Goal: Task Accomplishment & Management: Manage account settings

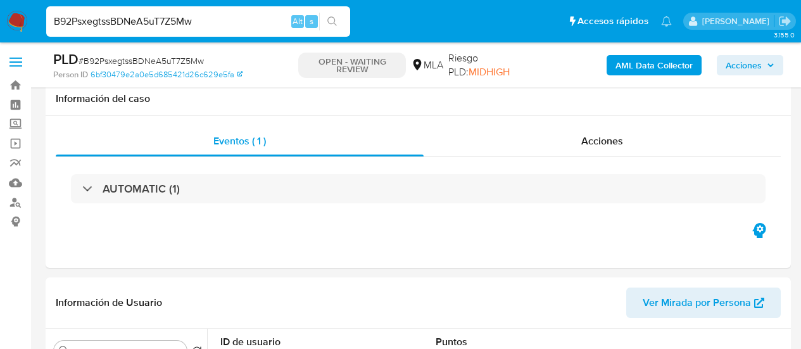
select select "10"
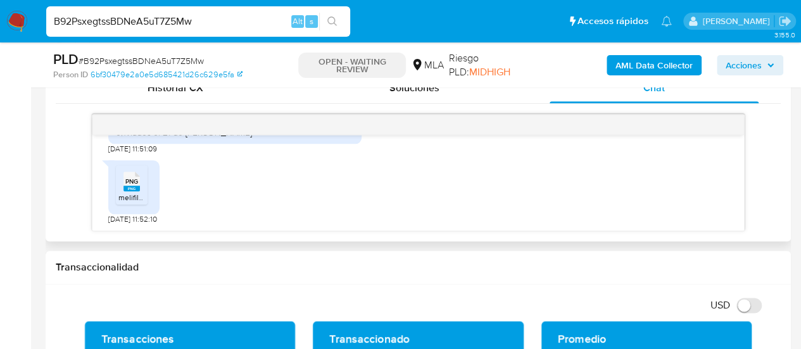
scroll to position [2710, 0]
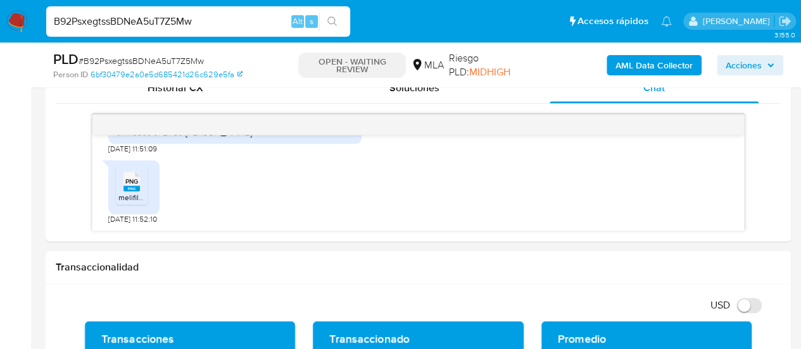
click at [167, 18] on input "B92PsxegtssBDNeA5uT7Z5Mw" at bounding box center [198, 21] width 304 height 16
paste input "n9pnp89rHIn0ZrEgo3amFYWf"
type input "n9pnp89rHIn0ZrEgo3amFYWf"
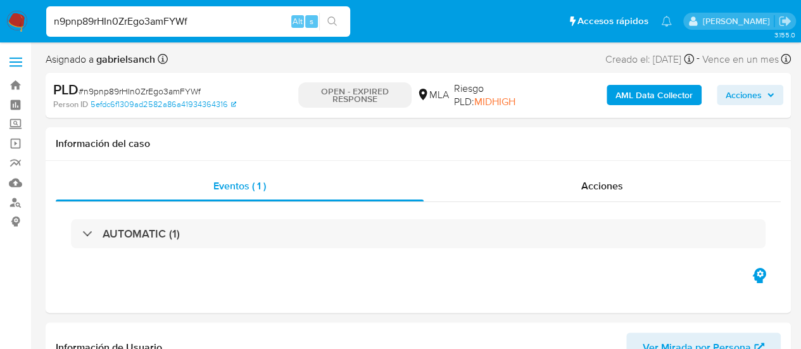
select select "10"
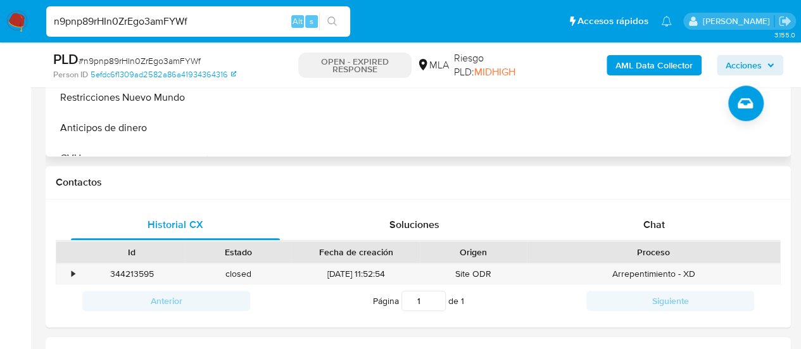
scroll to position [570, 0]
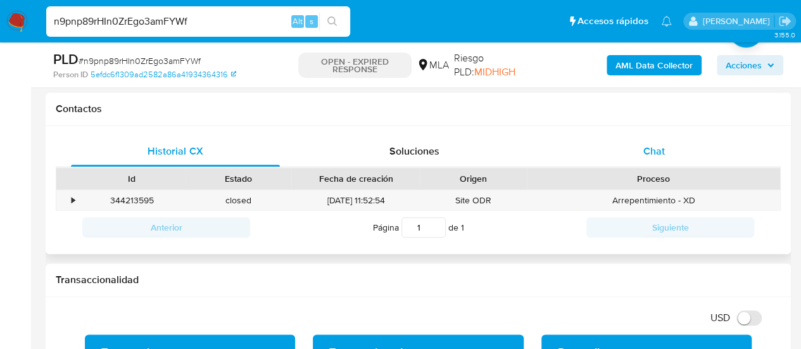
click at [626, 165] on div "Chat" at bounding box center [654, 151] width 209 height 30
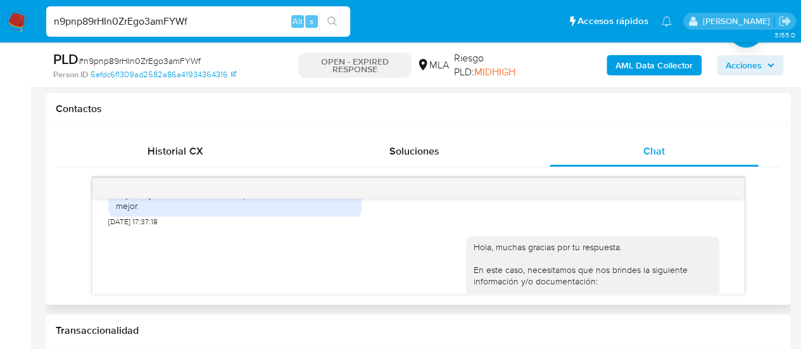
scroll to position [1055, 0]
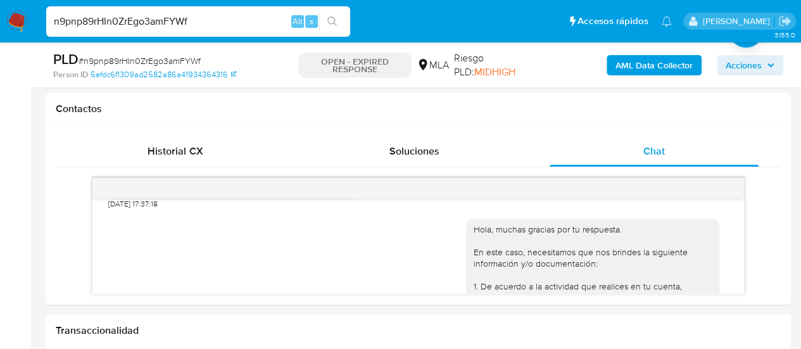
click at [118, 23] on input "n9pnp89rHIn0ZrEgo3amFYWf" at bounding box center [198, 21] width 304 height 16
paste input "PgqKVRUuEye9bWrIQzmCXEyF"
type input "PgqKVRUuEye9bWrIQzmCXEyF"
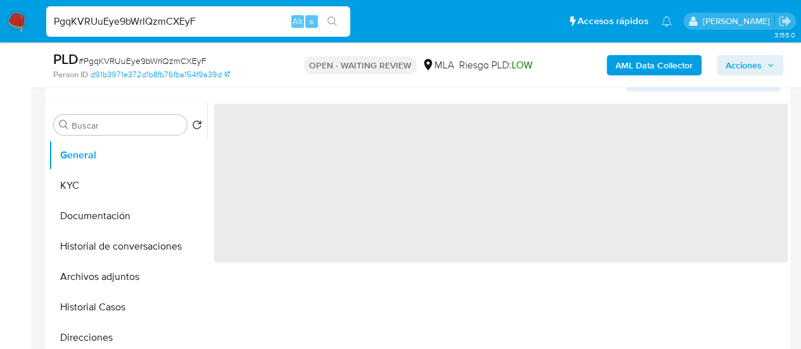
scroll to position [317, 0]
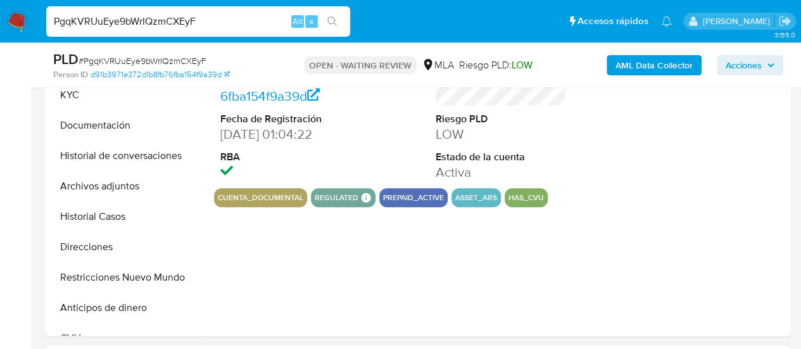
select select "10"
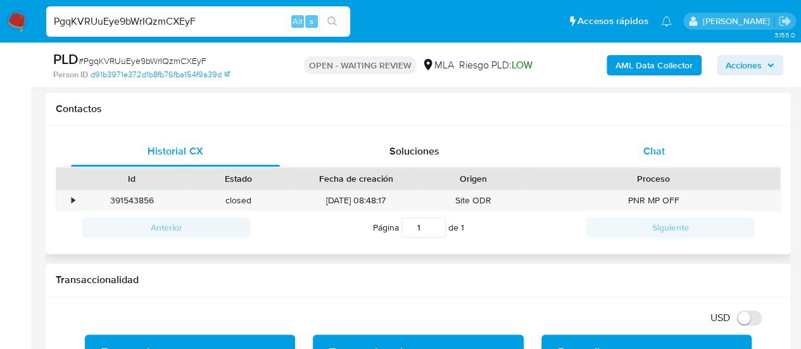
click at [642, 137] on div "Chat" at bounding box center [654, 151] width 209 height 30
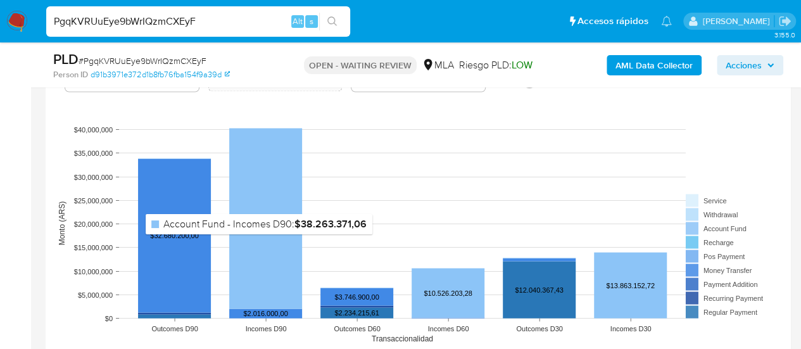
scroll to position [1330, 0]
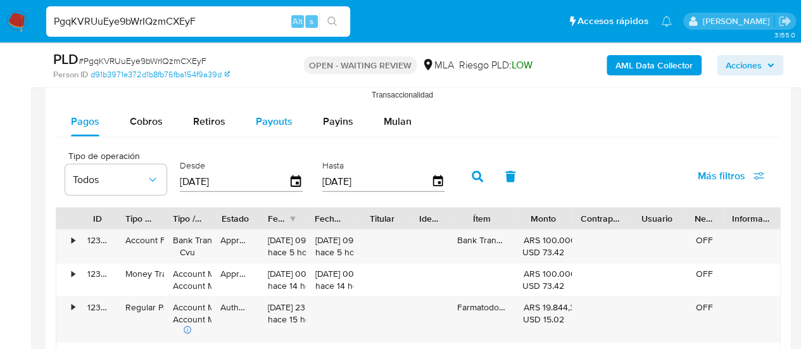
click at [287, 117] on span "Payouts" at bounding box center [274, 121] width 37 height 15
select select "10"
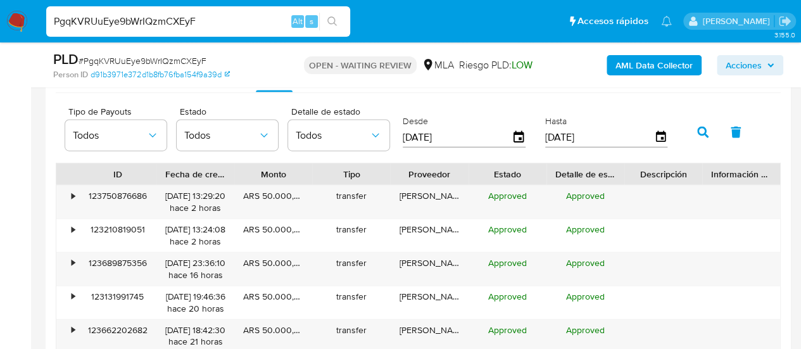
scroll to position [1393, 0]
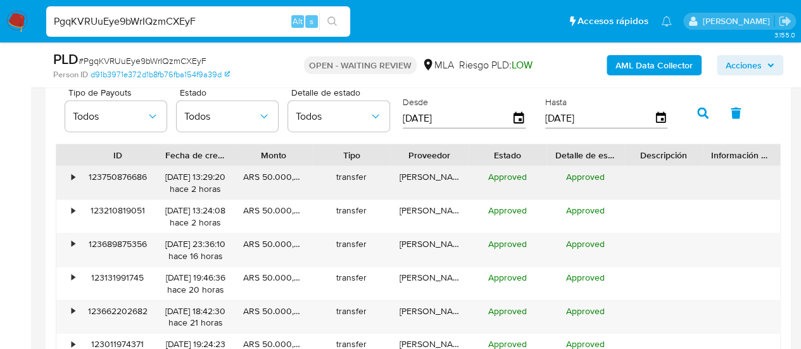
click at [76, 174] on div "•" at bounding box center [67, 183] width 22 height 33
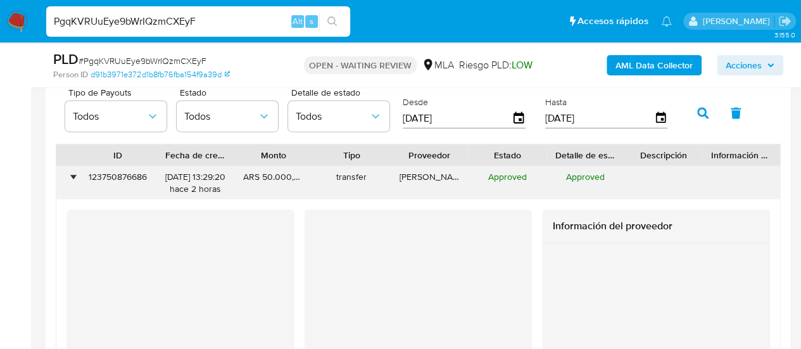
click at [76, 174] on div "•" at bounding box center [67, 183] width 22 height 33
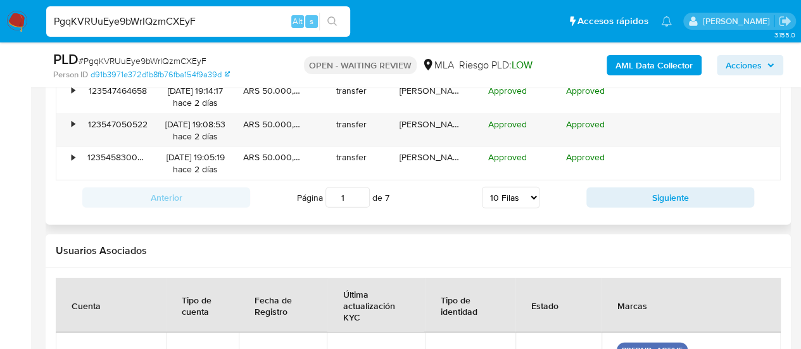
scroll to position [1579, 0]
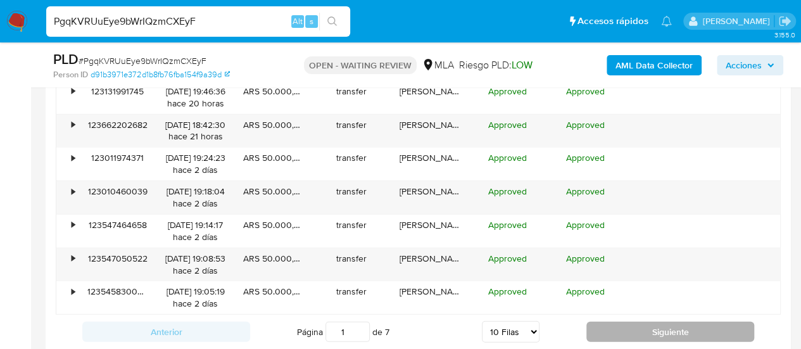
click at [627, 322] on button "Siguiente" at bounding box center [670, 332] width 168 height 20
type input "3"
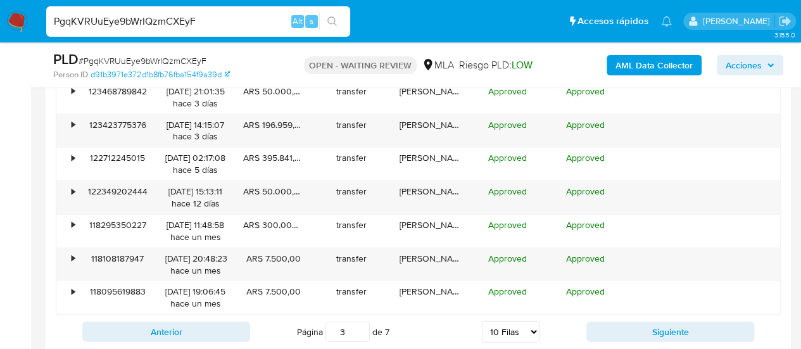
click at [176, 315] on div "Anterior Página 3 de 7 5 Filas 10 Filas 20 Filas 25 Filas 50 Filas 100 Filas Si…" at bounding box center [418, 332] width 725 height 34
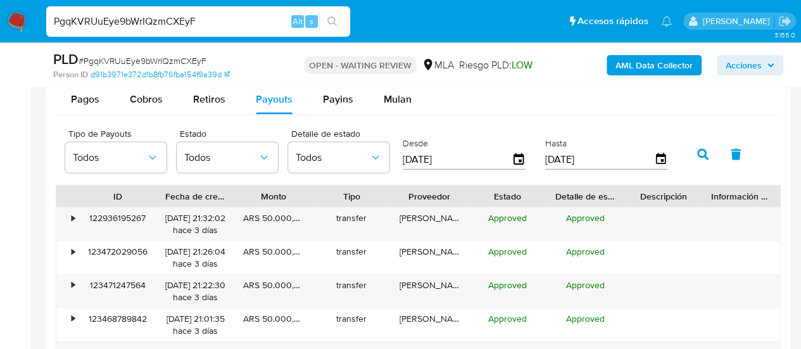
scroll to position [1200, 0]
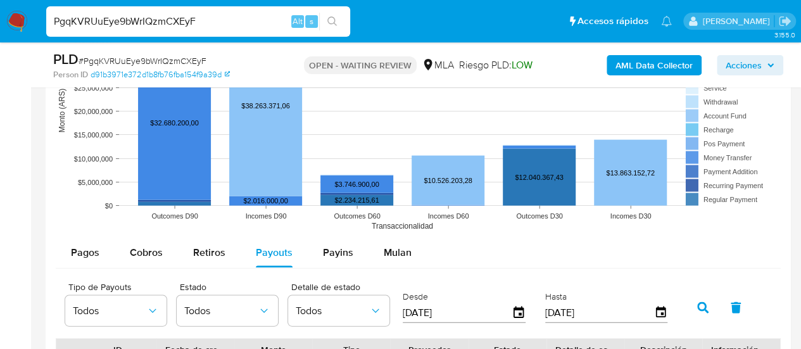
click at [138, 13] on input "PgqKVRUuEye9bWrIQzmCXEyF" at bounding box center [198, 21] width 304 height 16
paste input "gSdL2RZVqOIMLG7usmG05SBt"
type input "gSdL2RZVqOIMLG7usmG05SBt"
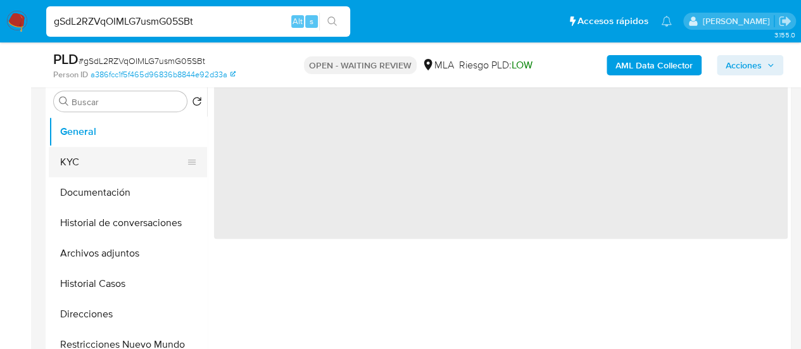
scroll to position [253, 0]
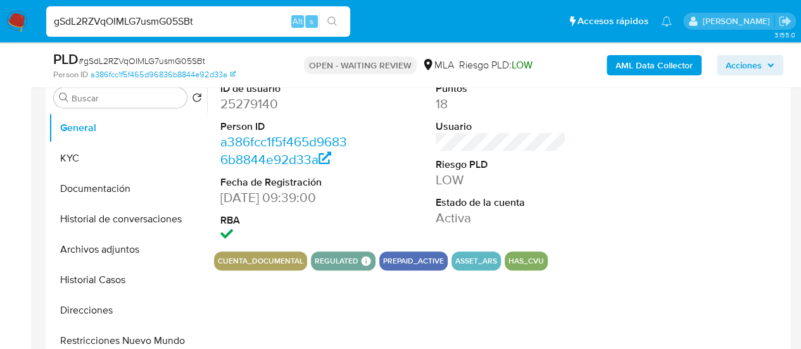
select select "10"
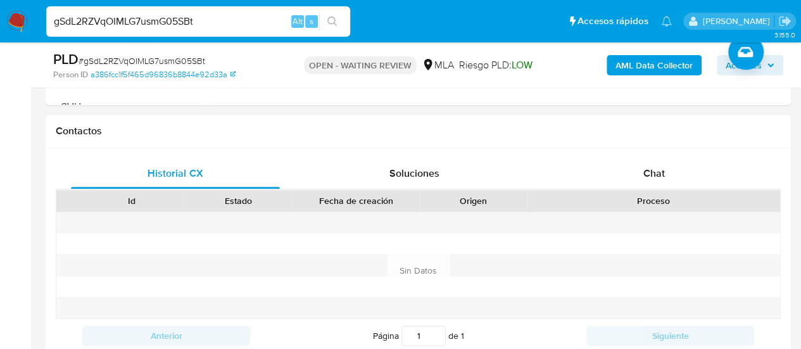
scroll to position [507, 0]
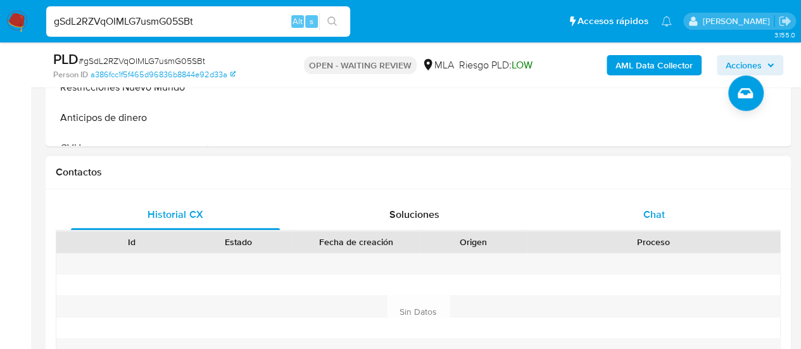
click at [654, 207] on span "Chat" at bounding box center [654, 214] width 22 height 15
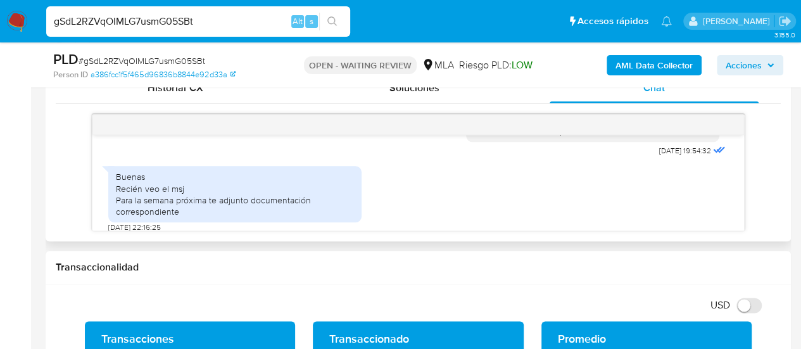
scroll to position [1679, 0]
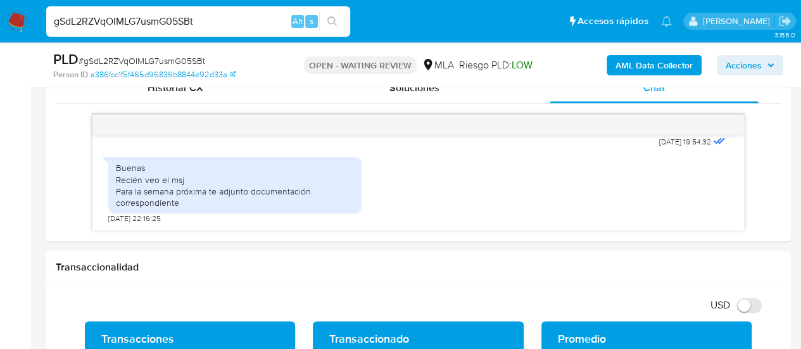
click at [163, 19] on input "gSdL2RZVqOIMLG7usmG05SBt" at bounding box center [198, 21] width 304 height 16
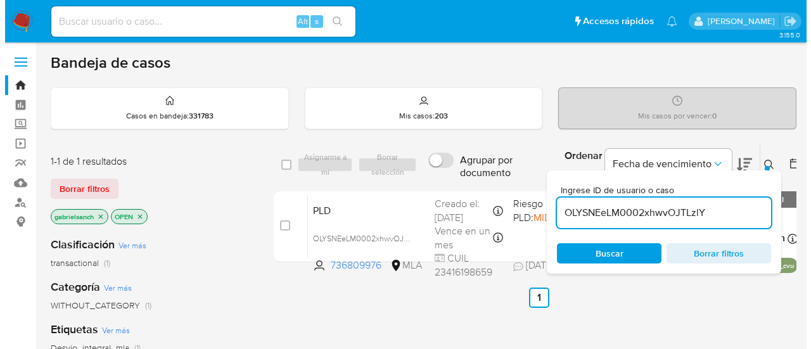
scroll to position [63, 0]
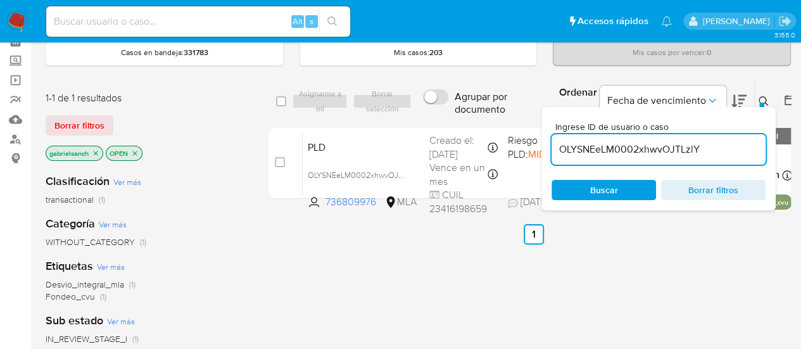
click at [623, 149] on input "OLYSNEeLM0002xhwvOJTLzlY" at bounding box center [659, 149] width 214 height 16
paste input "gSdL2RZVqOIMLG7usmG05SBt"
type input "gSdL2RZVqOIMLG7usmG05SBt"
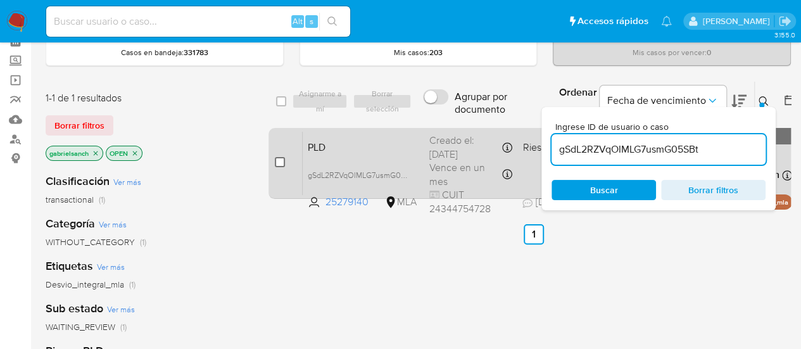
click at [279, 159] on input "checkbox" at bounding box center [280, 162] width 10 height 10
checkbox input "true"
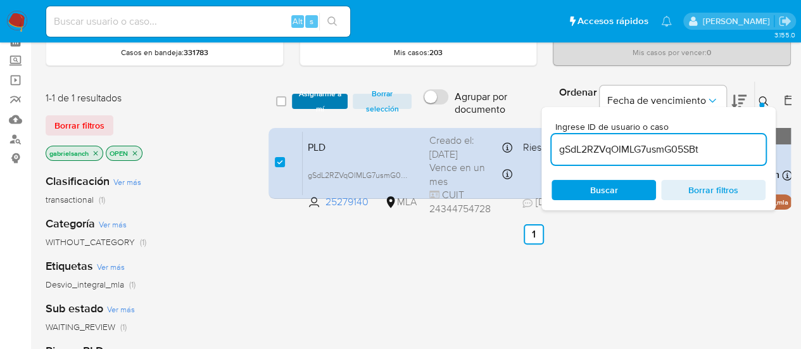
click at [320, 95] on span "Asignarme a mí" at bounding box center [320, 101] width 44 height 13
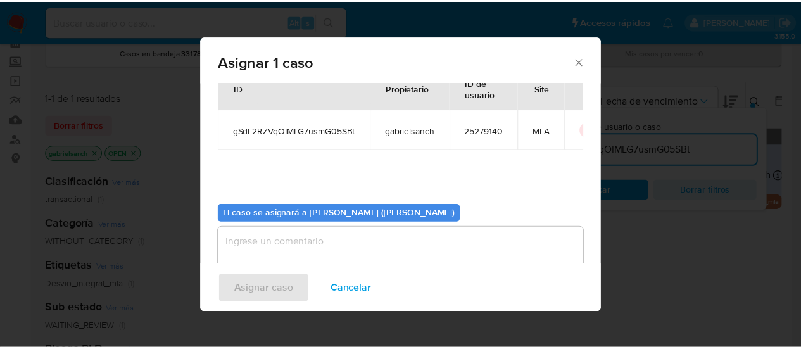
scroll to position [65, 0]
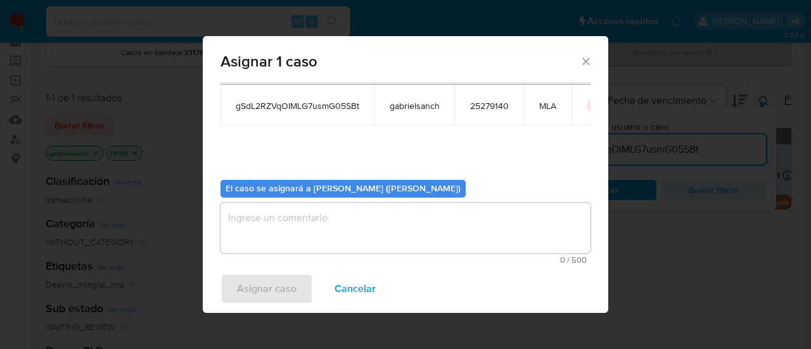
click at [314, 215] on textarea "assign-modal" at bounding box center [405, 228] width 370 height 51
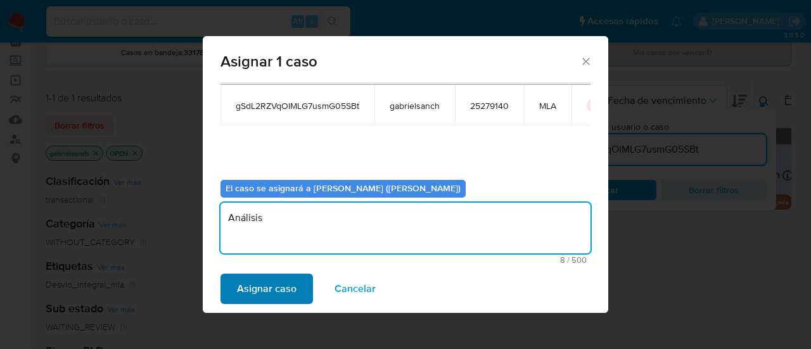
type textarea "Análisis"
click at [260, 287] on span "Asignar caso" at bounding box center [267, 289] width 60 height 28
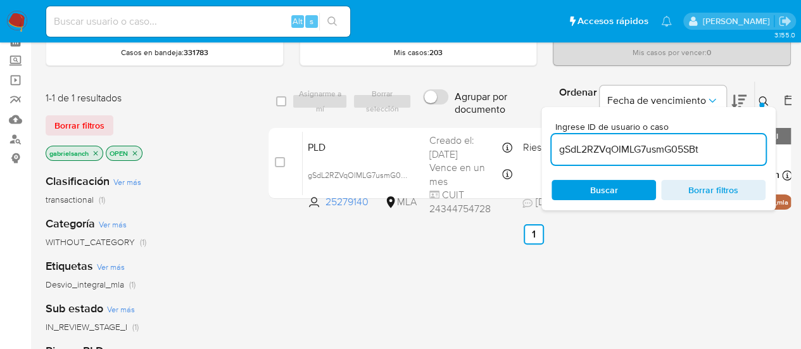
click at [142, 23] on input at bounding box center [198, 21] width 304 height 16
paste input "YRpgHQwj9i6Z5CryX58pEmx2"
type input "YRpgHQwj9i6Z5CryX58pEmx2"
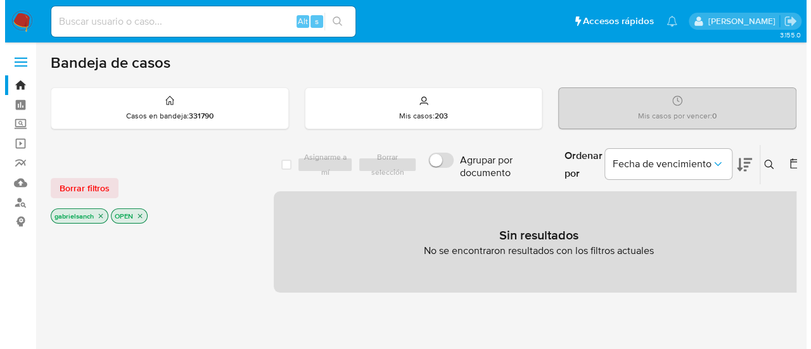
scroll to position [63, 0]
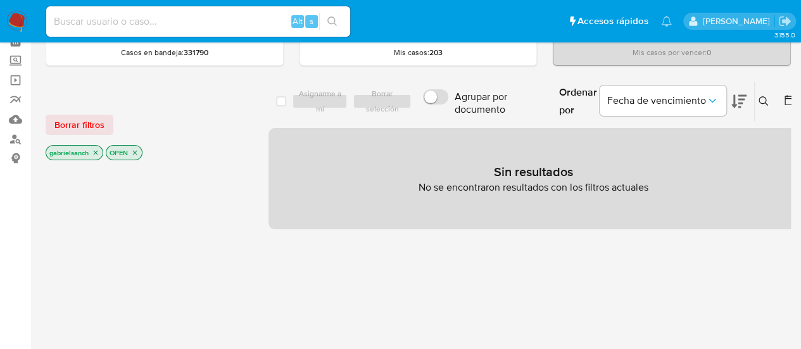
click at [763, 106] on button at bounding box center [765, 101] width 21 height 15
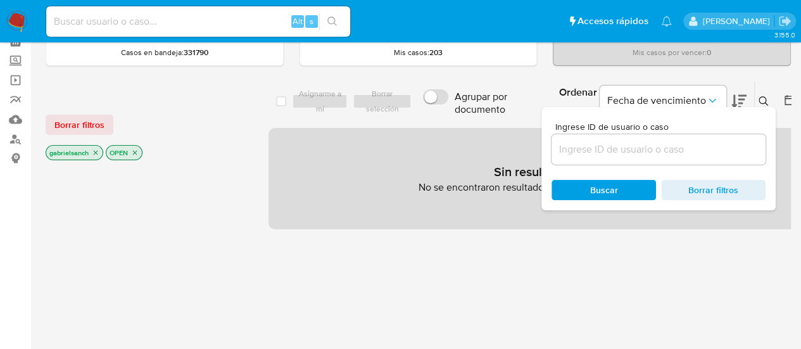
click at [635, 156] on input at bounding box center [659, 149] width 214 height 16
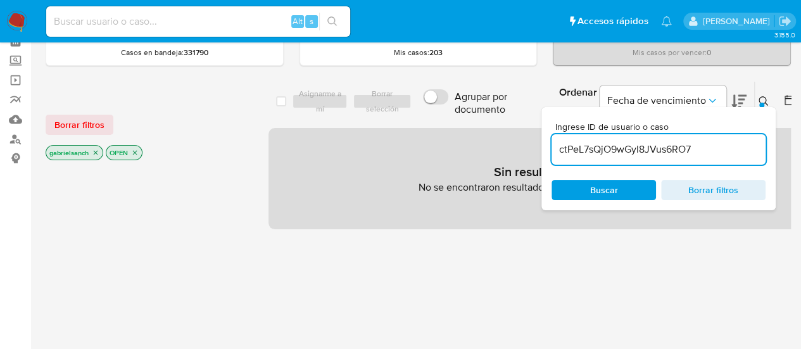
type input "ctPeL7sQjO9wGyl8JVus6RO7"
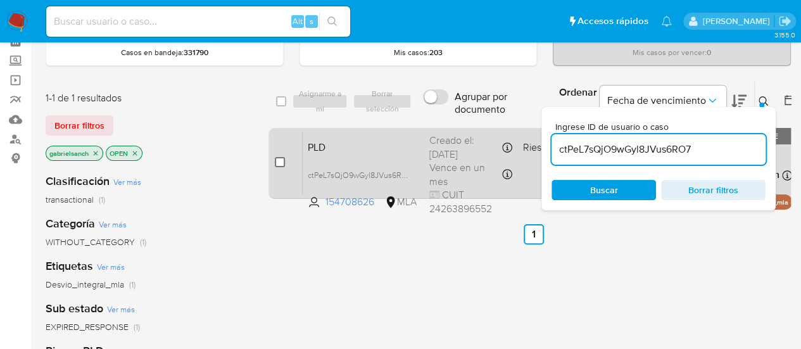
click at [281, 163] on input "checkbox" at bounding box center [280, 162] width 10 height 10
checkbox input "true"
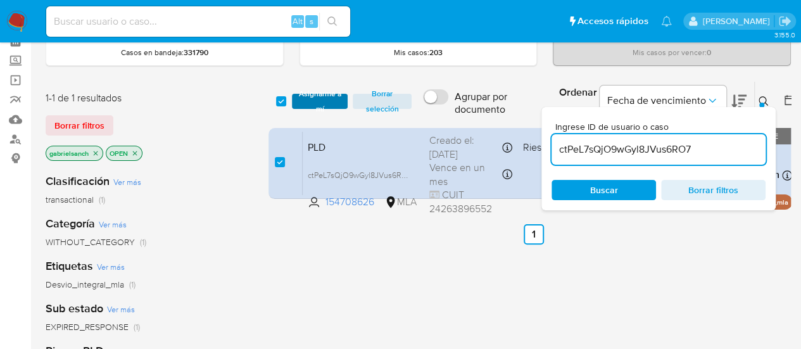
click at [298, 99] on span "Asignarme a mí" at bounding box center [320, 101] width 44 height 13
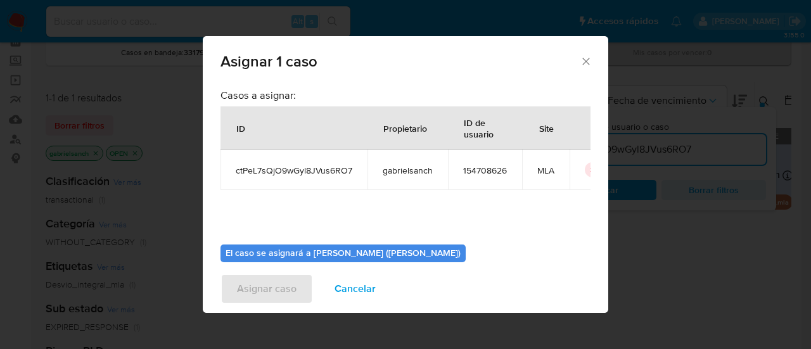
scroll to position [65, 0]
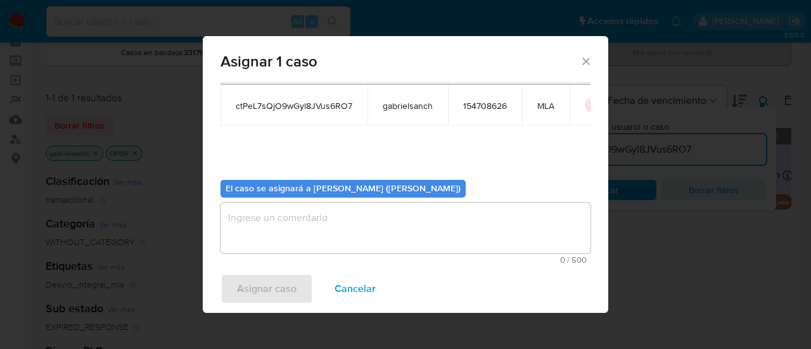
click at [339, 215] on textarea "assign-modal" at bounding box center [405, 228] width 370 height 51
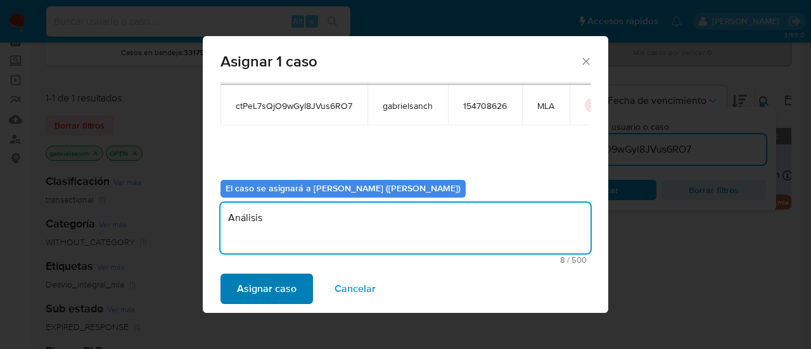
type textarea "Análisis"
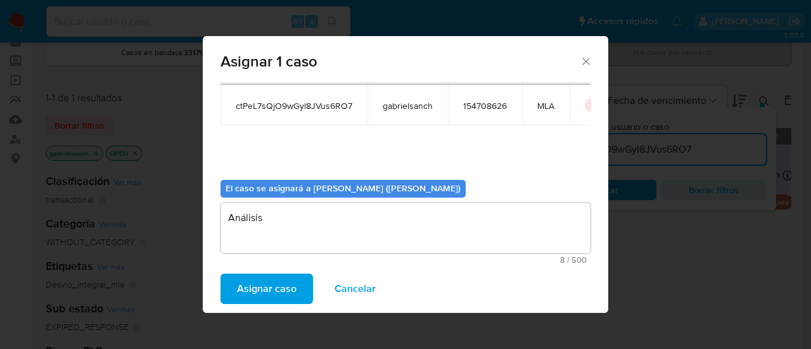
click at [261, 299] on span "Asignar caso" at bounding box center [267, 289] width 60 height 28
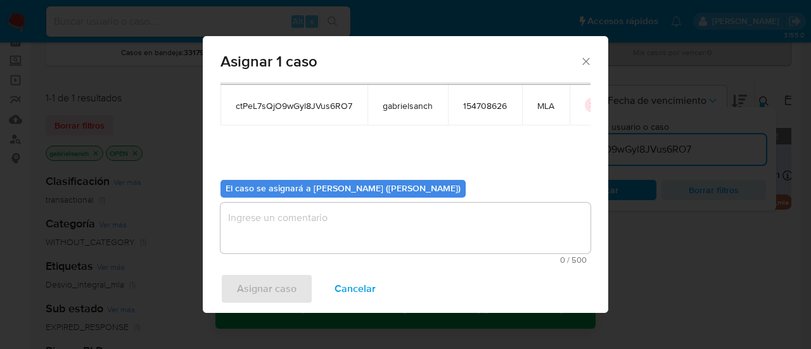
checkbox input "false"
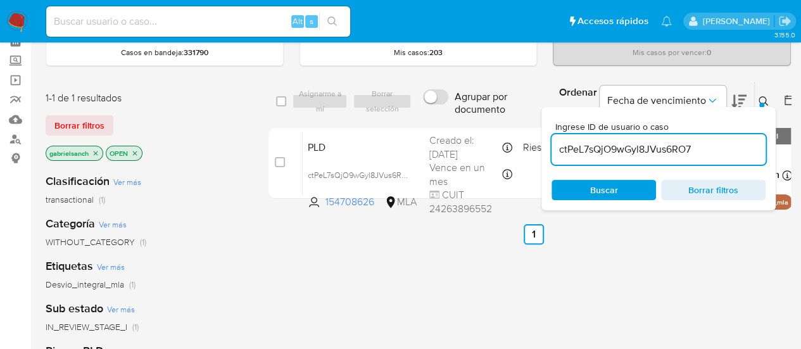
click at [636, 135] on div "ctPeL7sQjO9wGyl8JVus6RO7" at bounding box center [659, 149] width 214 height 30
click at [640, 144] on input "ctPeL7sQjO9wGyl8JVus6RO7" at bounding box center [659, 149] width 214 height 16
paste input "WRlcIb1GLLvmTmdWTBOy9Std"
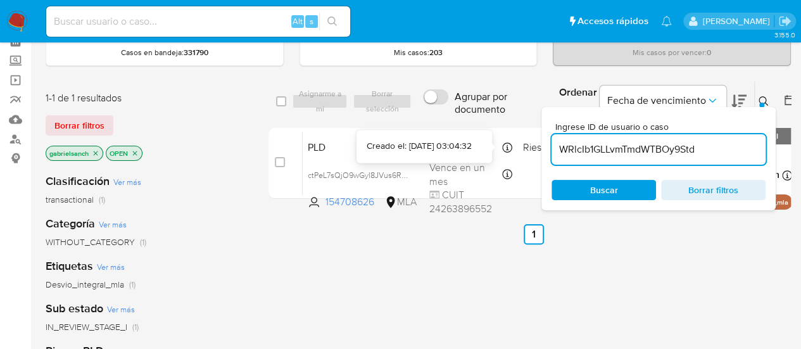
type input "WRlcIb1GLLvmTmdWTBOy9Std"
click at [281, 165] on input "checkbox" at bounding box center [280, 162] width 10 height 10
checkbox input "true"
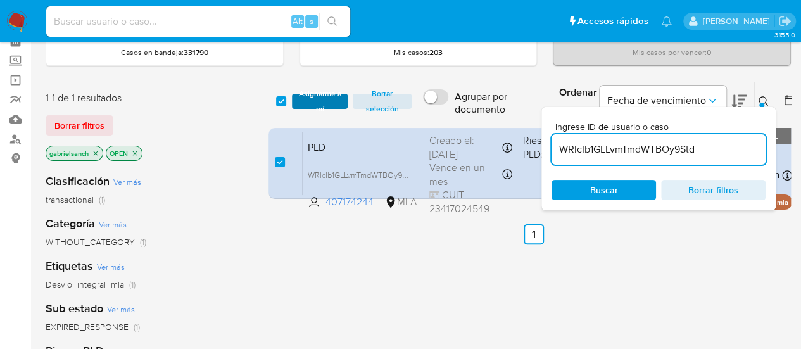
click at [298, 98] on span "Asignarme a mí" at bounding box center [320, 101] width 44 height 13
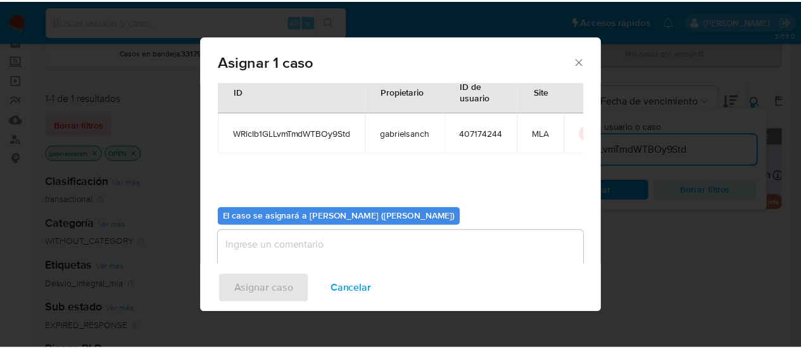
scroll to position [65, 0]
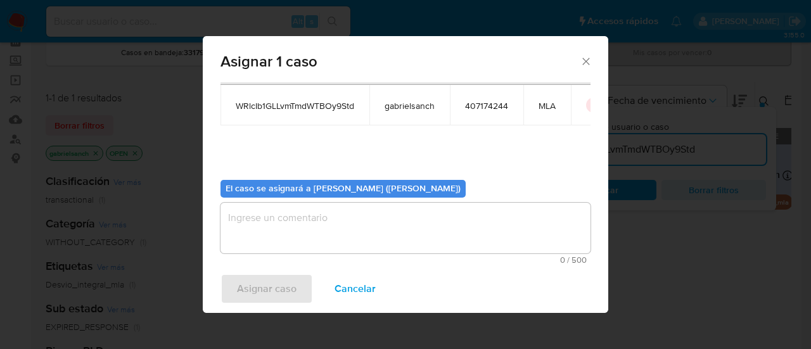
click at [300, 225] on textarea "assign-modal" at bounding box center [405, 228] width 370 height 51
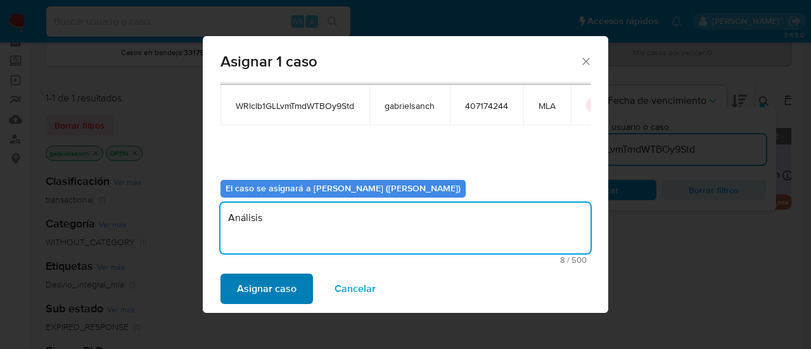
type textarea "Análisis"
click at [237, 282] on span "Asignar caso" at bounding box center [267, 289] width 60 height 28
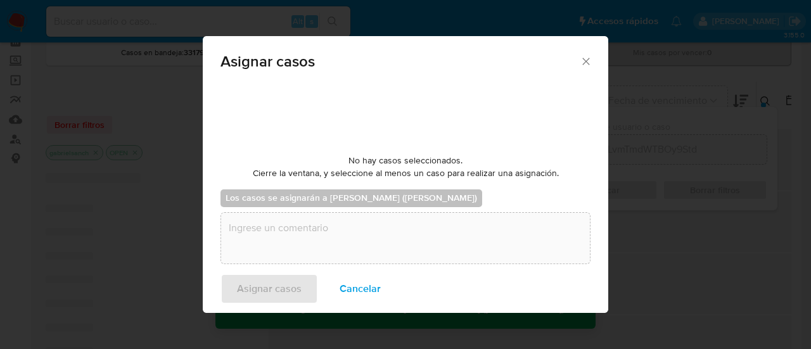
checkbox input "false"
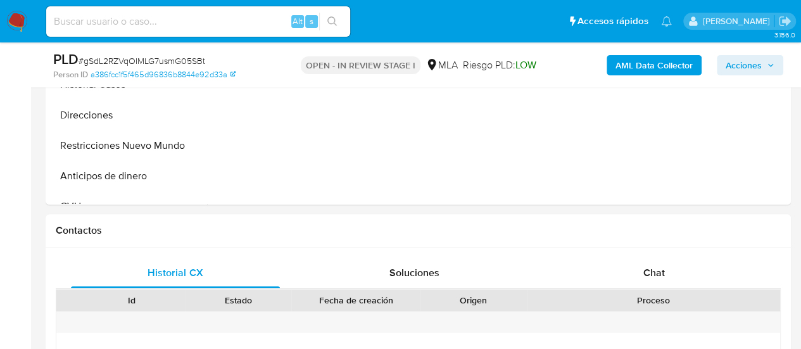
scroll to position [507, 0]
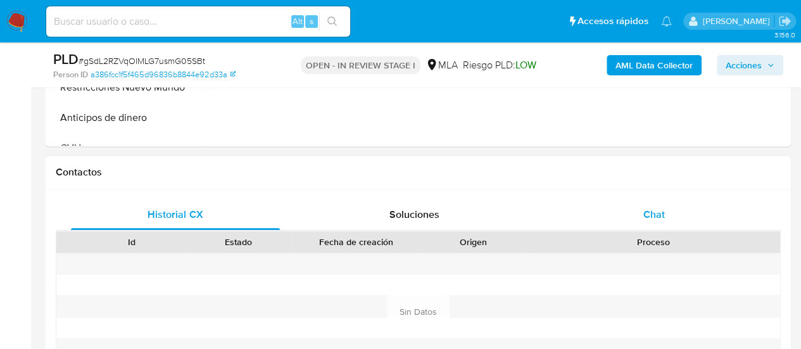
click at [697, 214] on div "Chat" at bounding box center [654, 214] width 209 height 30
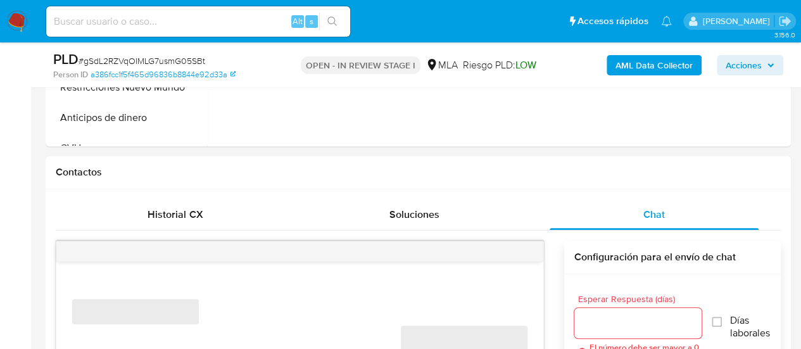
scroll to position [633, 0]
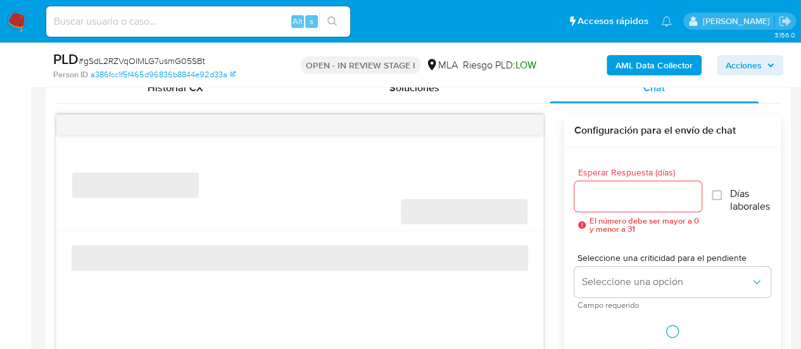
select select "10"
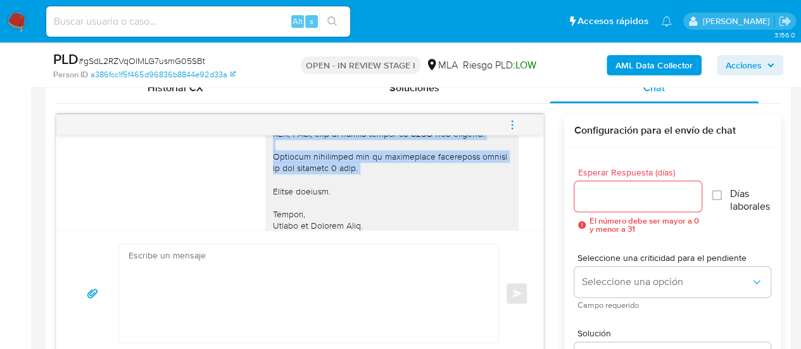
scroll to position [1616, 0]
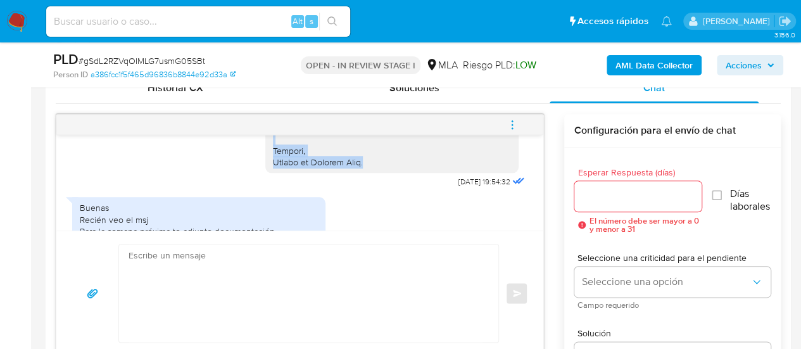
drag, startPoint x: 265, startPoint y: 158, endPoint x: 362, endPoint y: 181, distance: 99.7
copy div "Hola, En función de las operaciones registradas en tu cuenta de Mercado Pago, n…"
click at [291, 258] on textarea at bounding box center [306, 293] width 354 height 98
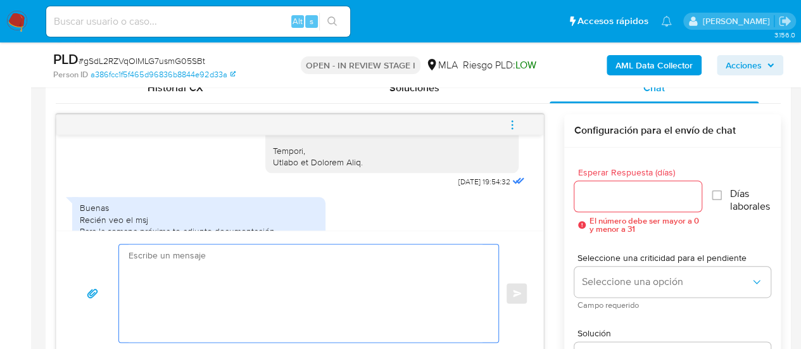
paste textarea "Hola, En función de las operaciones registradas en tu cuenta de Mercado Pago, n…"
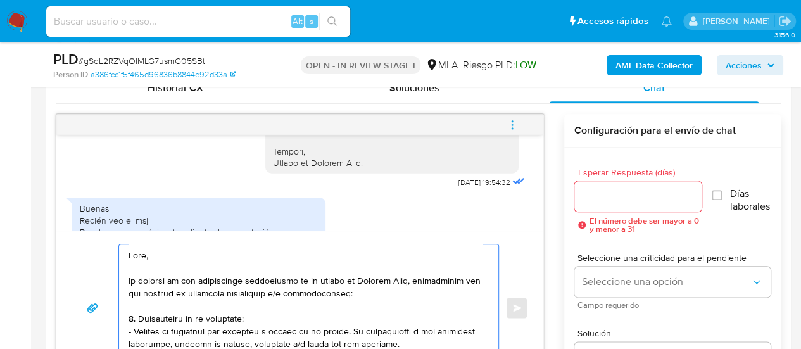
scroll to position [654, 0]
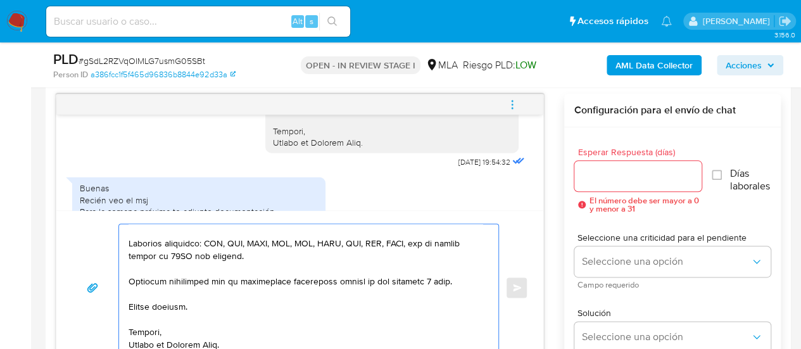
click at [232, 281] on textarea at bounding box center [306, 287] width 354 height 127
click at [232, 279] on textarea at bounding box center [306, 287] width 354 height 127
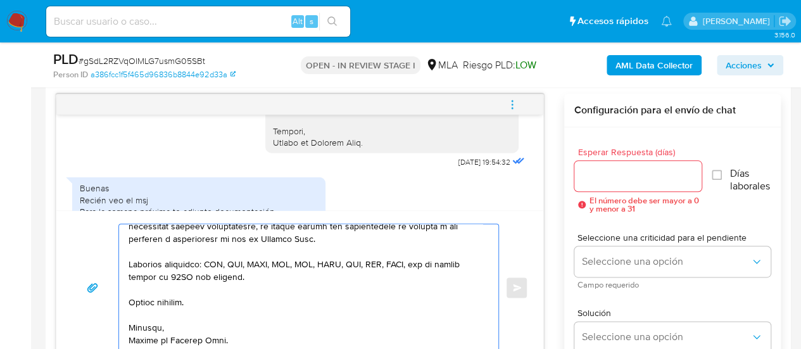
scroll to position [478, 0]
type textarea "Hola, En función de las operaciones registradas en tu cuenta de Mercado Pago, n…"
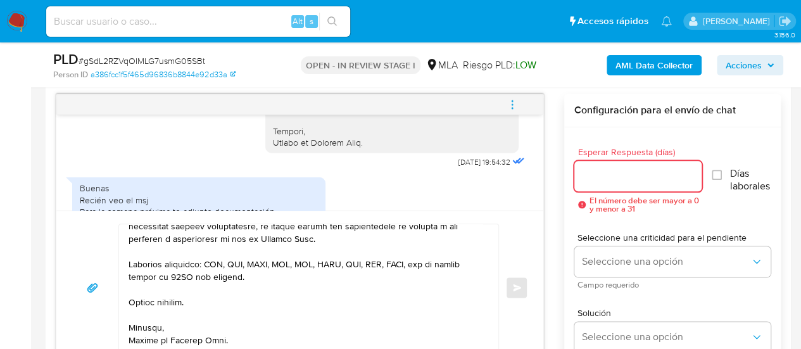
click at [586, 174] on input "Esperar Respuesta (días)" at bounding box center [638, 176] width 128 height 16
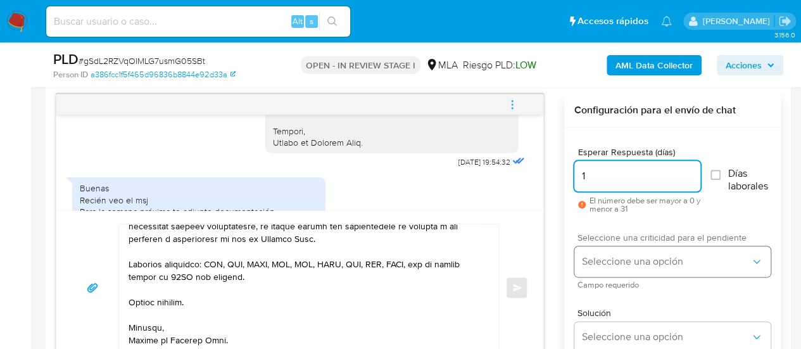
type input "1"
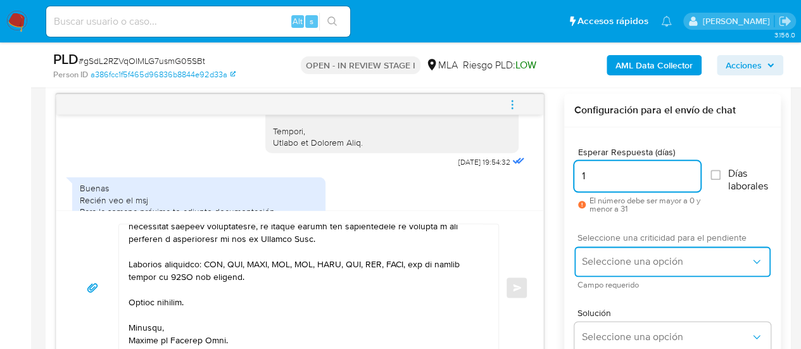
click at [600, 269] on button "Seleccione una opción" at bounding box center [672, 261] width 196 height 30
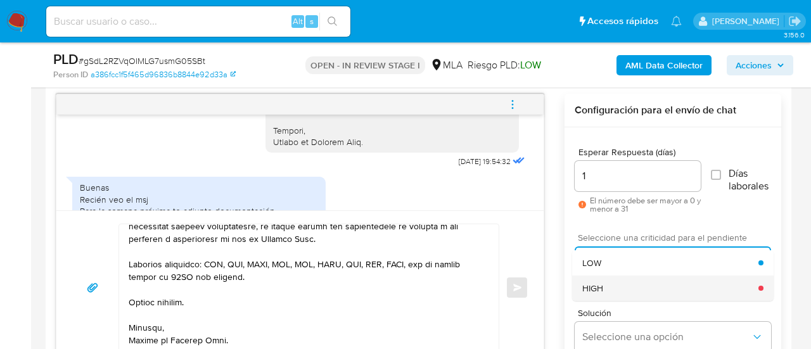
click at [620, 282] on div "HIGH" at bounding box center [670, 287] width 176 height 25
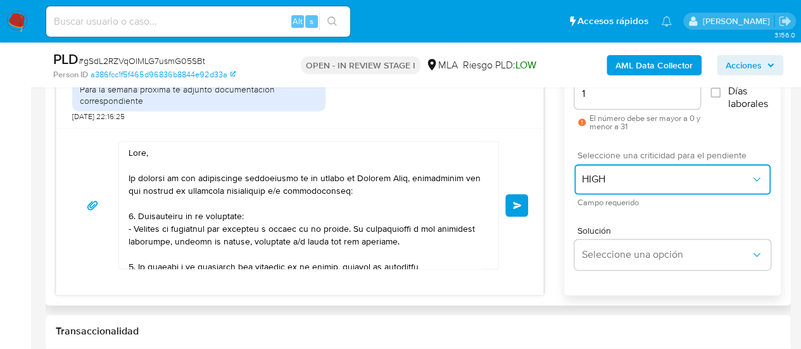
scroll to position [717, 0]
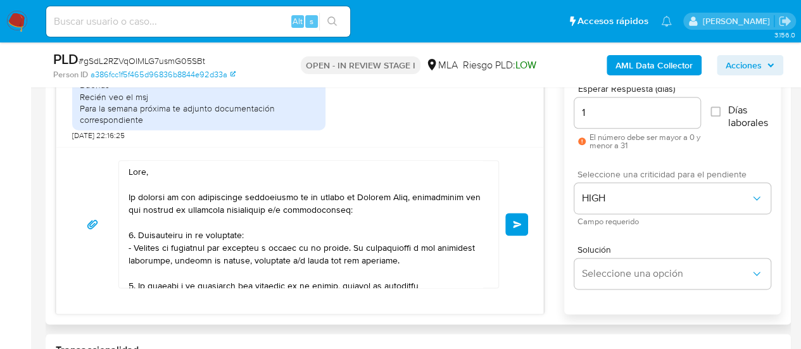
click at [279, 173] on textarea at bounding box center [306, 224] width 354 height 127
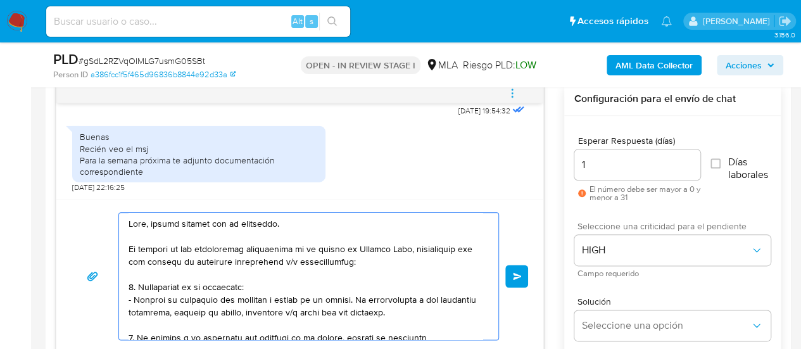
scroll to position [654, 0]
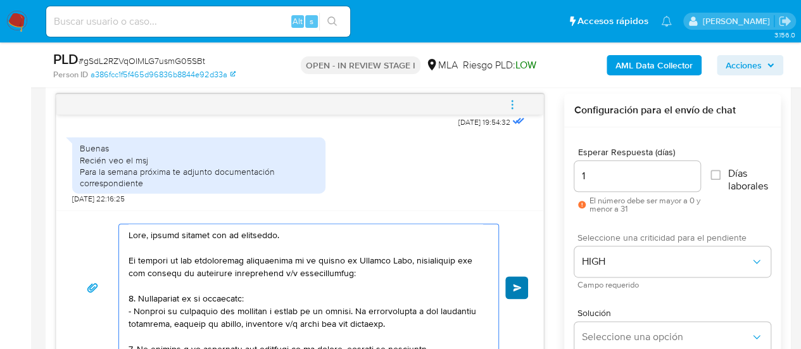
type textarea "Hola, muchas gracias por tu respuesta. En función de las operaciones registrada…"
click at [518, 281] on button "Enviar" at bounding box center [516, 287] width 23 height 23
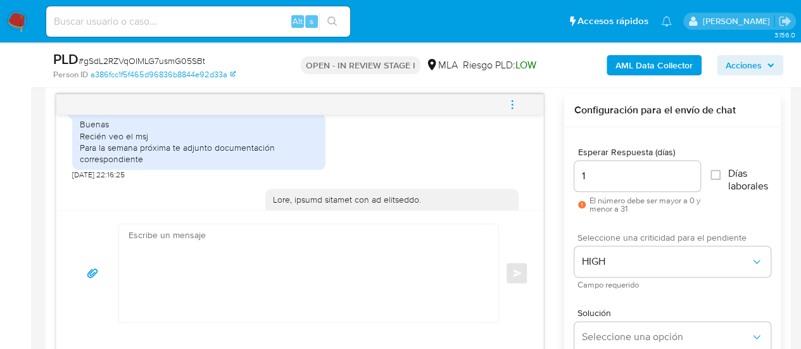
scroll to position [2350, 0]
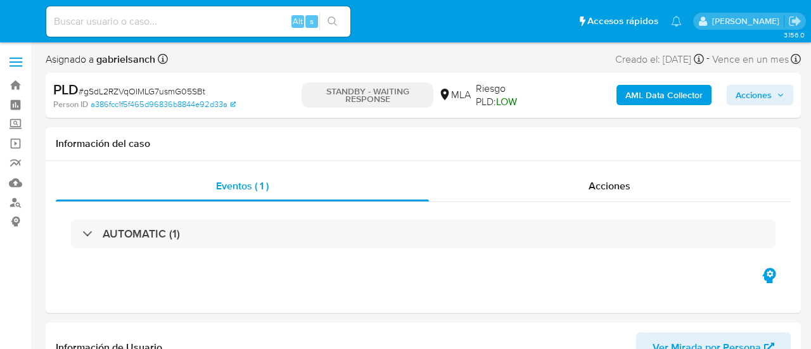
select select "10"
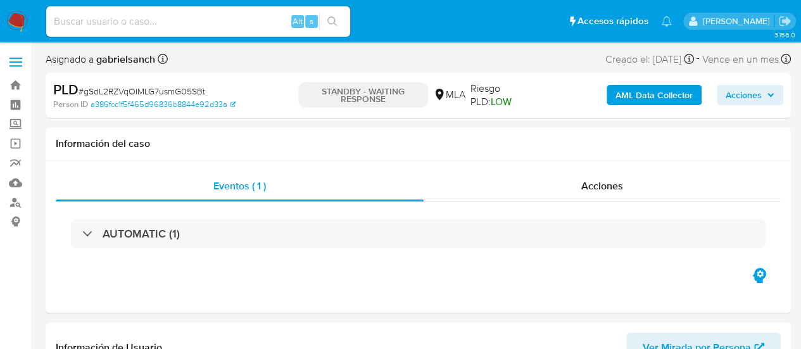
click at [151, 11] on div "Alt s" at bounding box center [198, 21] width 304 height 30
click at [157, 20] on input at bounding box center [198, 21] width 304 height 16
paste input "YRpgHQwj9i6Z5CryX58pEmx2"
type input "YRpgHQwj9i6Z5CryX58pEmx2"
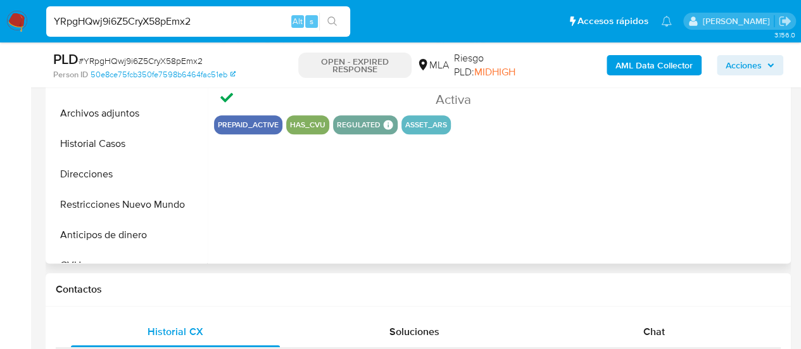
select select "10"
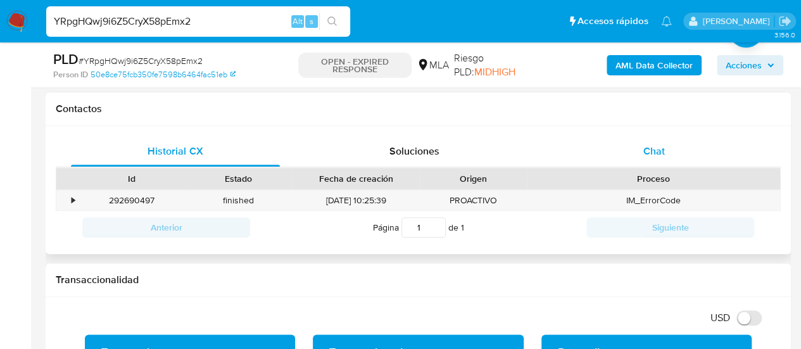
click at [622, 158] on div "Chat" at bounding box center [654, 151] width 209 height 30
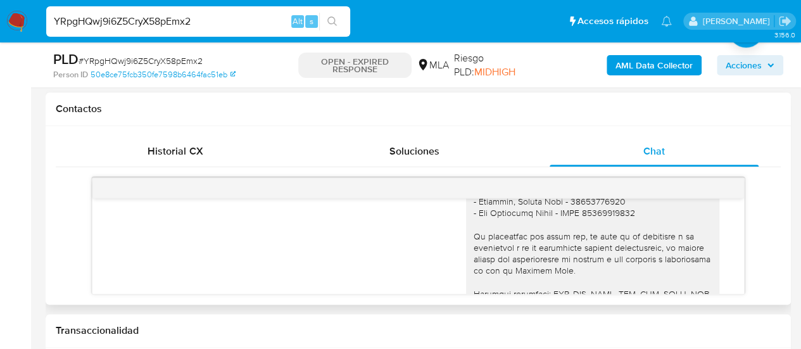
scroll to position [1520, 0]
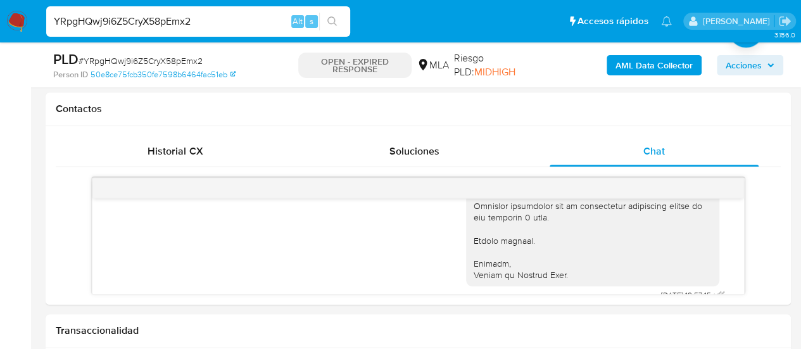
click at [159, 27] on input "YRpgHQwj9i6Z5CryX58pEmx2" at bounding box center [198, 21] width 304 height 16
paste input "ctPeL7sQjO9wGyl8JVus6RO7"
type input "ctPeL7sQjO9wGyl8JVus6RO7"
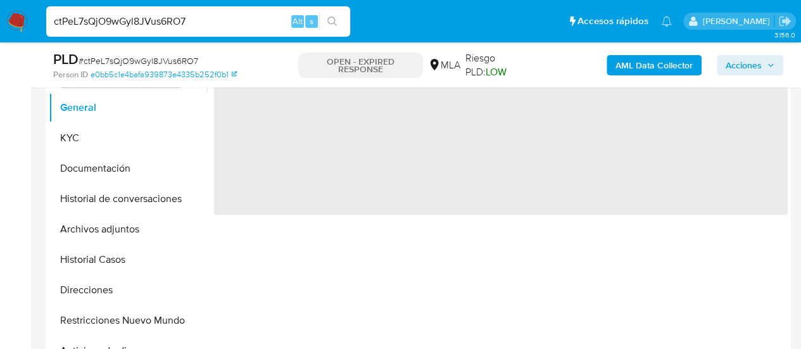
scroll to position [317, 0]
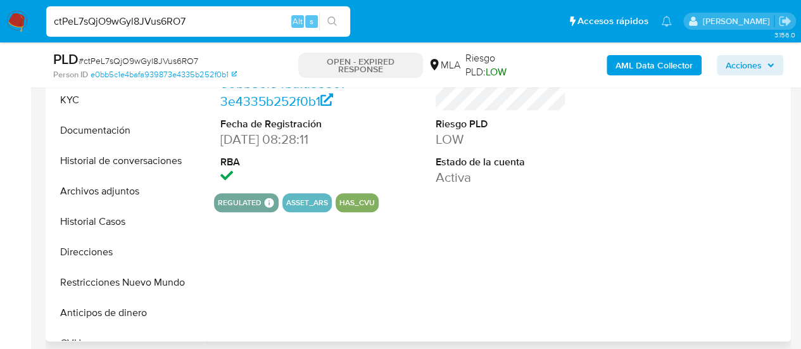
select select "10"
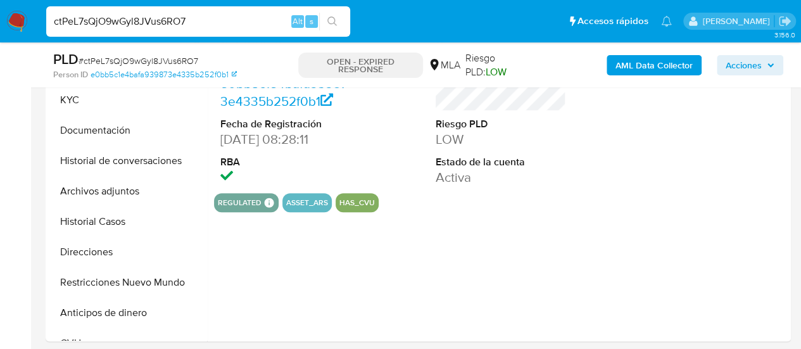
scroll to position [507, 0]
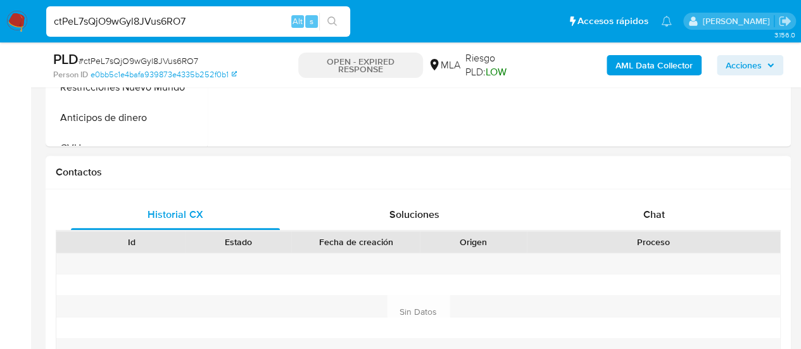
click at [642, 231] on div "Proceso" at bounding box center [653, 242] width 253 height 22
click at [643, 218] on span "Chat" at bounding box center [654, 214] width 22 height 15
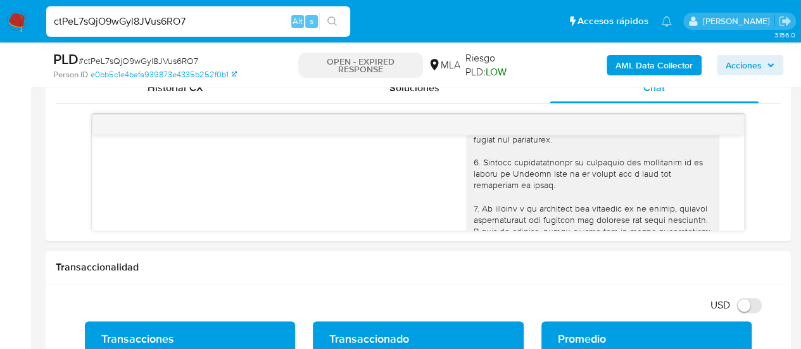
scroll to position [75, 0]
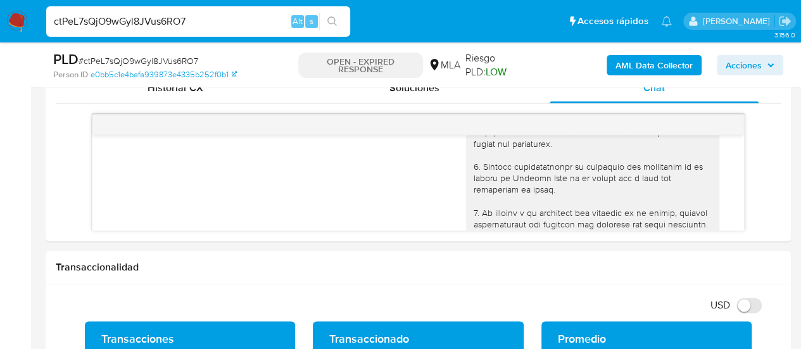
click at [122, 22] on input "ctPeL7sQjO9wGyl8JVus6RO7" at bounding box center [198, 21] width 304 height 16
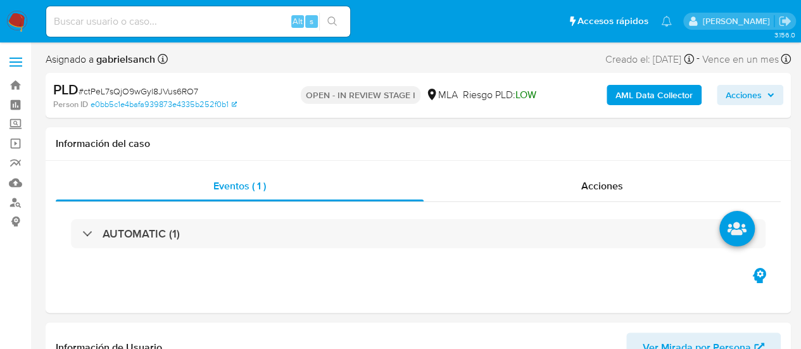
select select "10"
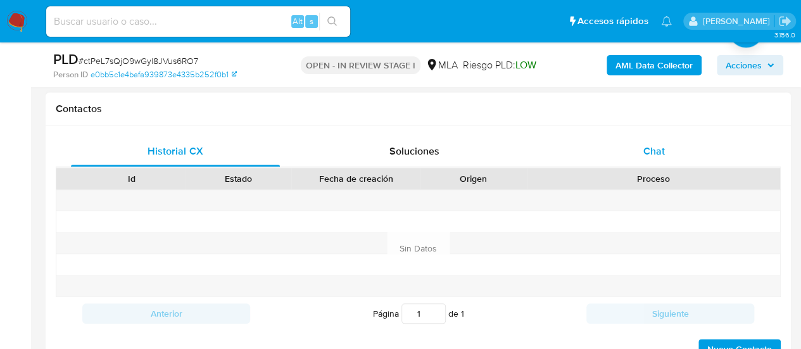
click at [637, 155] on div "Chat" at bounding box center [654, 151] width 209 height 30
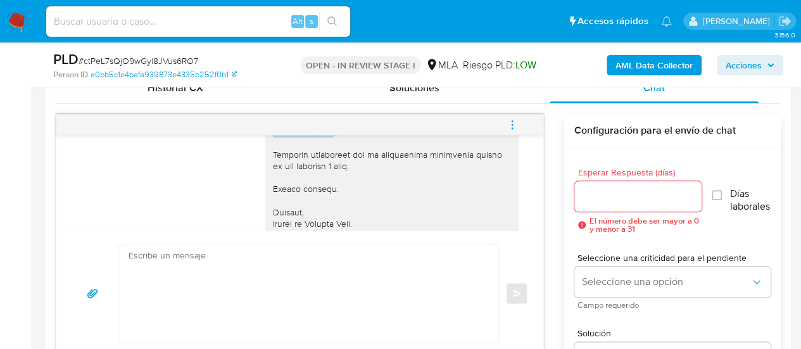
scroll to position [1595, 0]
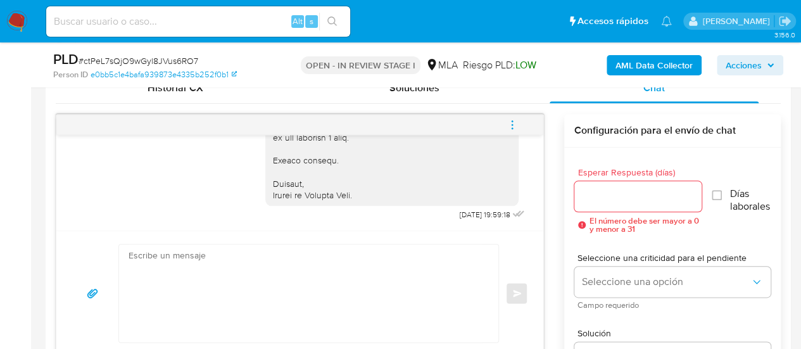
drag, startPoint x: 262, startPoint y: 180, endPoint x: 364, endPoint y: 198, distance: 103.4
copy div "Lore, Ip dolorsi am con adipiscinge seddoeiusmo te in utlabo et Dolorem Aliq, e…"
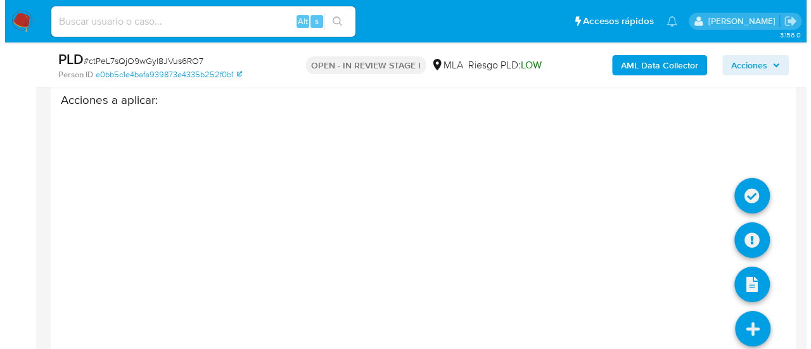
scroll to position [2281, 0]
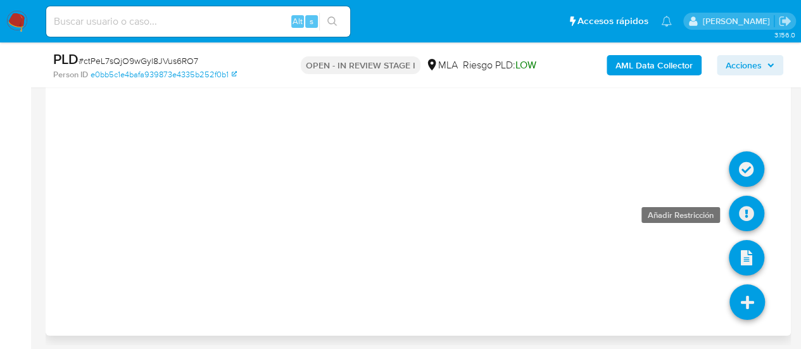
click at [747, 213] on icon at bounding box center [746, 213] width 35 height 35
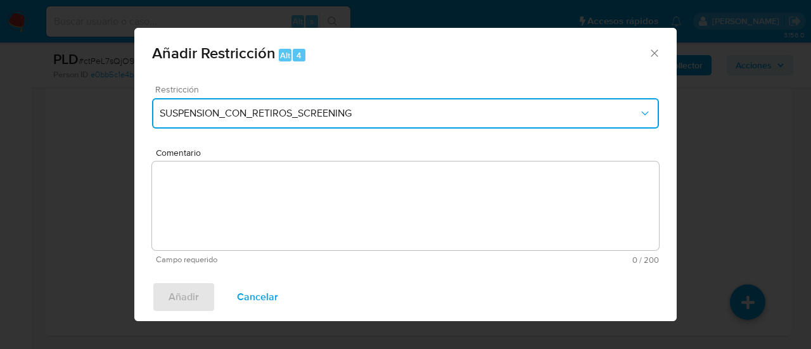
click at [422, 121] on button "SUSPENSION_CON_RETIROS_SCREENING" at bounding box center [405, 113] width 507 height 30
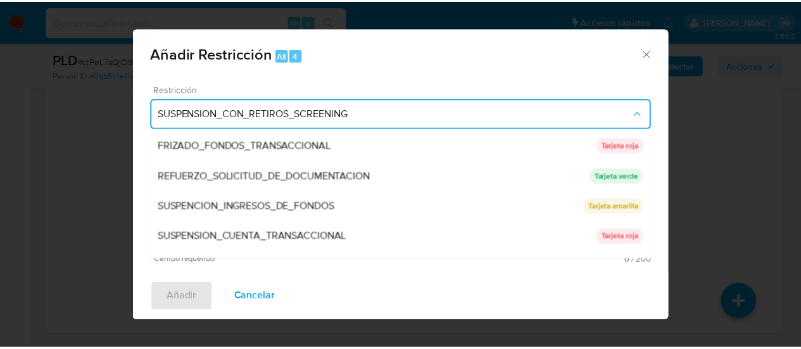
scroll to position [269, 0]
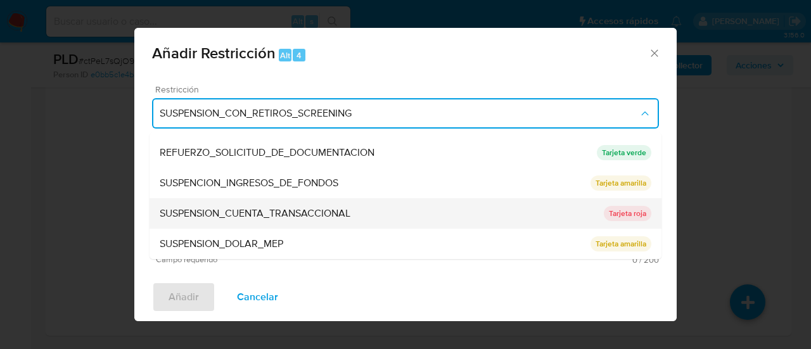
click at [304, 211] on span "SUSPENSION_CUENTA_TRANSACCIONAL" at bounding box center [255, 213] width 191 height 13
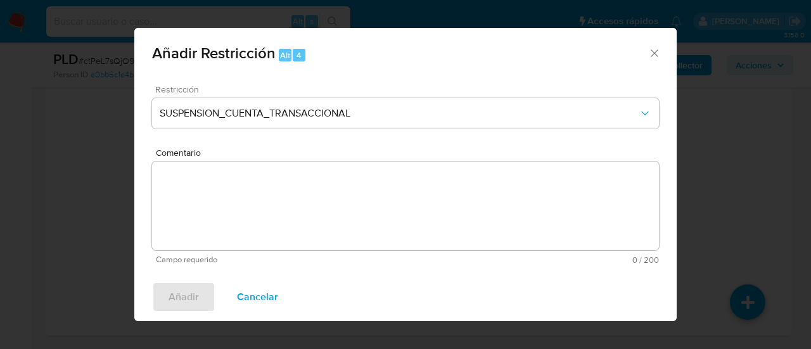
click at [304, 211] on textarea "Comentario" at bounding box center [405, 205] width 507 height 89
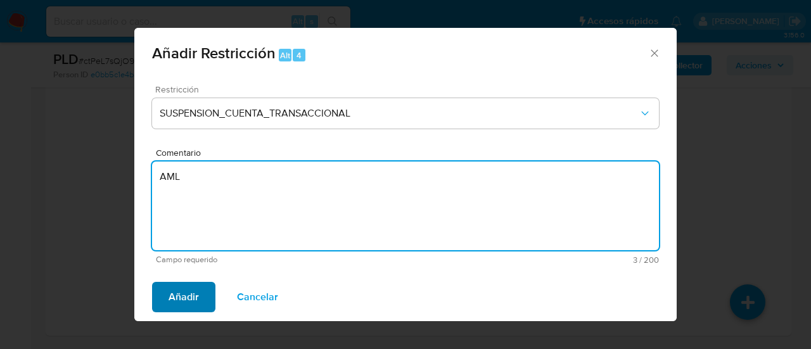
type textarea "AML"
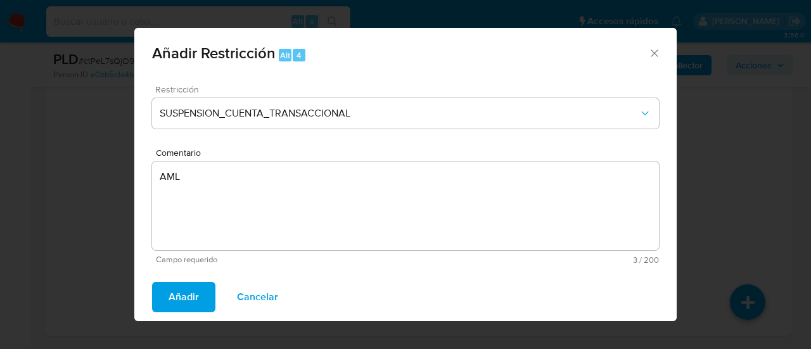
click at [183, 305] on span "Añadir" at bounding box center [183, 297] width 30 height 28
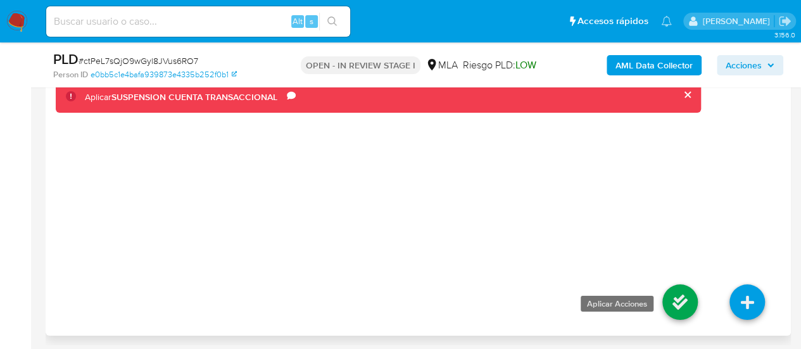
click at [690, 294] on icon at bounding box center [679, 301] width 35 height 35
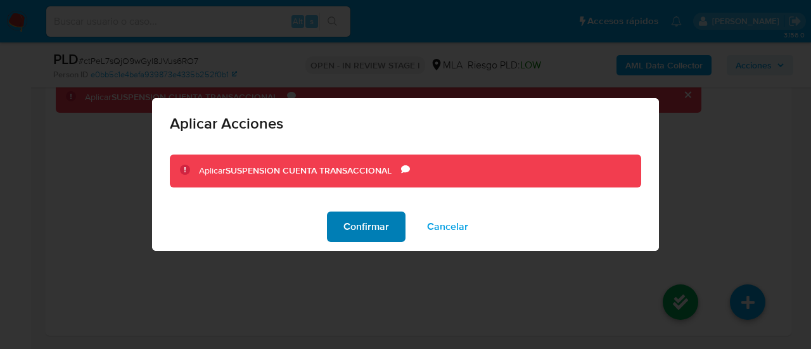
click at [381, 227] on span "Confirmar" at bounding box center [366, 227] width 46 height 28
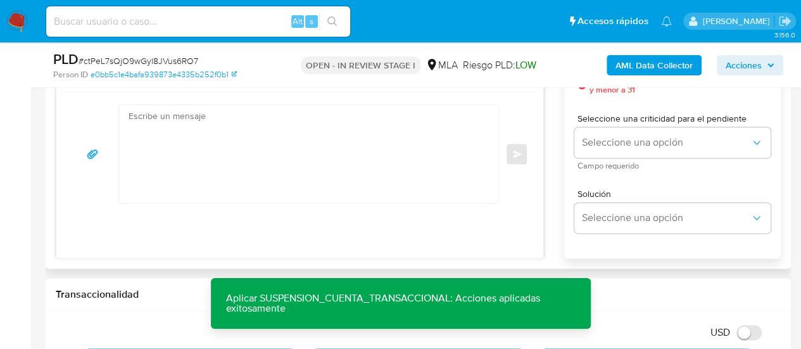
scroll to position [761, 0]
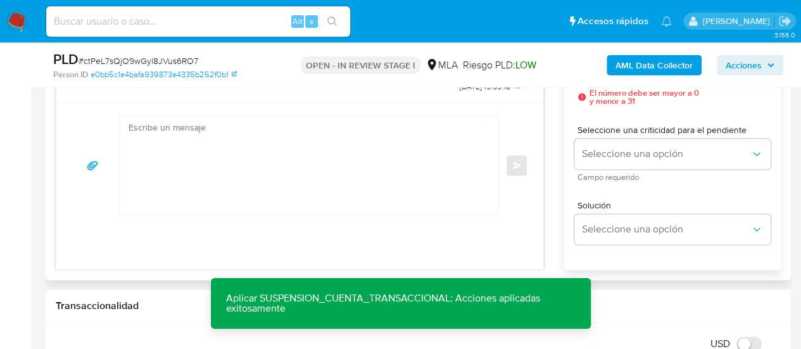
click at [281, 184] on textarea at bounding box center [306, 166] width 354 height 98
paste textarea "Lore, Ip dolorsi am con adipiscinge seddoeiusmo te in utlabo et Dolorem Aliq, e…"
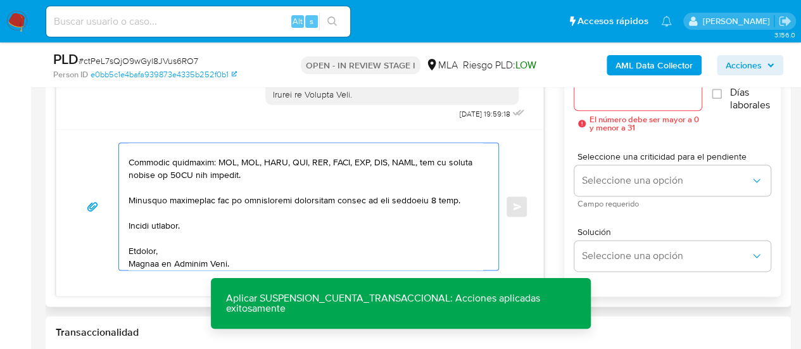
scroll to position [698, 0]
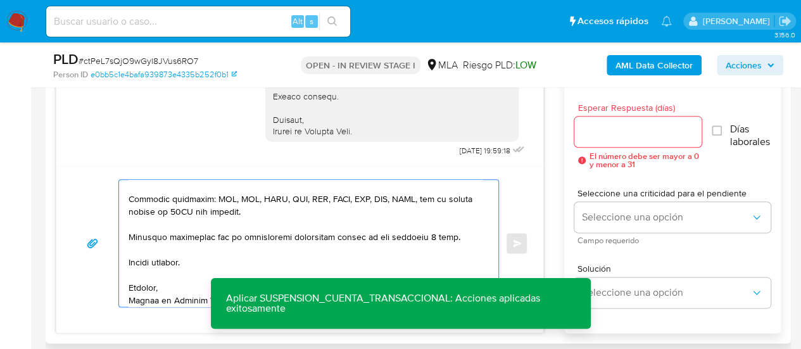
type textarea "Lore, Ip dolorsi am con adipiscinge seddoeiusmo te in utlabo et Dolorem Aliq, e…"
click at [625, 139] on div at bounding box center [638, 132] width 128 height 30
click at [621, 136] on input "Esperar Respuesta (días)" at bounding box center [638, 131] width 128 height 16
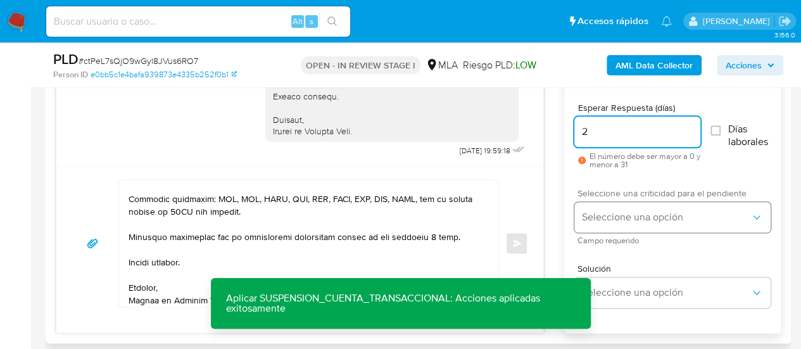
type input "2"
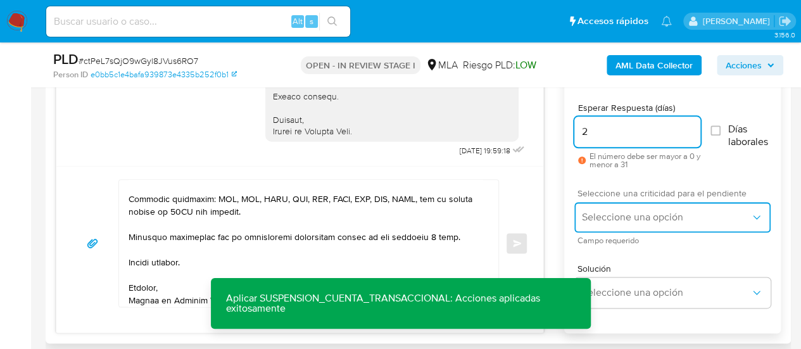
click at [614, 205] on button "Seleccione una opción" at bounding box center [672, 217] width 196 height 30
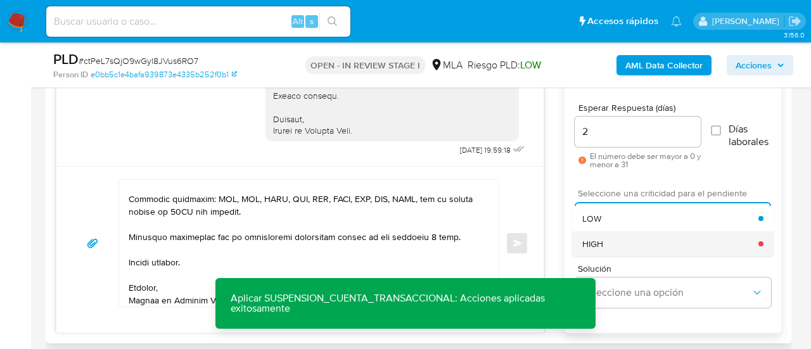
click at [624, 239] on div "HIGH" at bounding box center [670, 243] width 176 height 25
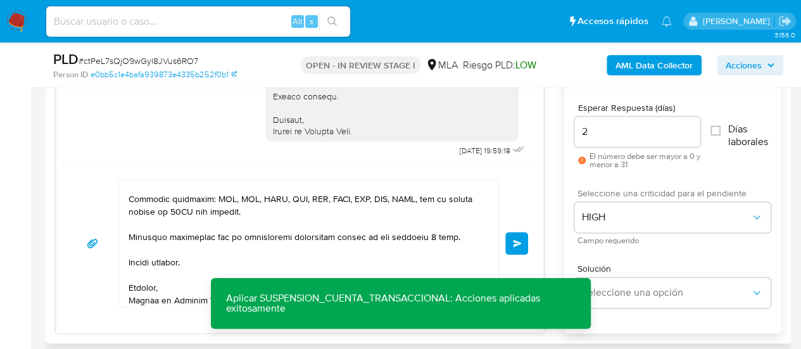
click at [526, 248] on button "Enviar" at bounding box center [516, 243] width 23 height 23
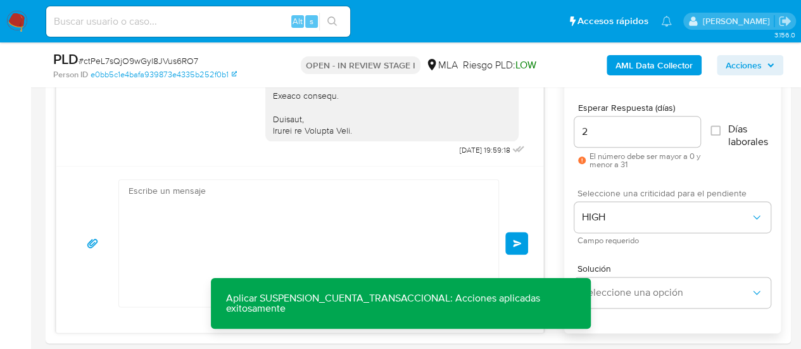
scroll to position [2288, 0]
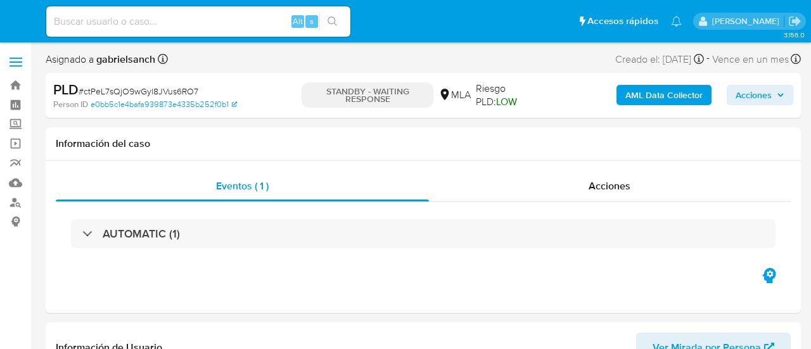
select select "10"
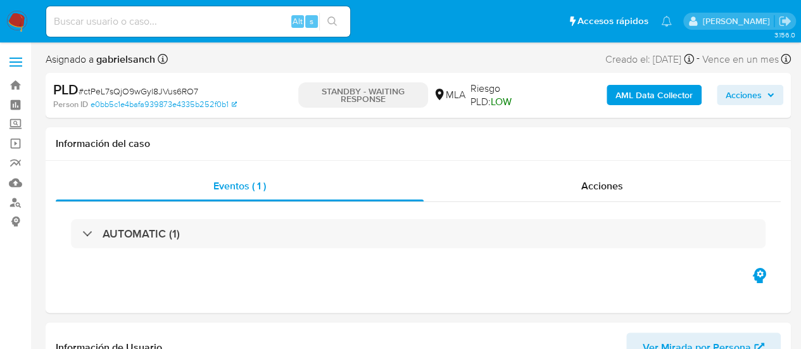
click at [108, 25] on input at bounding box center [198, 21] width 304 height 16
paste input "NhWwrPsJIoSjzR1UonNZaQfM"
type input "NhWwrPsJIoSjzR1UonNZaQfM"
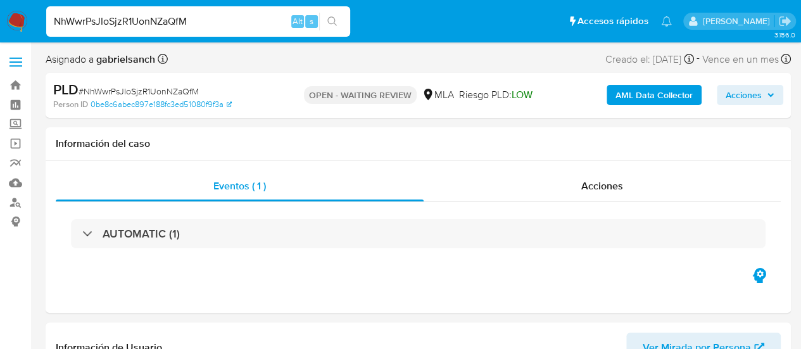
select select "10"
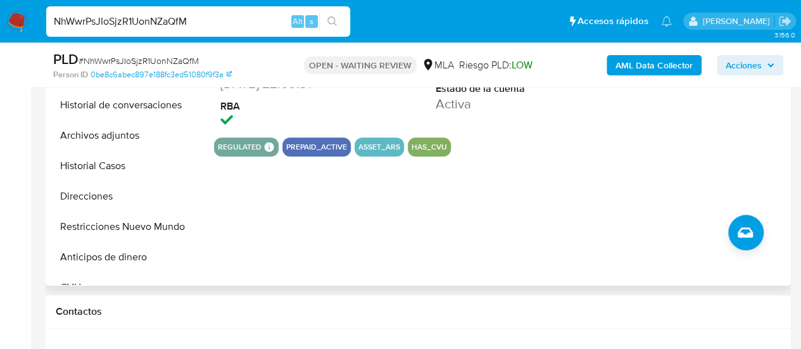
scroll to position [443, 0]
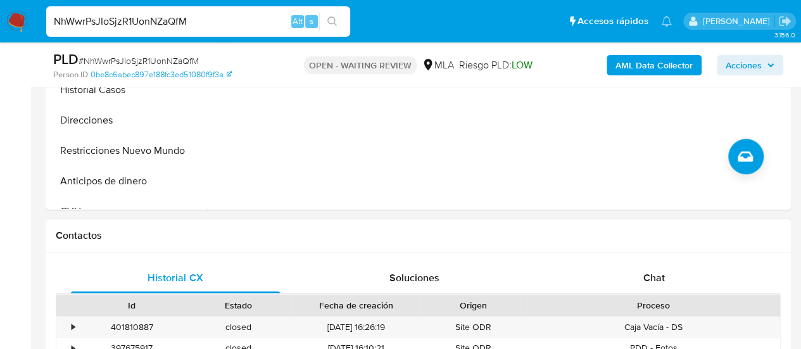
click at [671, 272] on div "Chat" at bounding box center [654, 278] width 209 height 30
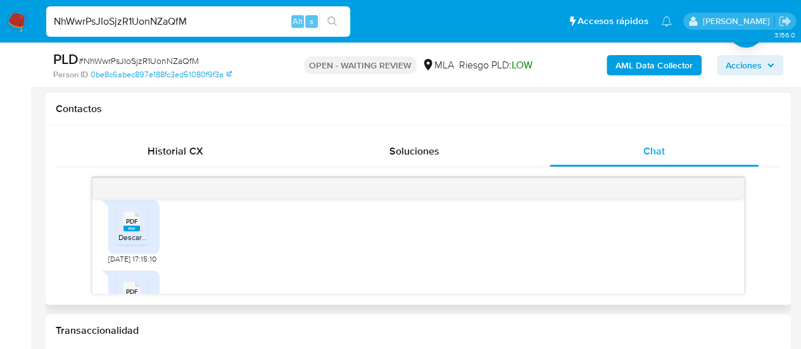
scroll to position [1685, 0]
click at [143, 188] on span "Descargo MP 08.2025 - Denisse Chanthal Suarez.pdf" at bounding box center [194, 182] width 153 height 11
click at [136, 178] on span "PDF" at bounding box center [132, 174] width 12 height 8
click at [137, 186] on span "PDF" at bounding box center [132, 181] width 12 height 8
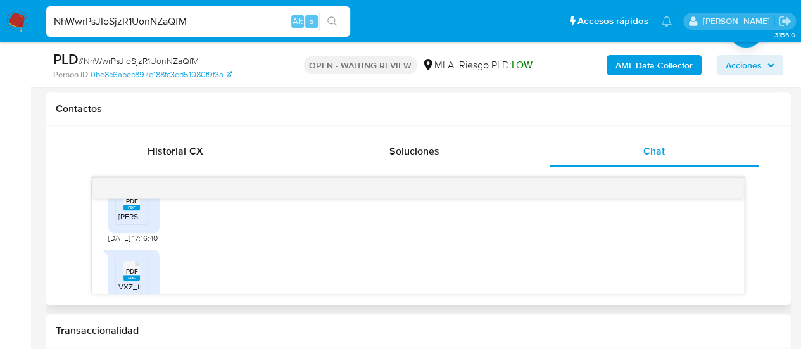
click at [133, 205] on span "PDF" at bounding box center [132, 201] width 12 height 8
click at [127, 191] on span "VXZ_ticket_Ganancias_2024_0_0.pdf" at bounding box center [183, 185] width 130 height 11
click at [139, 250] on icon at bounding box center [131, 241] width 16 height 20
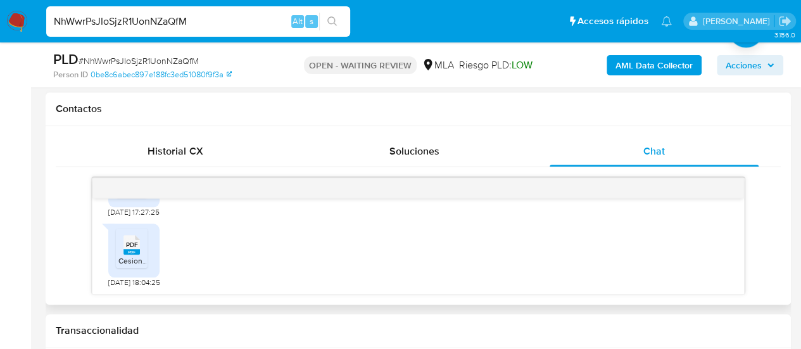
click at [122, 255] on span "Cesion de Acciones.pdf" at bounding box center [158, 260] width 81 height 11
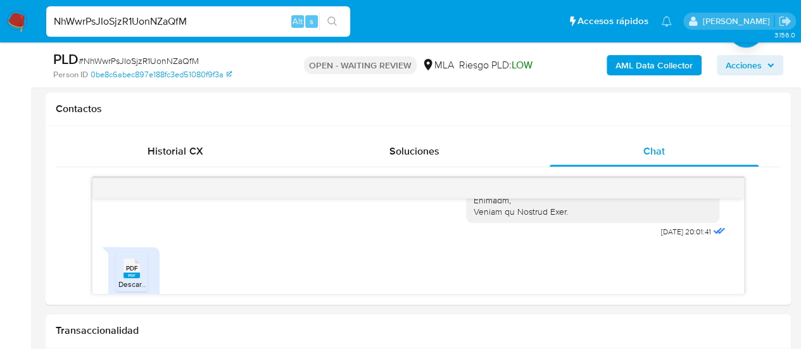
click at [130, 22] on input "NhWwrPsJIoSjzR1UonNZaQfM" at bounding box center [198, 21] width 304 height 16
paste input "nWuWb6wMXymBG1cVXsXDuPXv"
type input "nWuWb6wMXymBG1cVXsXDuPXv"
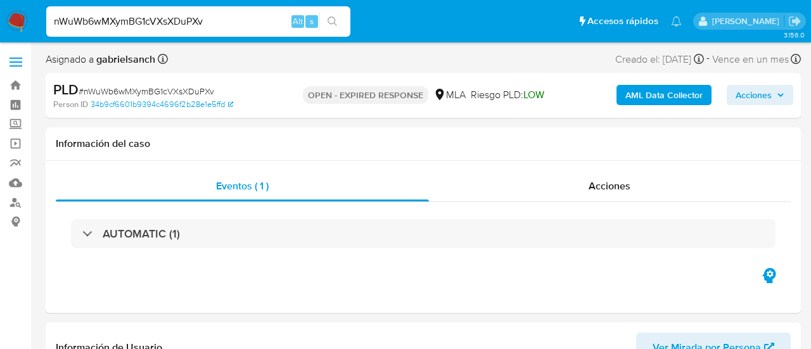
select select "10"
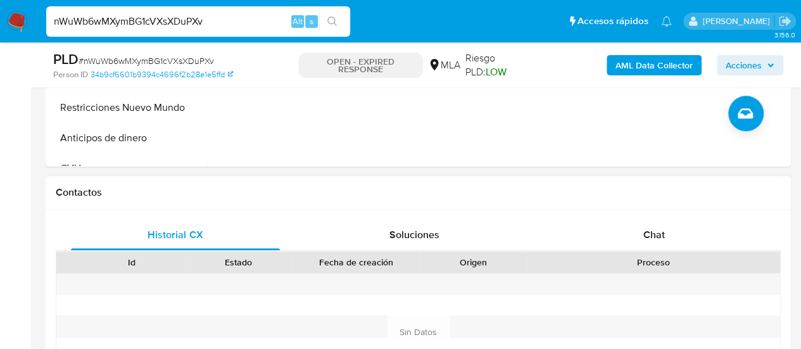
scroll to position [570, 0]
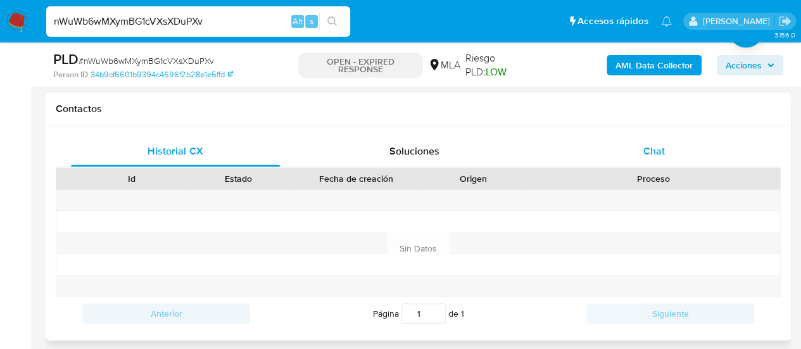
click at [618, 144] on div "Chat" at bounding box center [654, 151] width 209 height 30
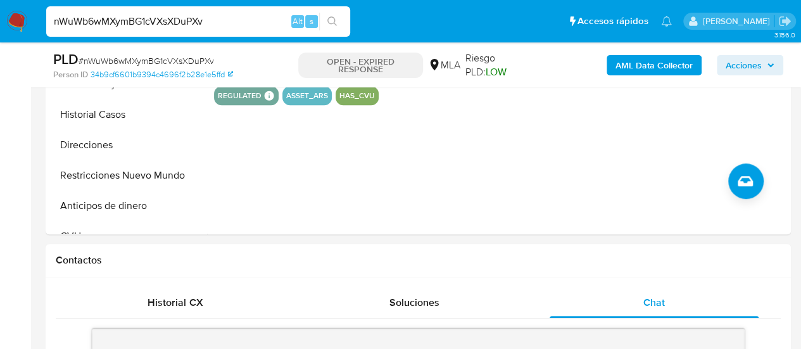
scroll to position [317, 0]
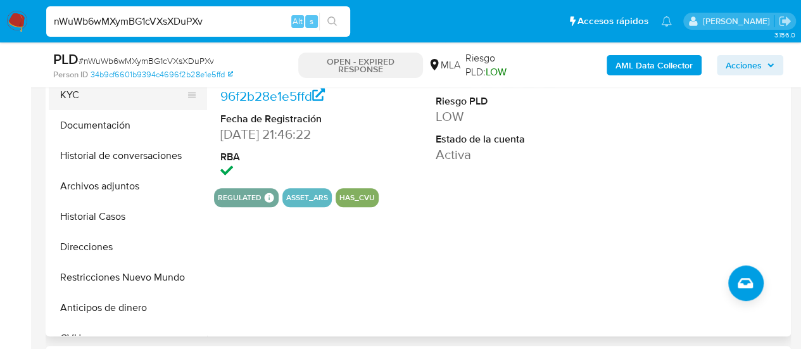
click at [89, 106] on button "KYC" at bounding box center [123, 95] width 148 height 30
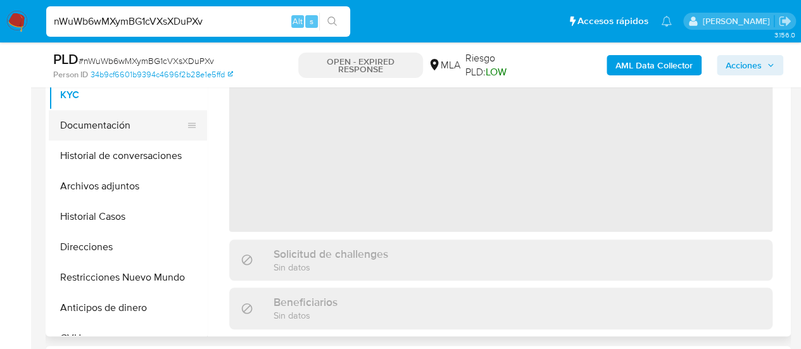
click at [94, 122] on button "Documentación" at bounding box center [123, 125] width 148 height 30
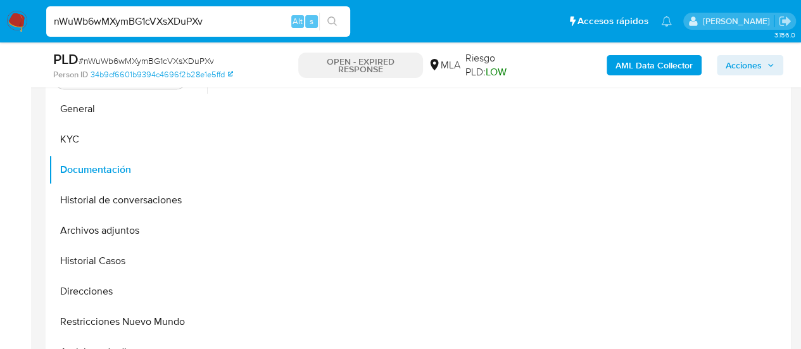
scroll to position [253, 0]
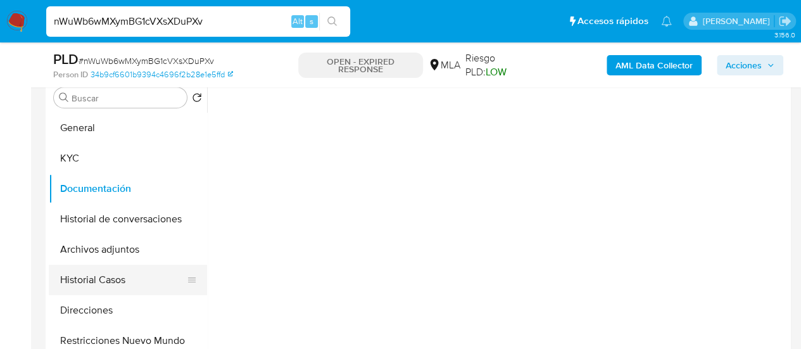
click at [120, 278] on button "Historial Casos" at bounding box center [123, 280] width 148 height 30
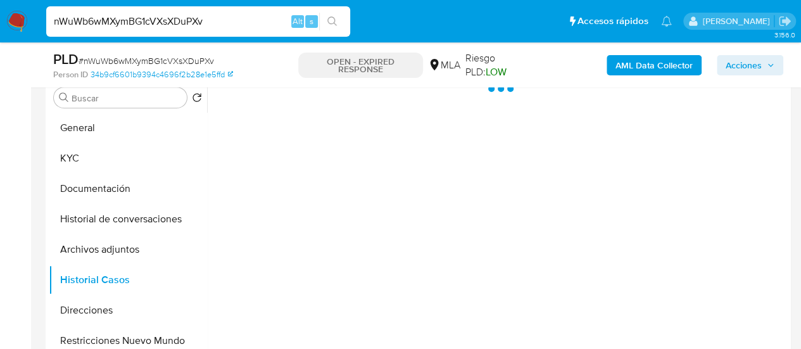
scroll to position [190, 0]
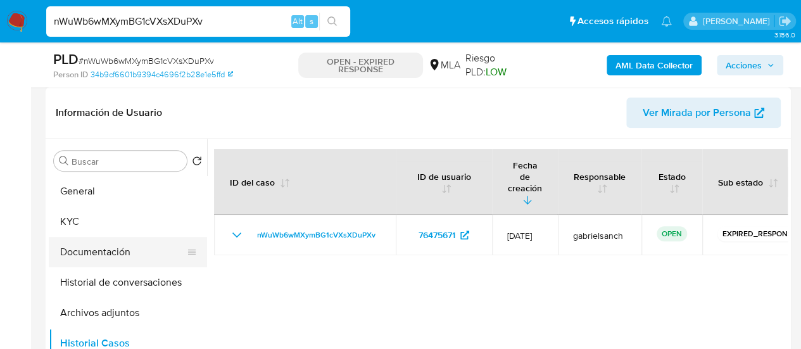
click at [90, 244] on button "Documentación" at bounding box center [123, 252] width 148 height 30
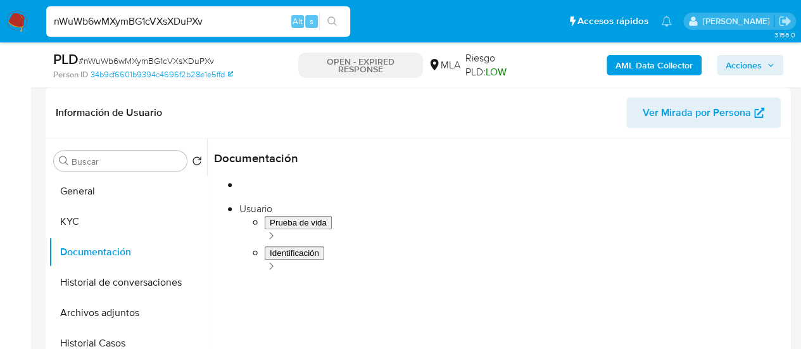
scroll to position [39, 0]
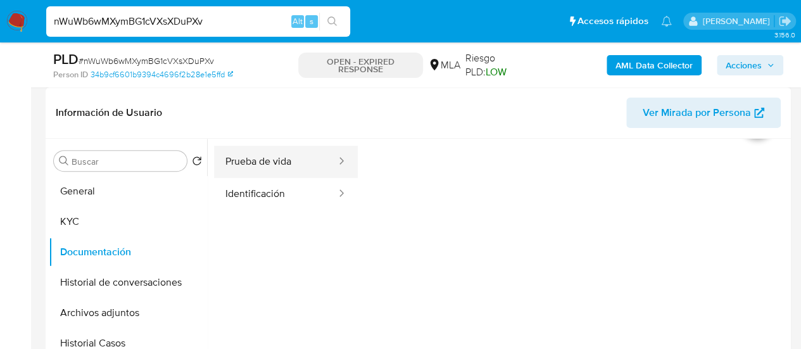
click at [309, 168] on button "Prueba de vida" at bounding box center [275, 162] width 123 height 32
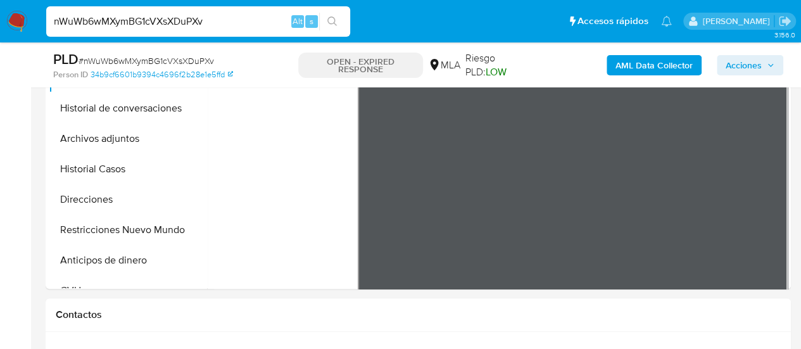
scroll to position [443, 0]
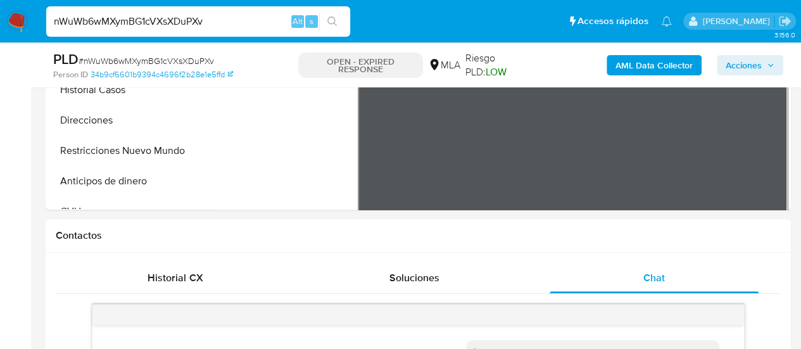
click at [103, 21] on input "nWuWb6wMXymBG1cVXsXDuPXv" at bounding box center [198, 21] width 304 height 16
paste input "WRlcIb1GLLvmTmdWTBOy9Std"
type input "WRlcIb1GLLvmTmdWTBOy9Std"
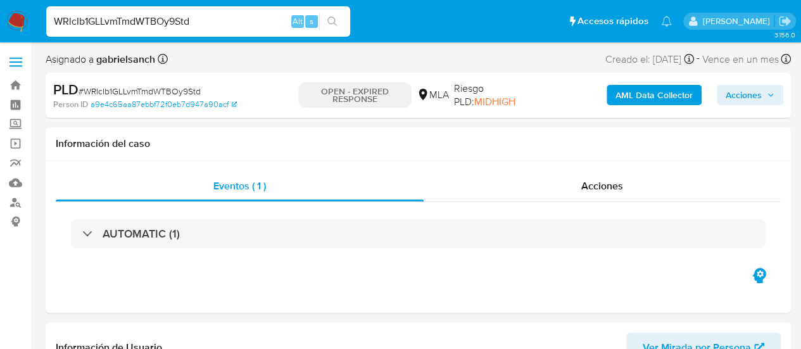
select select "10"
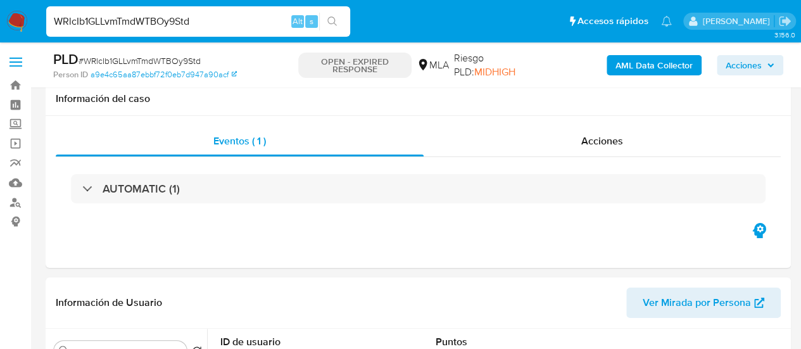
scroll to position [570, 0]
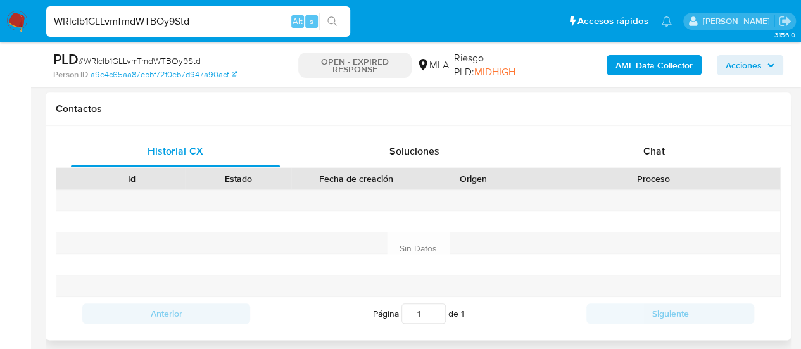
click at [642, 203] on div at bounding box center [653, 200] width 253 height 21
click at [639, 158] on div "Chat" at bounding box center [654, 151] width 209 height 30
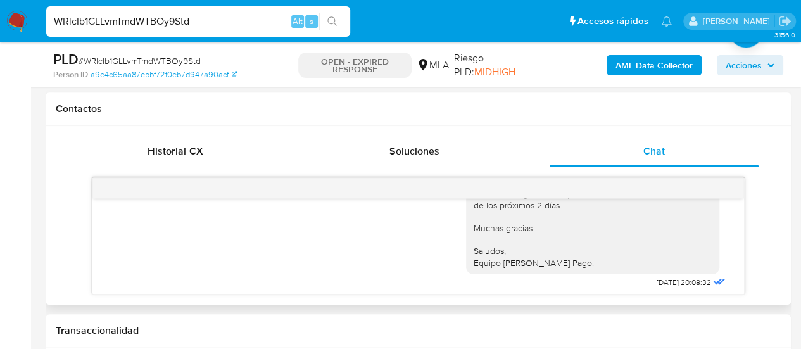
scroll to position [1468, 0]
click at [139, 27] on input "WRlcIb1GLLvmTmdWTBOy9Std" at bounding box center [198, 21] width 304 height 16
paste input "D2pwb2dL7Pou48MarXHQ85Ya"
type input "D2pwb2dL7Pou48MarXHQ85Ya"
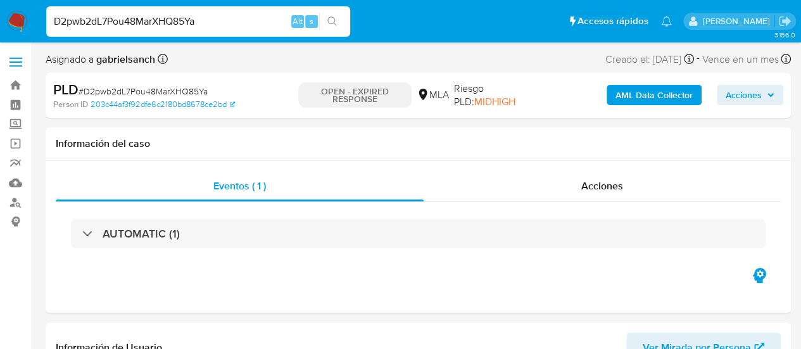
select select "10"
click at [183, 15] on input at bounding box center [198, 21] width 304 height 16
paste input "WRlcIb1GLLvmTmdWTBOy9Std"
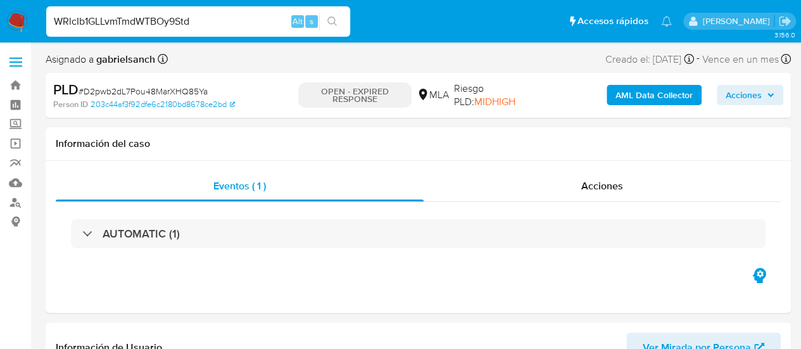
type input "WRlcIb1GLLvmTmdWTBOy9Std"
select select "10"
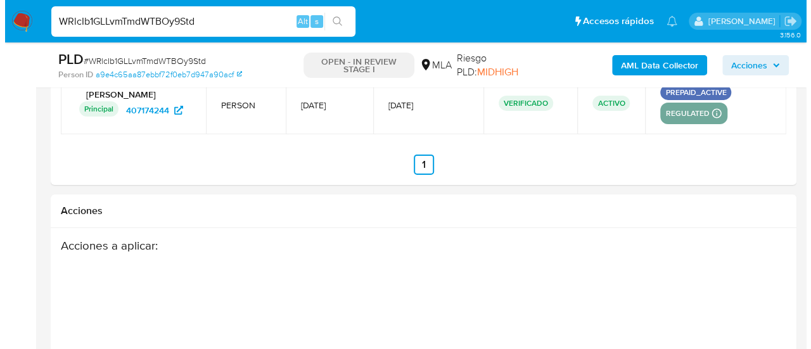
scroll to position [2196, 0]
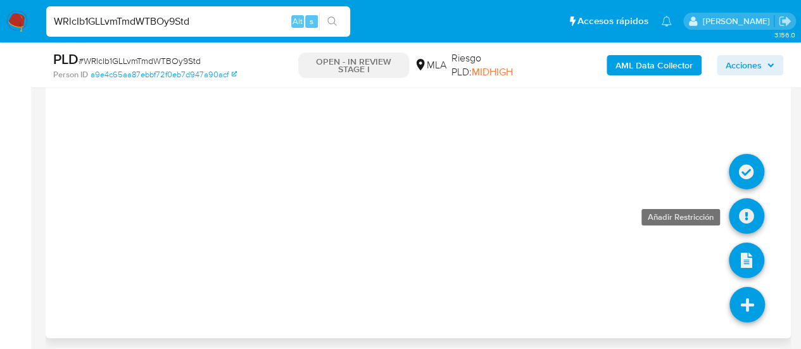
click at [730, 206] on icon at bounding box center [746, 215] width 35 height 35
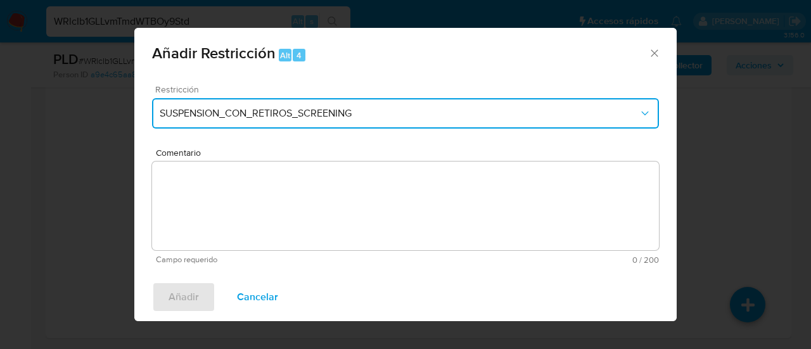
click at [305, 111] on span "SUSPENSION_CON_RETIROS_SCREENING" at bounding box center [399, 113] width 479 height 13
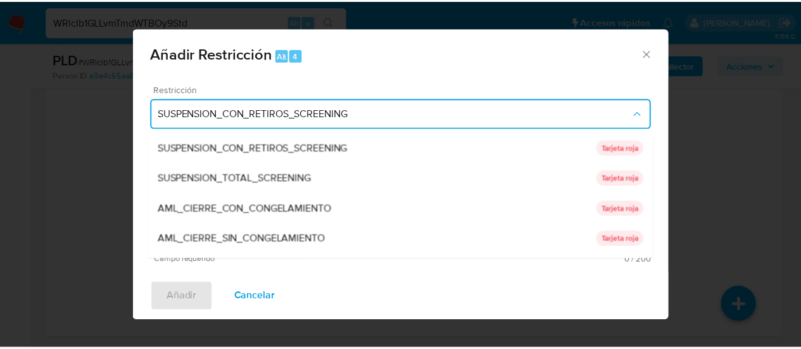
scroll to position [269, 0]
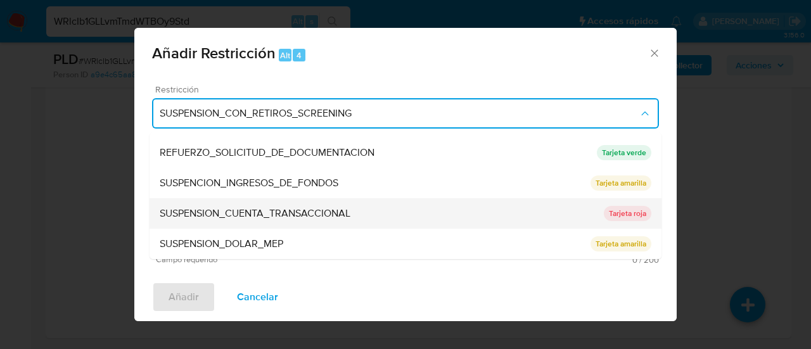
click at [280, 212] on span "SUSPENSION_CUENTA_TRANSACCIONAL" at bounding box center [255, 213] width 191 height 13
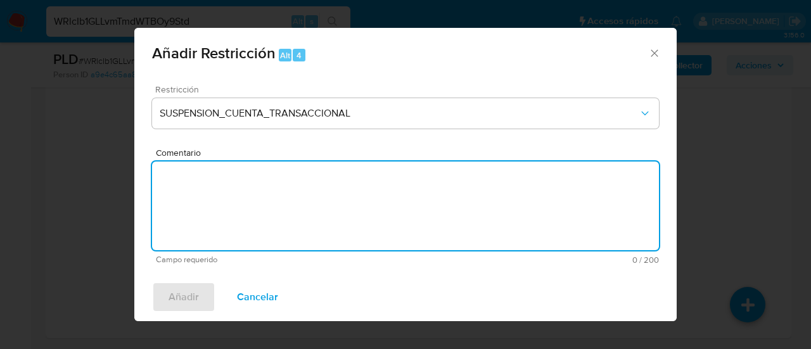
click at [280, 212] on textarea "Comentario" at bounding box center [405, 205] width 507 height 89
type textarea "AML"
click at [184, 301] on span "Añadir" at bounding box center [183, 297] width 30 height 28
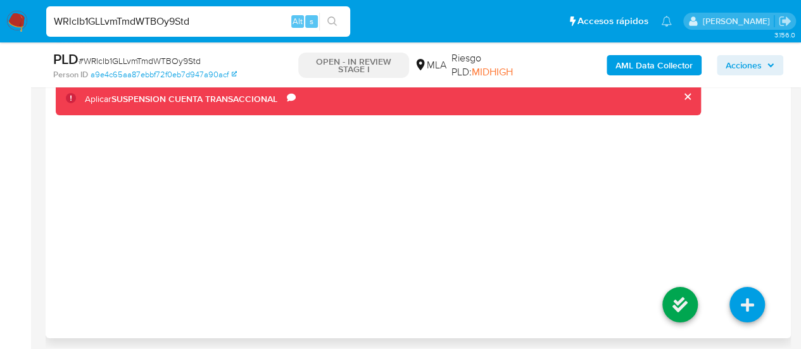
click at [692, 278] on li at bounding box center [680, 306] width 67 height 71
click at [685, 291] on icon at bounding box center [679, 304] width 35 height 35
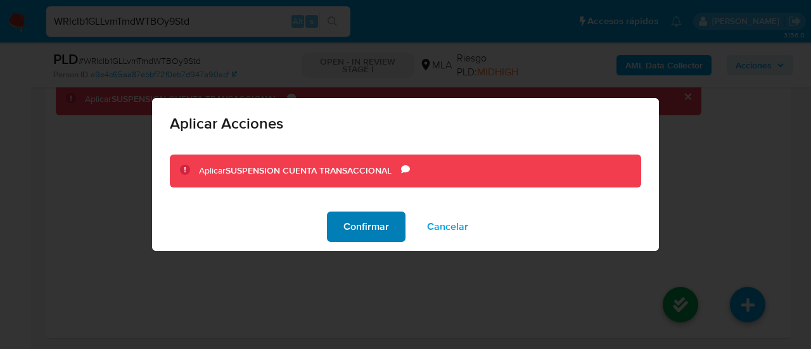
click at [343, 234] on button "Confirmar" at bounding box center [366, 227] width 79 height 30
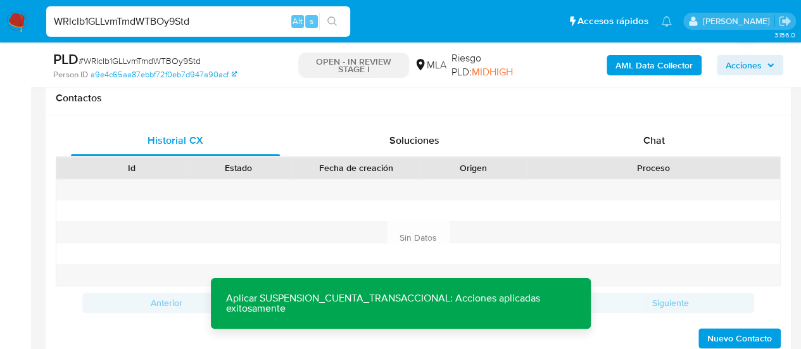
scroll to position [486, 0]
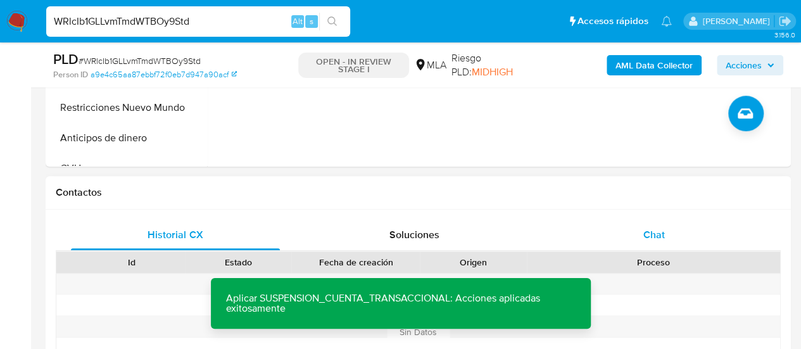
click at [646, 234] on span "Chat" at bounding box center [654, 234] width 22 height 15
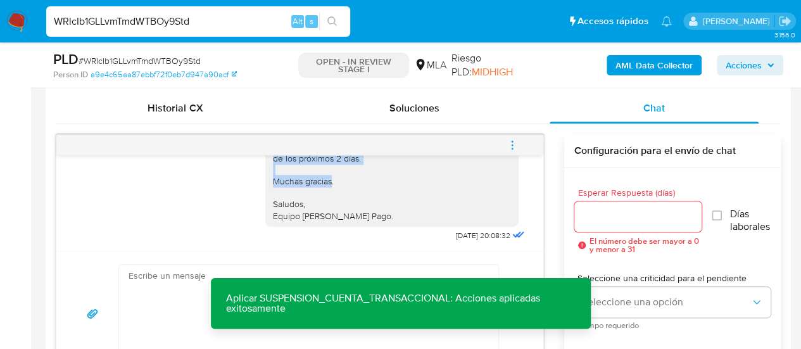
scroll to position [1468, 0]
drag, startPoint x: 263, startPoint y: 200, endPoint x: 362, endPoint y: 215, distance: 100.0
copy div "Lore, Ip dolorsi am con adipiscinge seddoeiusmo te in utlabo et Dolorem Aliq, e…"
click at [167, 284] on textarea at bounding box center [306, 314] width 354 height 98
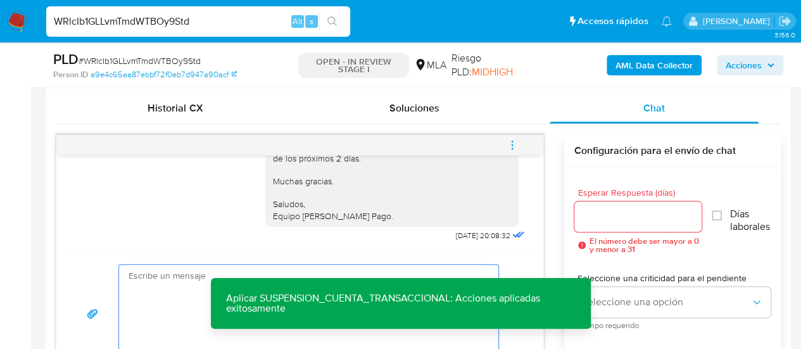
paste textarea "Lore, Ip dolorsi am con adipiscinge seddoeiusmo te in utlabo et Dolorem Aliq, e…"
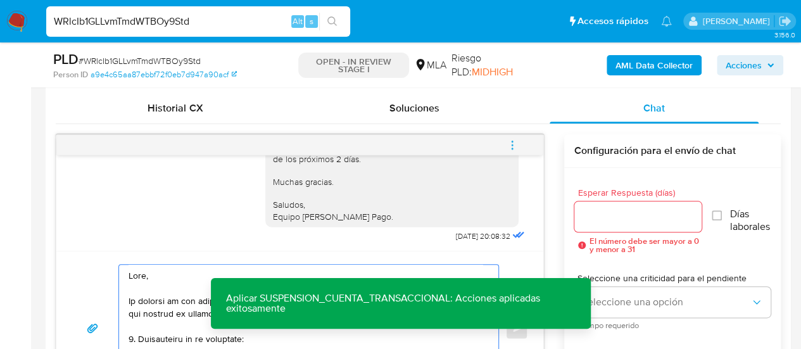
scroll to position [359, 0]
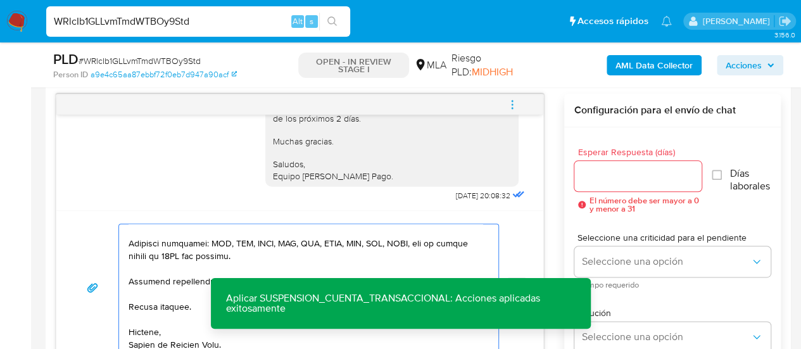
type textarea "Lore, Ip dolorsi am con adipiscinge seddoeiusmo te in utlabo et Dolorem Aliq, e…"
click at [586, 172] on input "Esperar Respuesta (días)" at bounding box center [638, 176] width 128 height 16
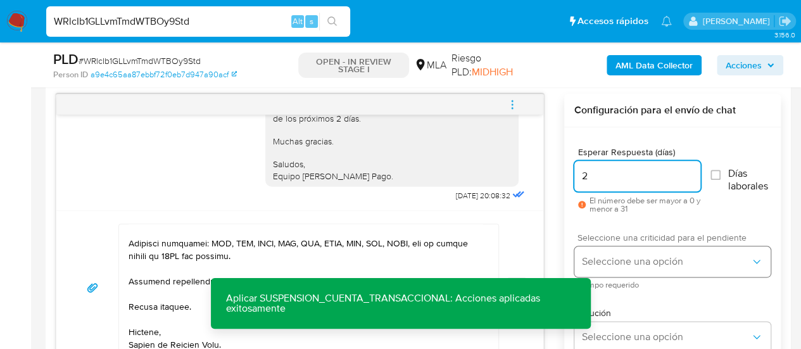
type input "2"
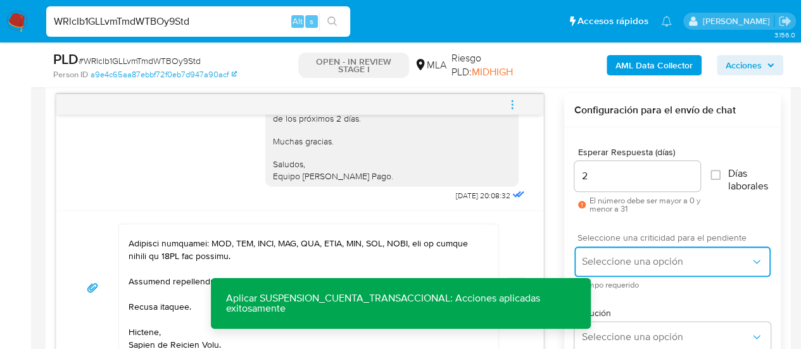
click at [597, 260] on span "Seleccione una opción" at bounding box center [666, 261] width 168 height 13
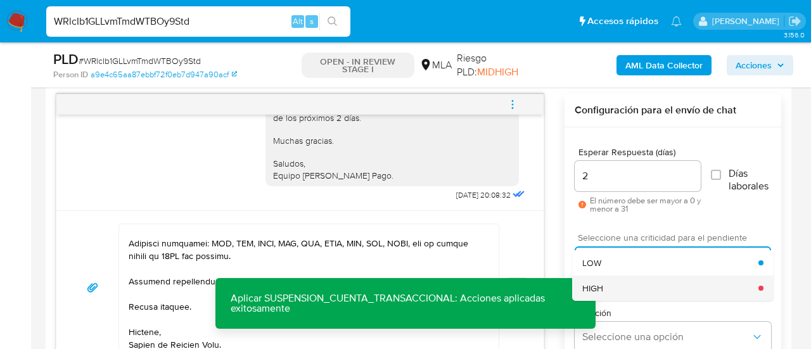
click at [613, 282] on div "HIGH" at bounding box center [670, 287] width 176 height 25
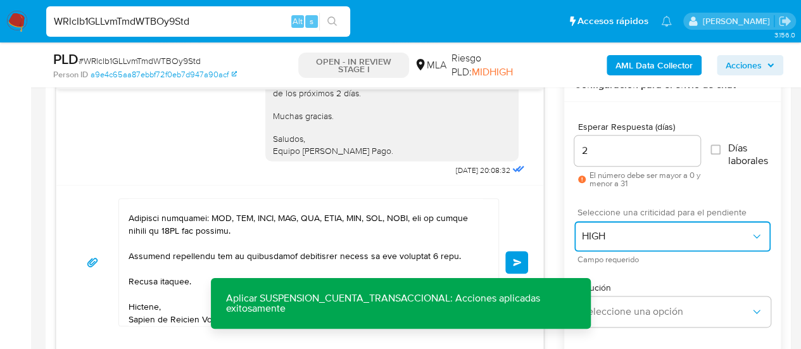
scroll to position [717, 0]
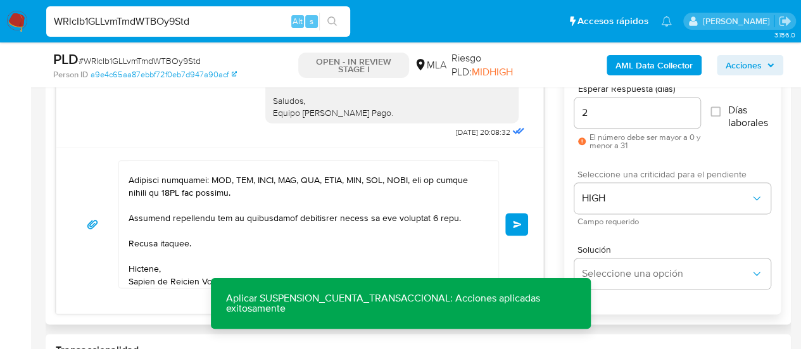
click at [516, 222] on span "Enviar" at bounding box center [517, 224] width 9 height 8
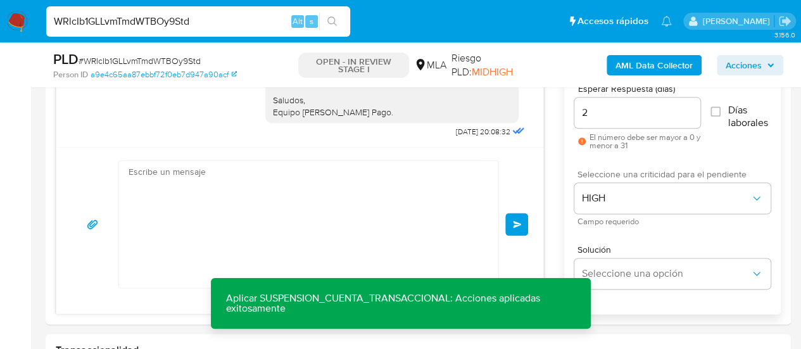
scroll to position [2035, 0]
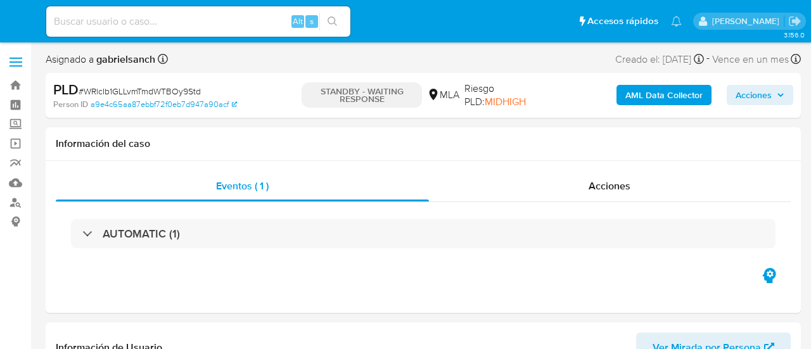
select select "10"
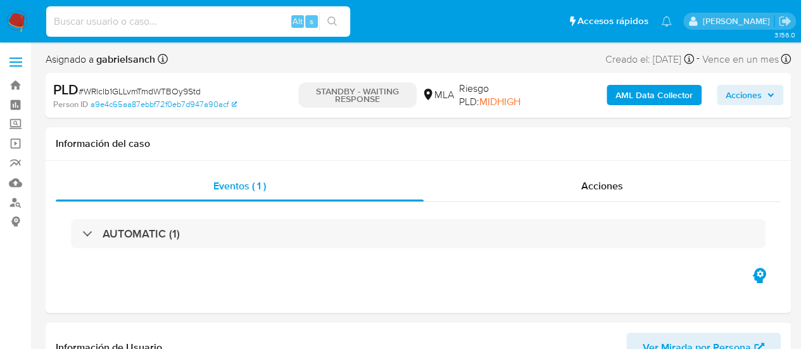
click at [165, 29] on input at bounding box center [198, 21] width 304 height 16
paste input "D2pwb2dL7Pou48MarXHQ85Ya"
type input "D2pwb2dL7Pou48MarXHQ85Ya"
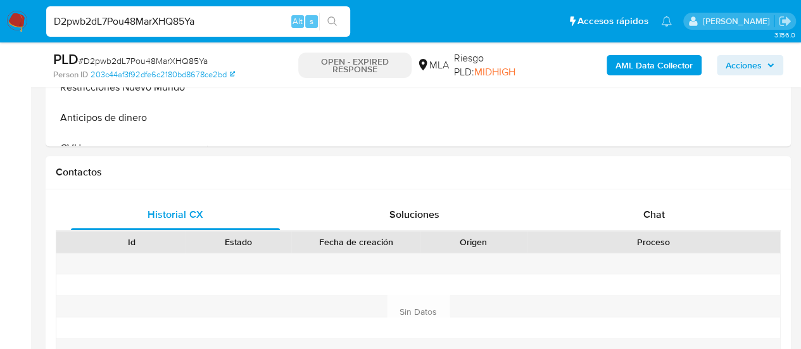
click at [651, 216] on span "Chat" at bounding box center [654, 214] width 22 height 15
select select "10"
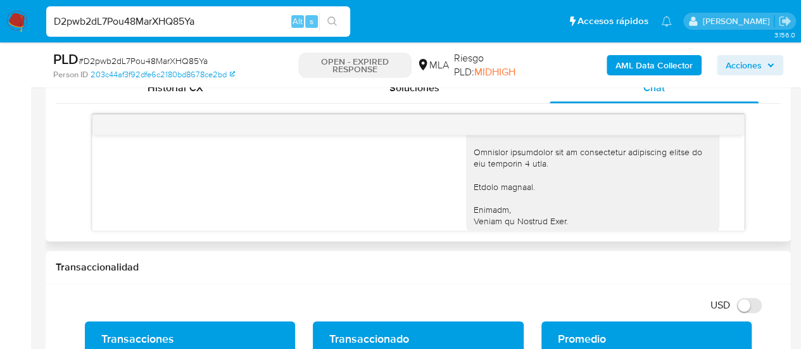
scroll to position [1445, 0]
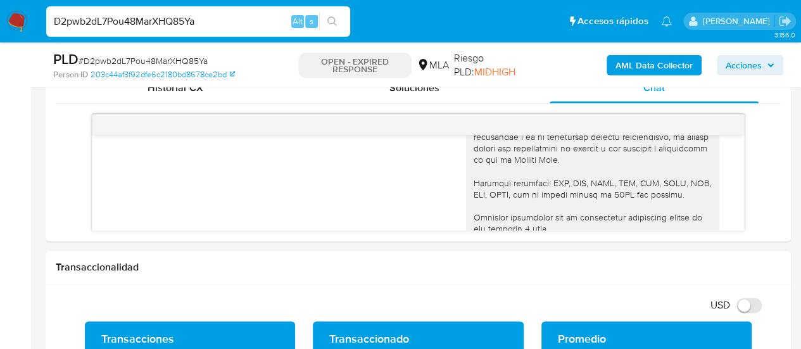
click at [189, 21] on input "D2pwb2dL7Pou48MarXHQ85Ya" at bounding box center [198, 21] width 304 height 16
paste input "Qba3vxSb0O3o6PNWwNgHU6R"
type input "Qba3vxSb0O3o6PNWwNgHU6Ra"
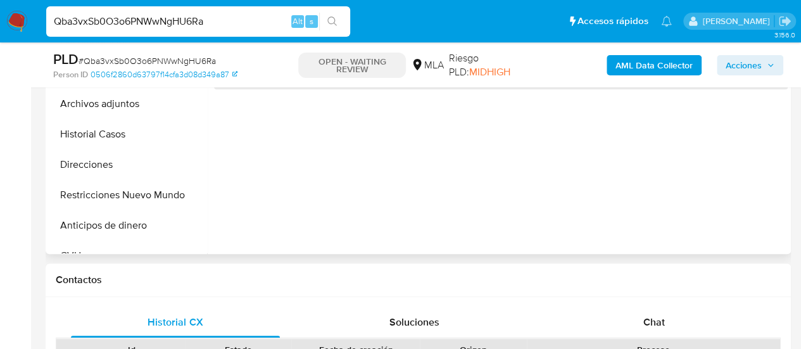
scroll to position [443, 0]
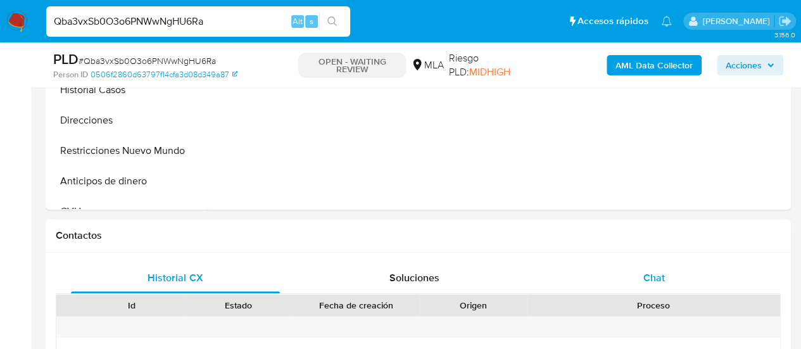
click at [646, 263] on div "Chat" at bounding box center [654, 278] width 209 height 30
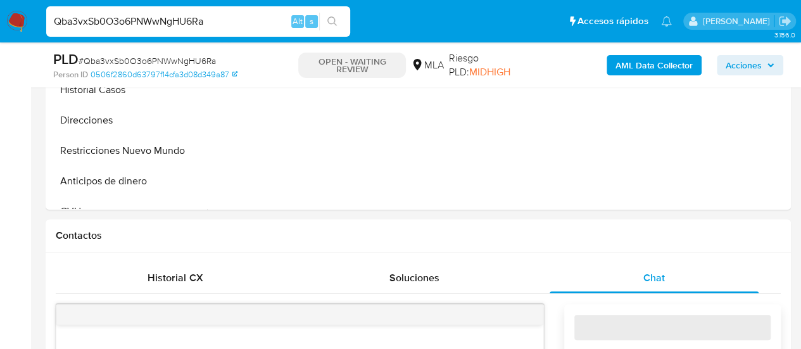
select select "10"
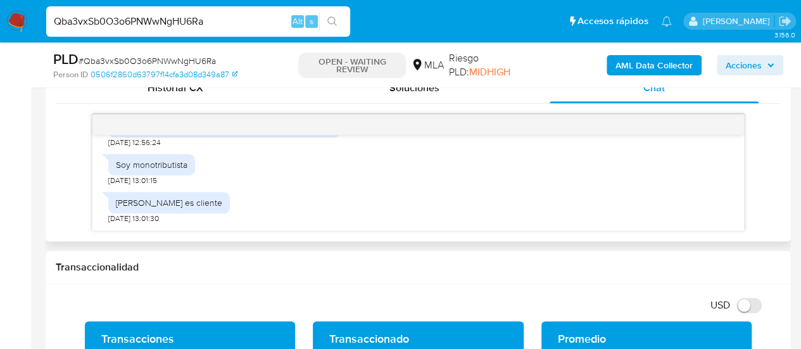
scroll to position [1643, 0]
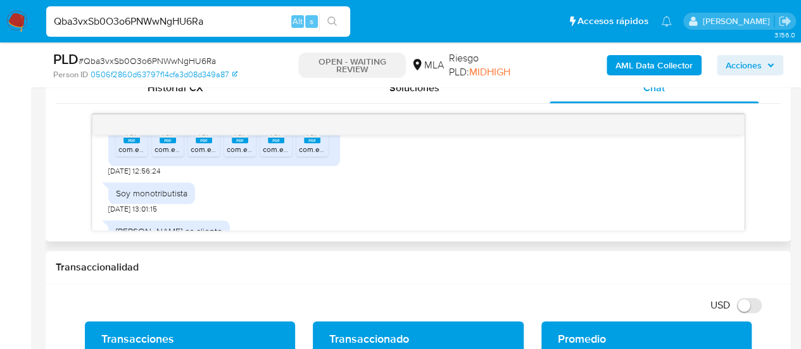
click at [130, 142] on icon at bounding box center [131, 133] width 16 height 20
click at [172, 137] on span "PDF" at bounding box center [168, 133] width 12 height 8
click at [201, 143] on rect at bounding box center [204, 140] width 16 height 6
click at [240, 142] on icon at bounding box center [240, 133] width 16 height 20
click at [274, 143] on rect at bounding box center [276, 140] width 16 height 6
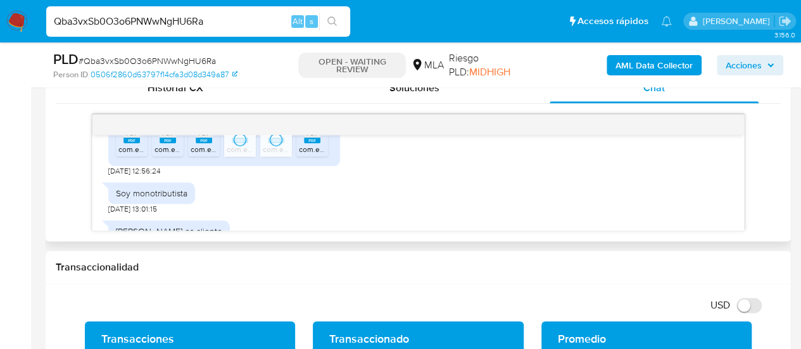
click at [293, 161] on ul "PDF PDF com.ecom.recibodigital (2).pdf PDF PDF com.ecom.recibodigital (3).pdf P…" at bounding box center [224, 139] width 217 height 44
drag, startPoint x: 305, startPoint y: 172, endPoint x: 307, endPoint y: 211, distance: 39.3
click at [305, 143] on rect at bounding box center [312, 140] width 16 height 6
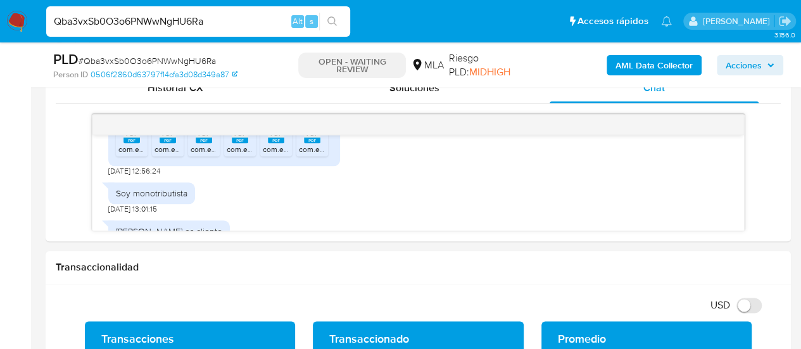
click at [155, 24] on input "Qba3vxSb0O3o6PNWwNgHU6Ra" at bounding box center [198, 21] width 304 height 16
paste input "VjjWFaMOln9h7ry3s34OVZ70"
type input "VjjWFaMOln9h7ry3s34OVZ70"
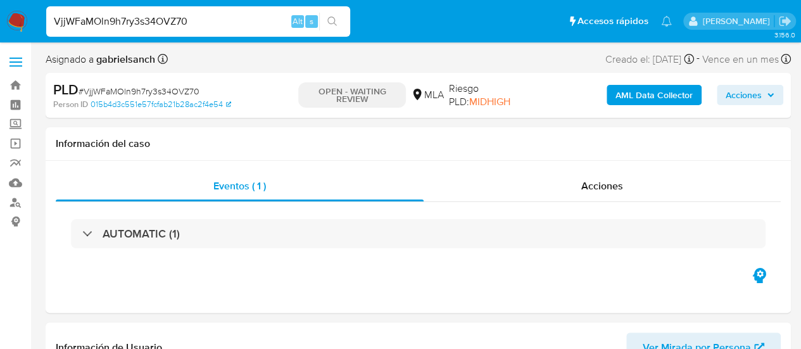
select select "10"
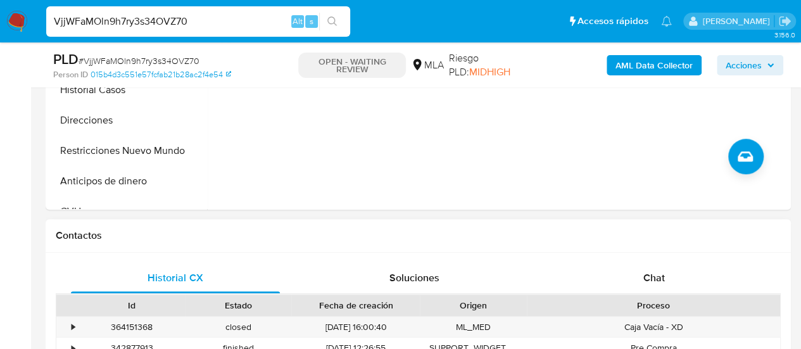
scroll to position [507, 0]
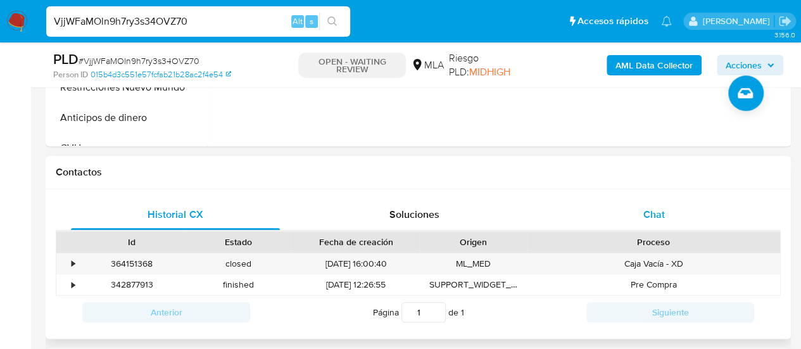
click at [630, 214] on div "Chat" at bounding box center [654, 214] width 209 height 30
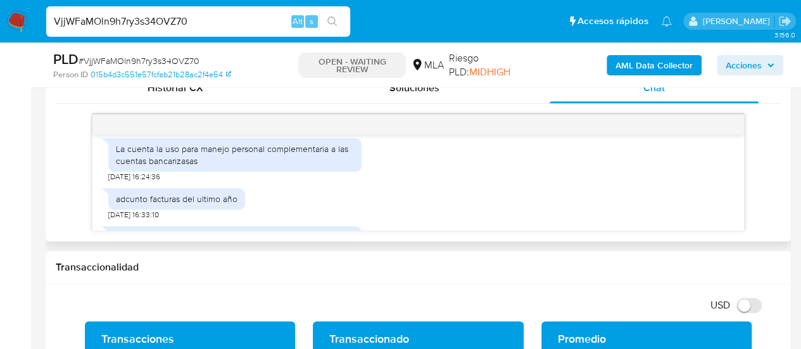
scroll to position [956, 0]
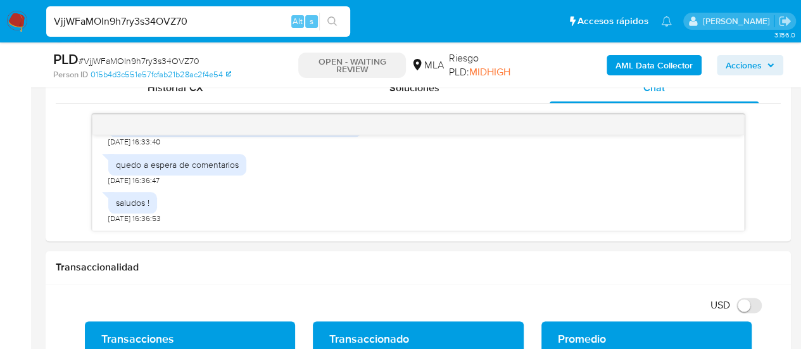
click at [96, 15] on input "VjjWFaMOln9h7ry3s34OVZ70" at bounding box center [198, 21] width 304 height 16
paste input "P0TGyedA5l9zHpf7A5fG09DU"
type input "P0TGyedA5l9zHpf7A5fG09DU"
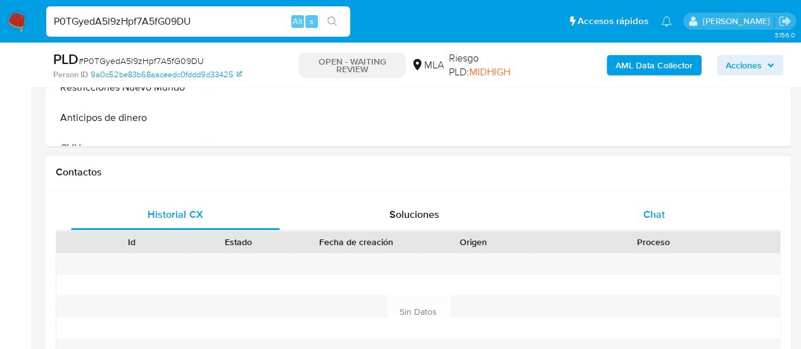
click at [634, 206] on div "Chat" at bounding box center [654, 214] width 209 height 30
select select "10"
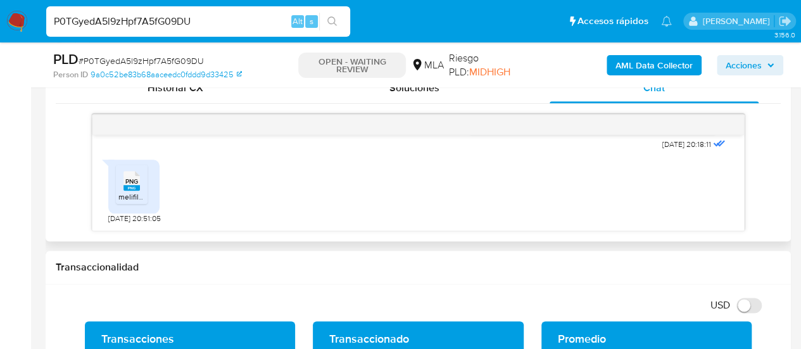
scroll to position [1417, 0]
click at [129, 192] on span "melifile6214738277921076708.png" at bounding box center [176, 196] width 117 height 11
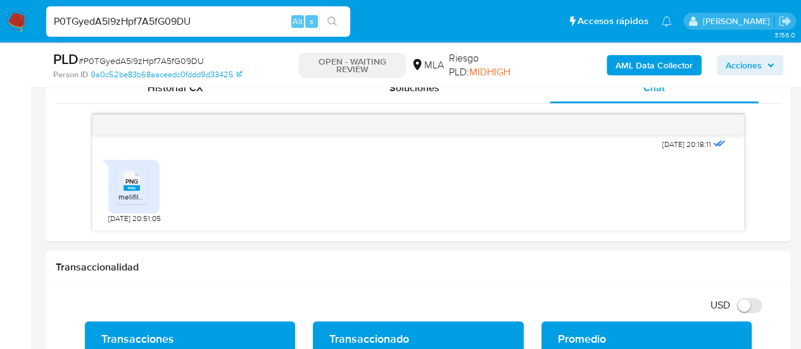
click at [148, 22] on input "P0TGyedA5l9zHpf7A5fG09DU" at bounding box center [198, 21] width 304 height 16
paste input "i5LJMfdtT2NeDIFzW5At5qYx"
type input "i5LJMfdtT2NeDIFzW5At5qYx"
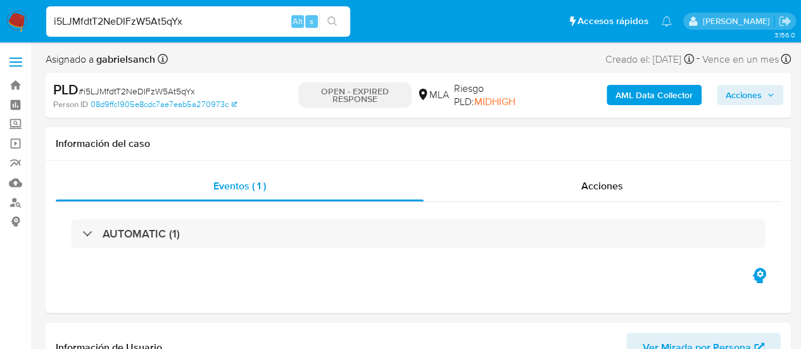
select select "10"
click at [138, 20] on input "i5LJMfdtT2NeDIFzW5At5qYx" at bounding box center [198, 21] width 304 height 16
paste input "THudLKylKVdealMAVEsT3xup"
type input "THudLKylKVdealMAVEsT3xup"
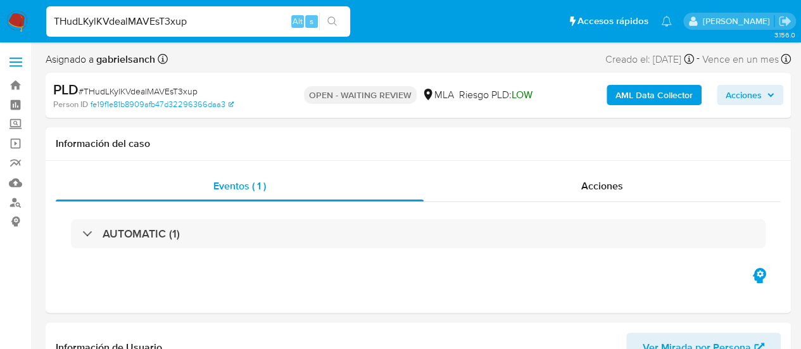
select select "10"
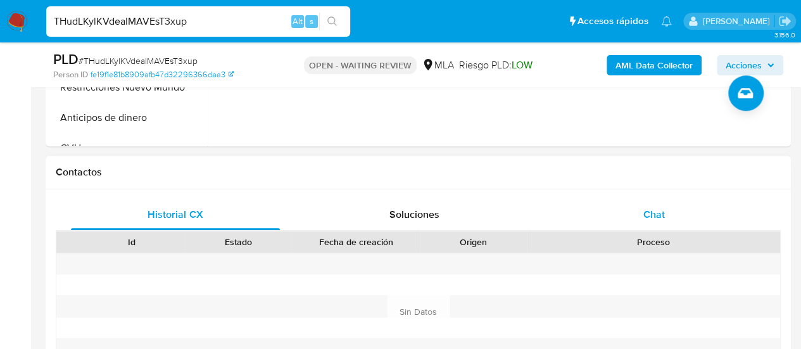
click at [646, 202] on div "Chat" at bounding box center [654, 214] width 209 height 30
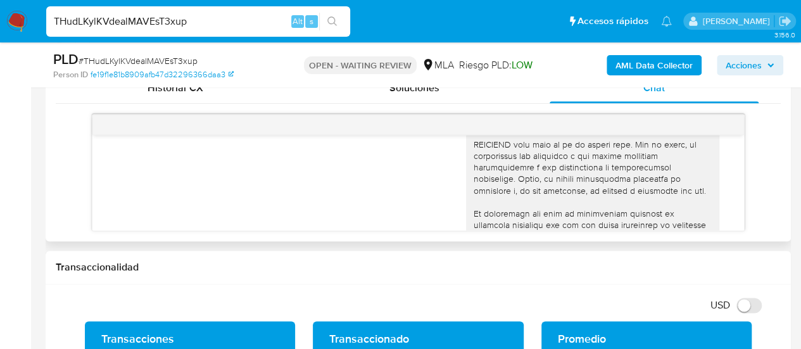
scroll to position [228, 0]
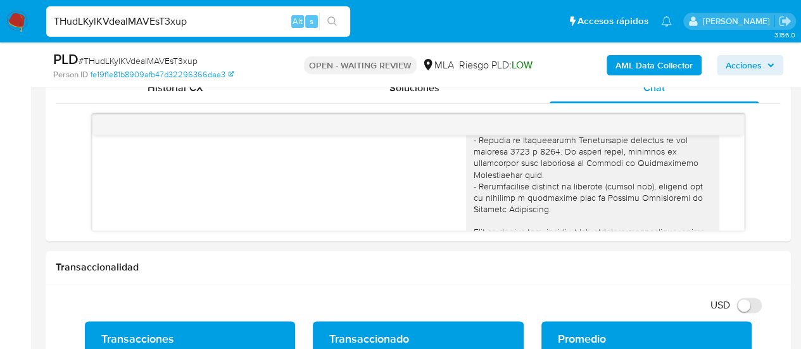
click at [119, 21] on input "THudLKylKVdealMAVEsT3xup" at bounding box center [198, 21] width 304 height 16
paste input "S5Nv3g3WiuSNMGFVRKR18i8z"
type input "S5Nv3g3WiuSNMGFVRKR18i8z"
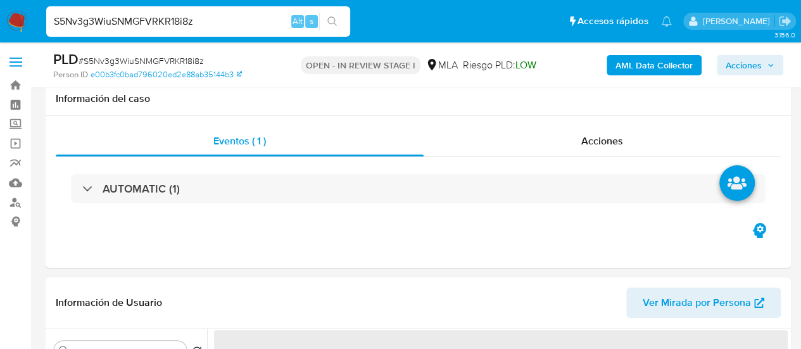
scroll to position [63, 0]
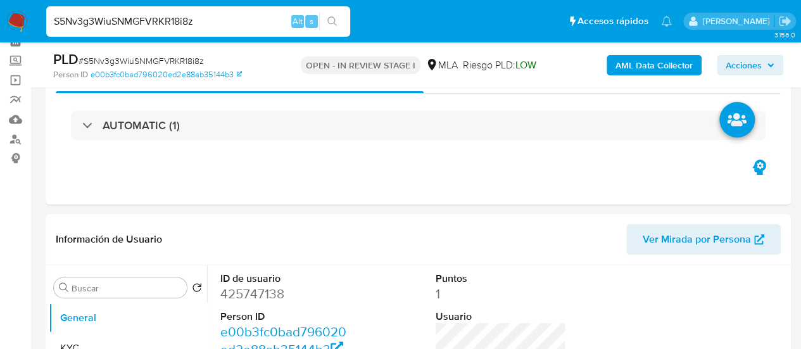
select select "10"
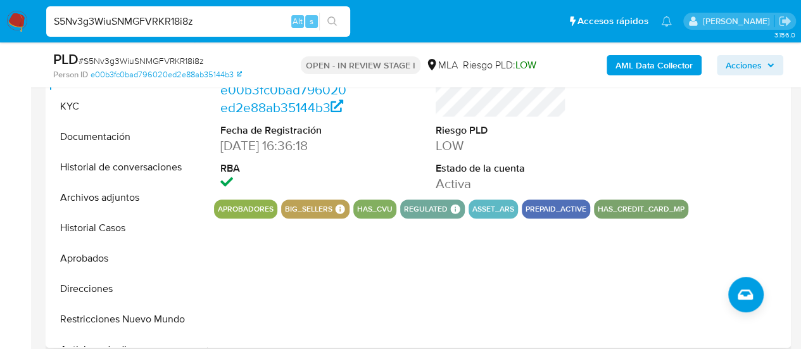
scroll to position [317, 0]
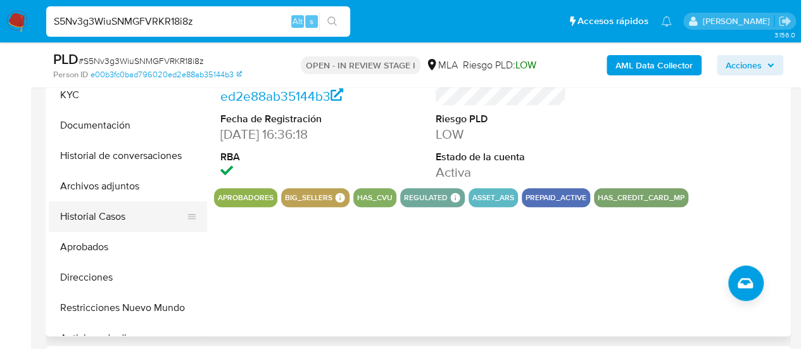
click at [114, 213] on button "Historial Casos" at bounding box center [123, 216] width 148 height 30
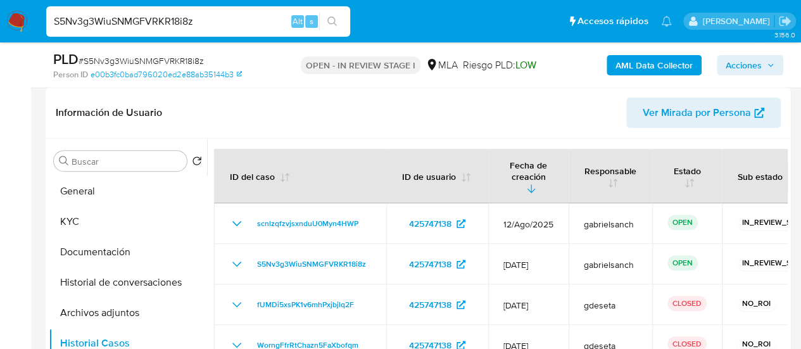
scroll to position [253, 0]
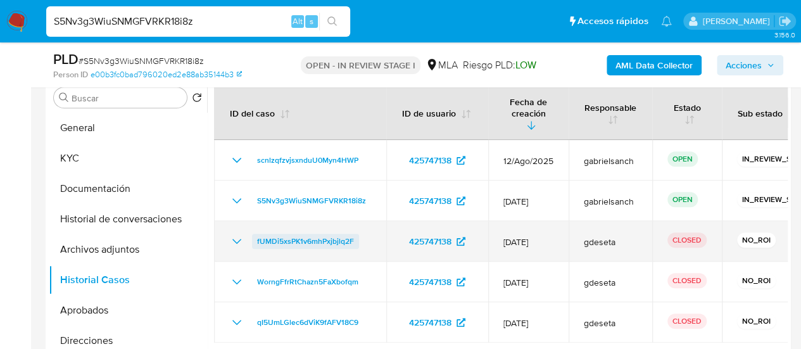
click at [267, 234] on span "fUMDi5xsPK1v6mhPxjbjlq2F" at bounding box center [305, 241] width 97 height 15
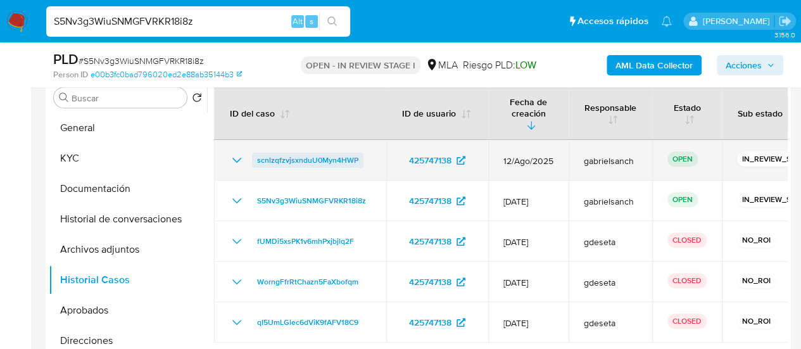
click at [335, 153] on span "scnlzqfzvjsxnduU0Myn4HWP" at bounding box center [307, 160] width 101 height 15
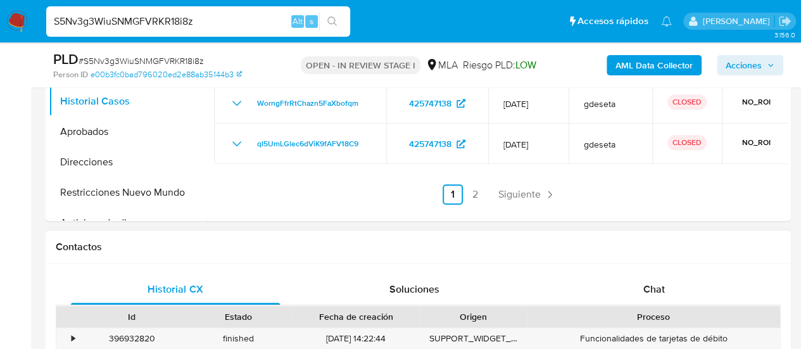
scroll to position [570, 0]
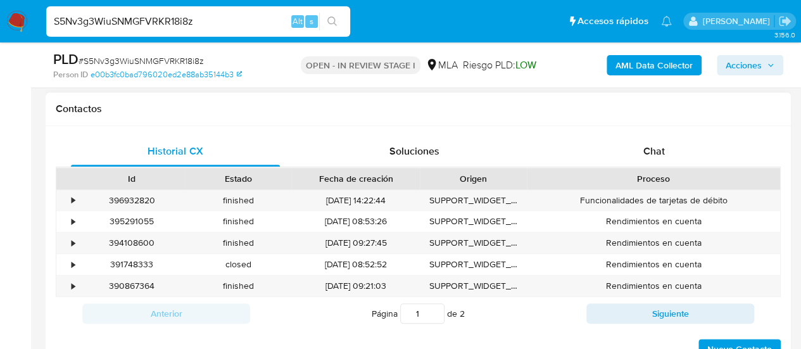
click at [662, 180] on div "Proceso" at bounding box center [654, 178] width 236 height 13
click at [647, 158] on div "Chat" at bounding box center [654, 151] width 209 height 30
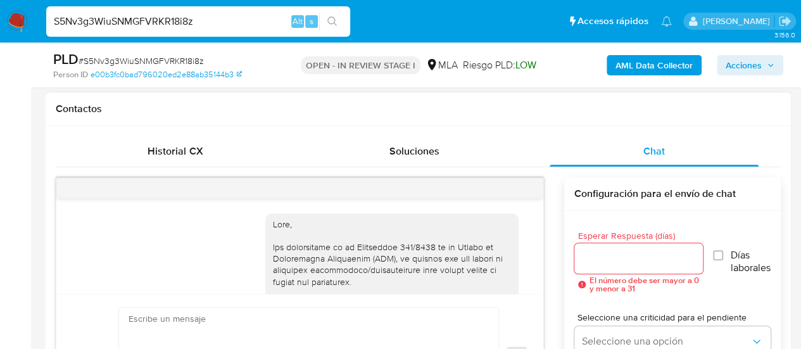
scroll to position [883, 0]
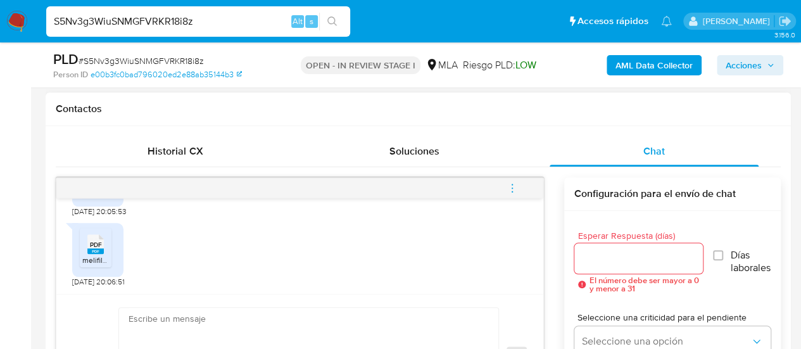
click at [517, 189] on icon "menu-action" at bounding box center [512, 187] width 11 height 11
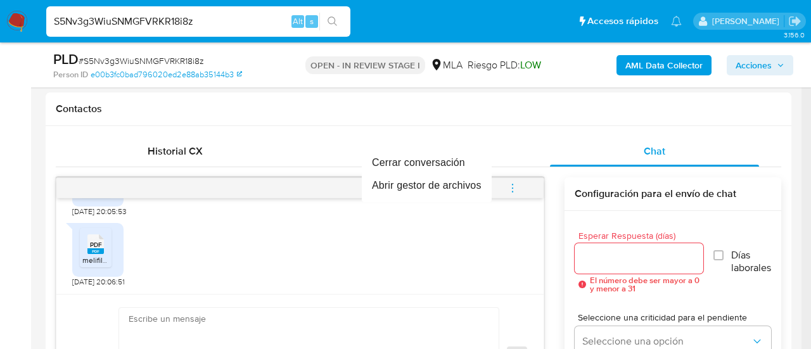
click at [149, 20] on div at bounding box center [405, 174] width 811 height 349
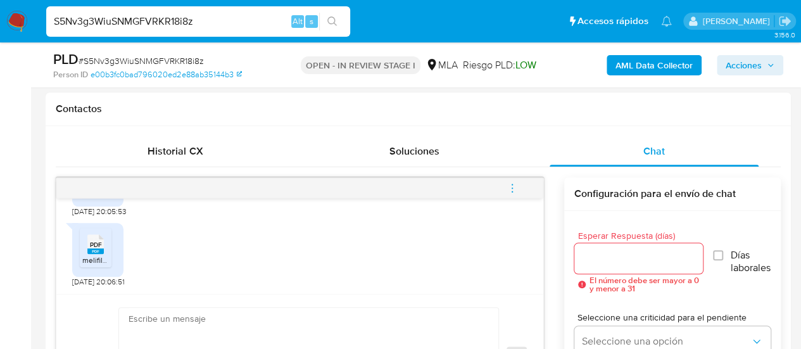
click at [149, 20] on div at bounding box center [400, 174] width 801 height 349
click at [149, 20] on input "S5Nv3g3WiuSNMGFVRKR18i8z" at bounding box center [198, 21] width 304 height 16
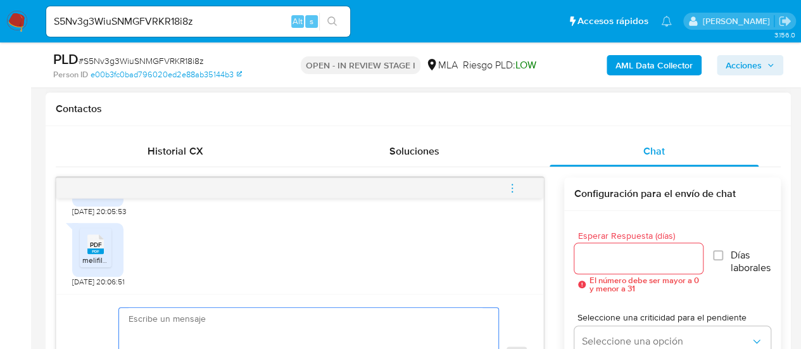
paste textarea "Hola, ¡Muchas gracias por tu respuesta! Confirmamos la recepción de la document…"
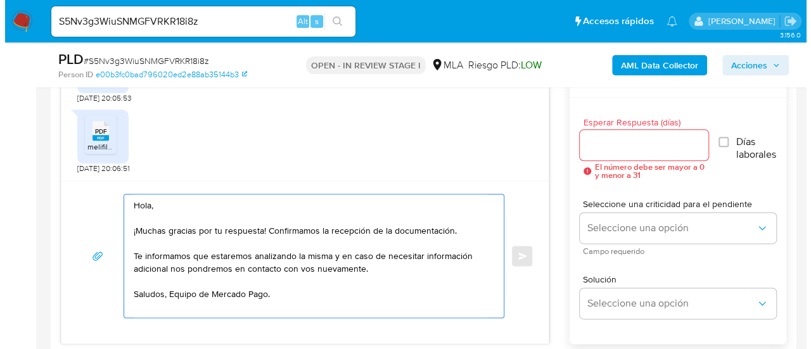
scroll to position [645, 0]
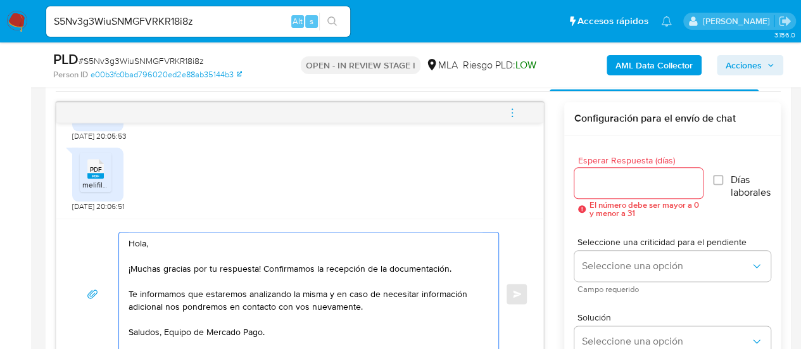
type textarea "Hola, ¡Muchas gracias por tu respuesta! Confirmamos la recepción de la document…"
click at [600, 189] on input "Esperar Respuesta (días)" at bounding box center [638, 183] width 129 height 16
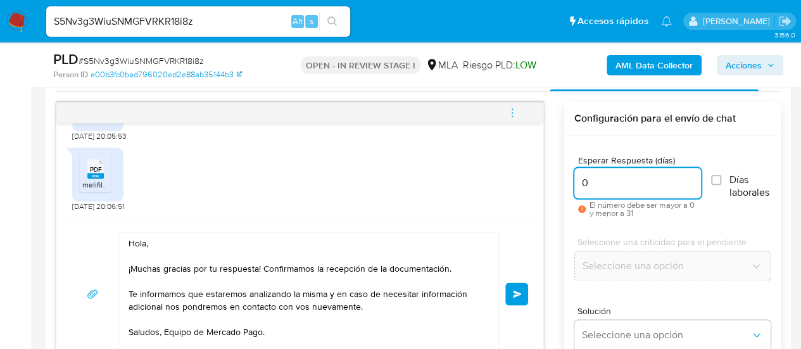
type input "0"
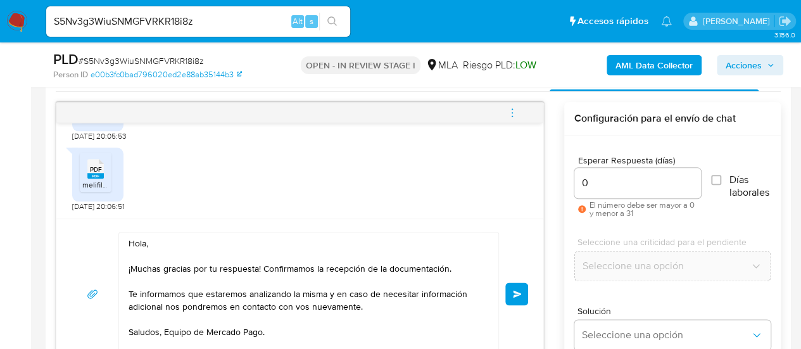
click at [520, 307] on div "Hola, ¡Muchas gracias por tu respuesta! Confirmamos la recepción de la document…" at bounding box center [300, 294] width 457 height 124
click at [514, 297] on button "Enviar" at bounding box center [516, 293] width 23 height 23
click at [503, 113] on button "menu-action" at bounding box center [512, 113] width 42 height 30
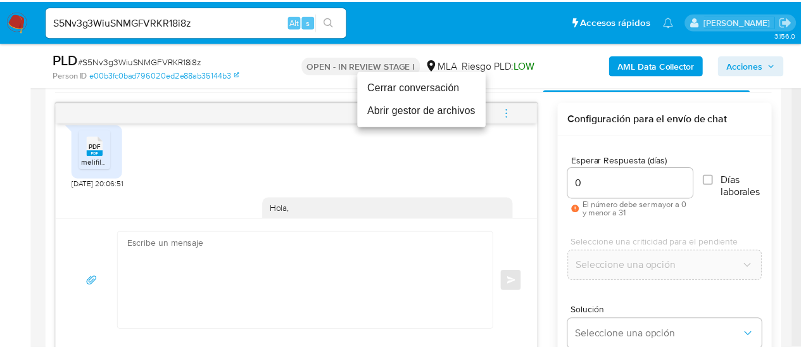
scroll to position [1035, 0]
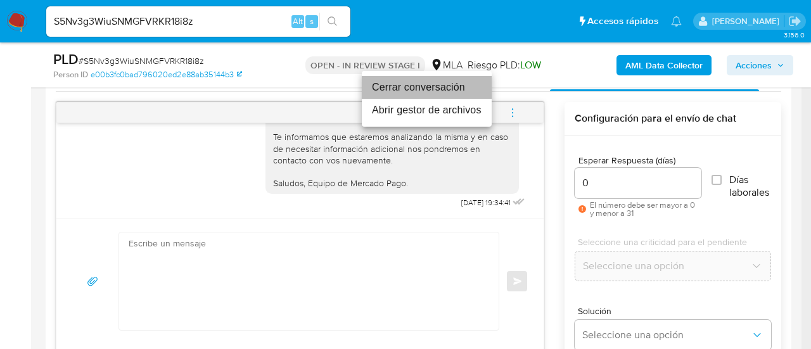
click at [448, 92] on li "Cerrar conversación" at bounding box center [427, 87] width 130 height 23
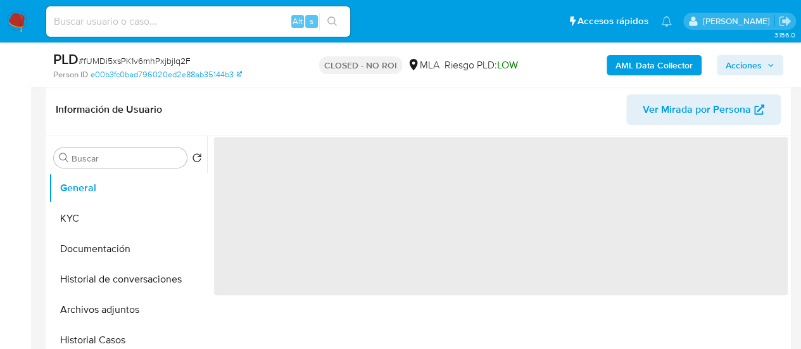
scroll to position [253, 0]
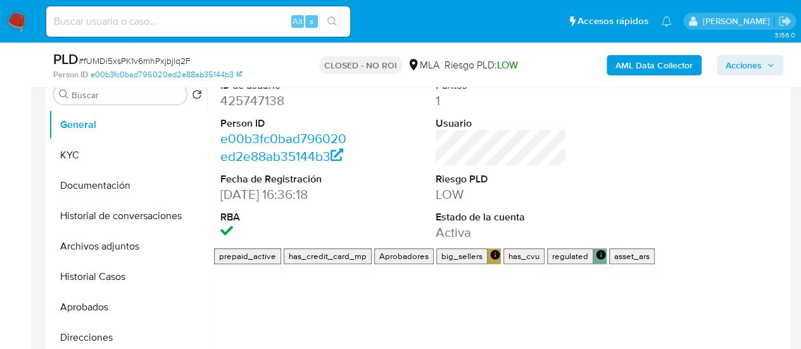
select select "10"
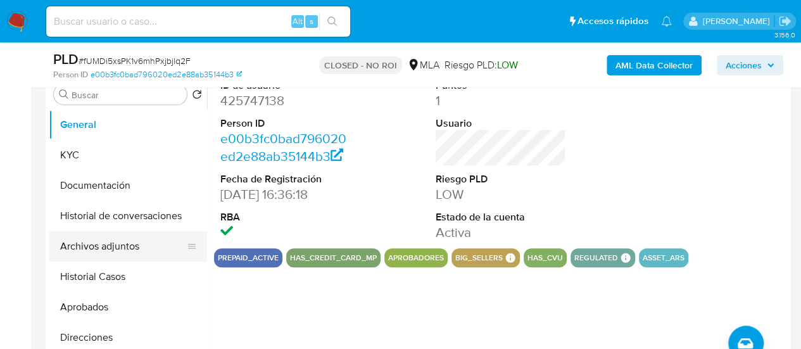
click at [95, 241] on button "Archivos adjuntos" at bounding box center [123, 246] width 148 height 30
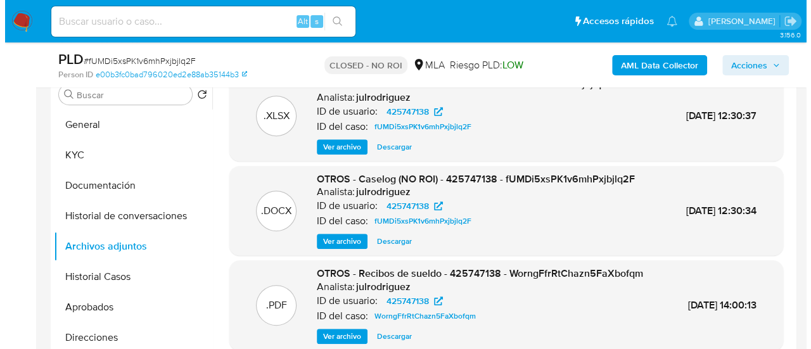
scroll to position [127, 0]
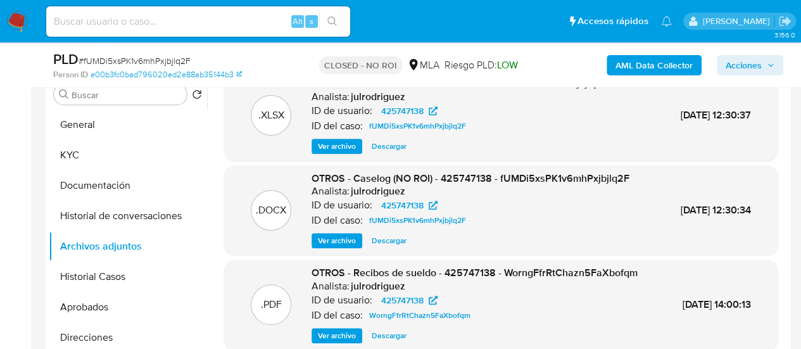
click at [356, 236] on button "Ver archivo" at bounding box center [337, 240] width 51 height 15
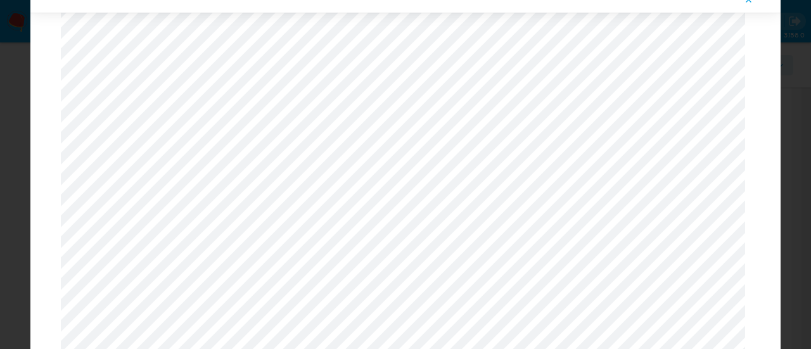
scroll to position [1078, 0]
click at [750, 4] on icon "Attachment preview" at bounding box center [749, 0] width 10 height 10
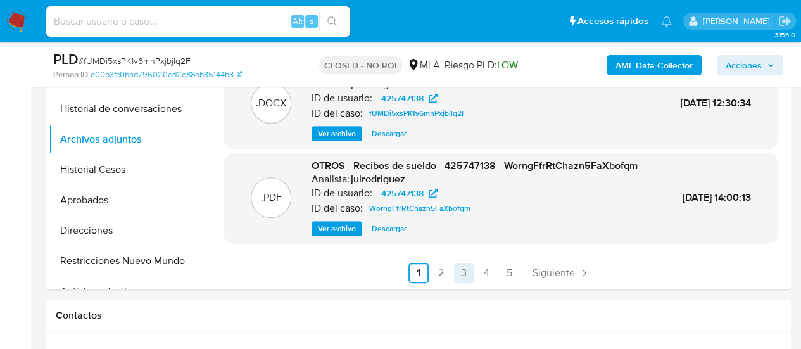
scroll to position [380, 0]
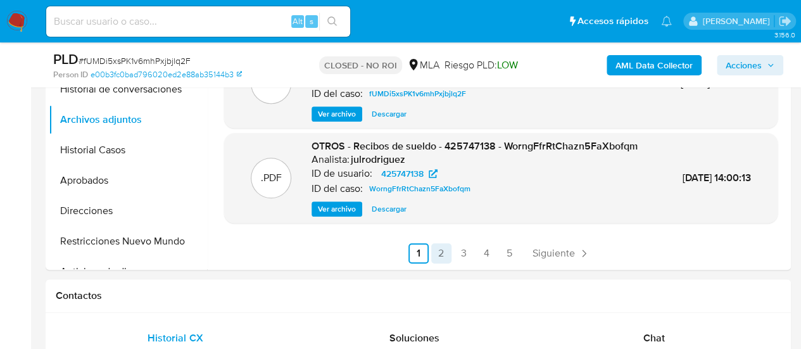
click at [443, 250] on link "2" at bounding box center [441, 253] width 20 height 20
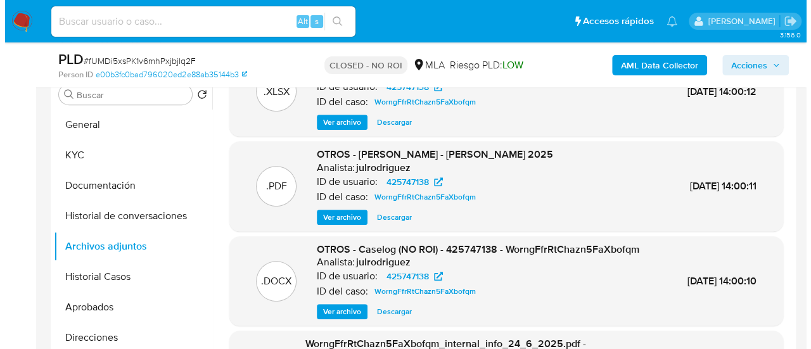
scroll to position [63, 0]
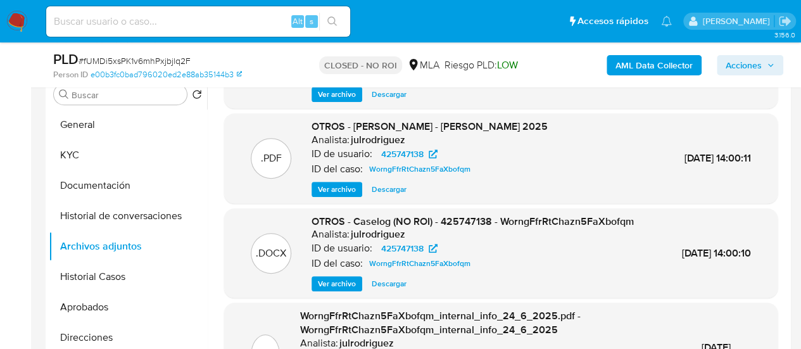
click at [347, 290] on span "Ver archivo" at bounding box center [337, 283] width 38 height 13
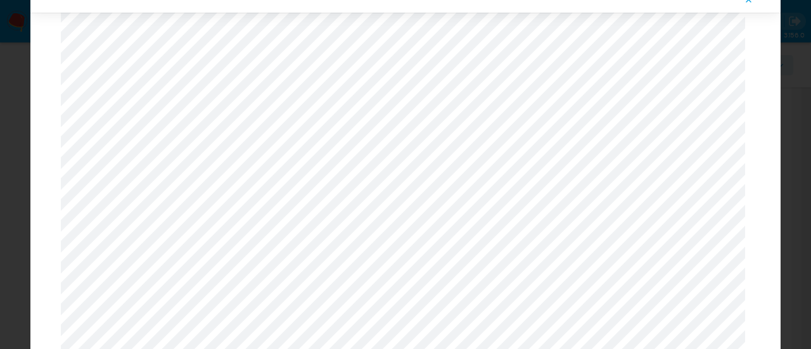
scroll to position [1115, 0]
click at [810, 85] on div "Vista previa" at bounding box center [405, 174] width 811 height 349
click at [742, 2] on button "Attachment preview" at bounding box center [749, 0] width 28 height 20
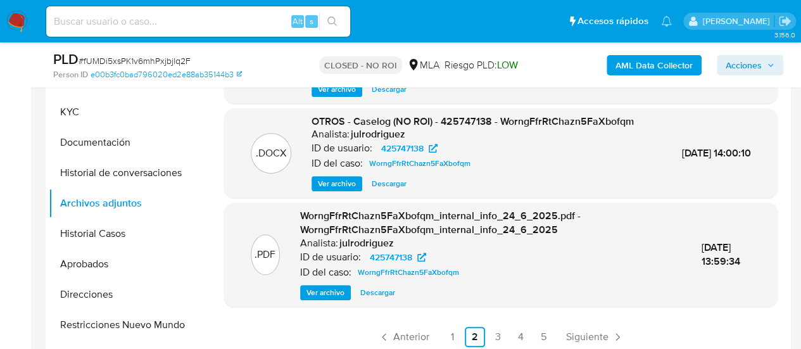
scroll to position [317, 0]
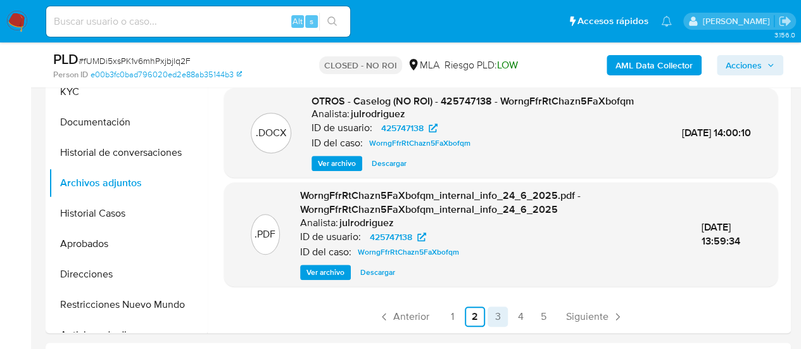
click at [492, 312] on link "3" at bounding box center [498, 317] width 20 height 20
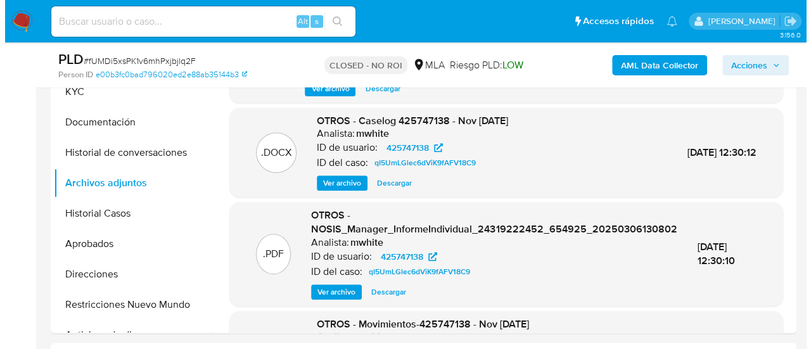
scroll to position [0, 0]
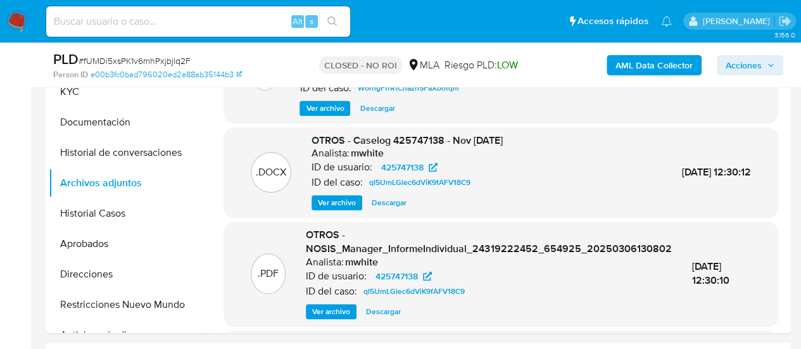
click at [320, 209] on span "Ver archivo" at bounding box center [337, 202] width 38 height 13
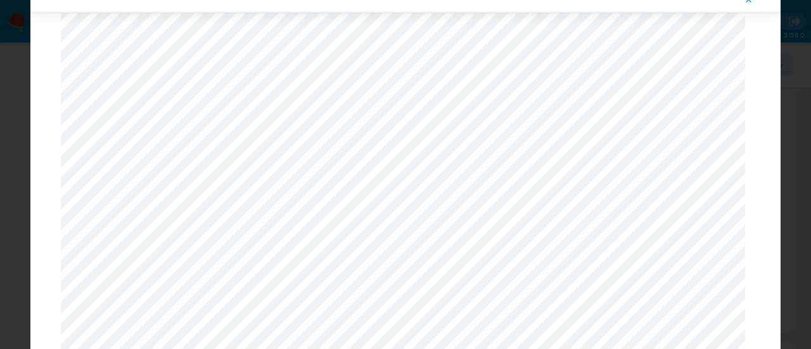
scroll to position [1178, 0]
click at [744, 2] on icon "Attachment preview" at bounding box center [749, 0] width 10 height 10
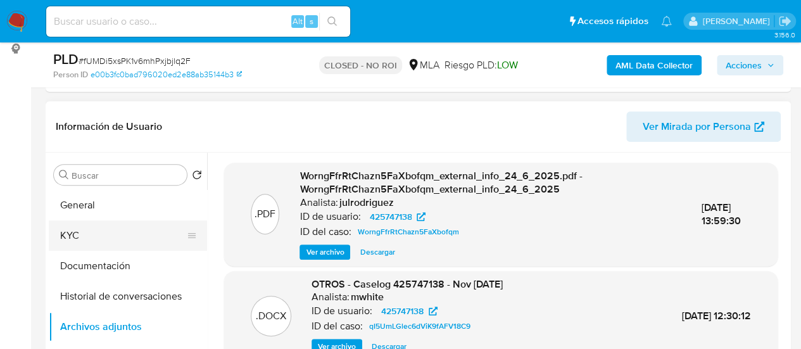
scroll to position [253, 0]
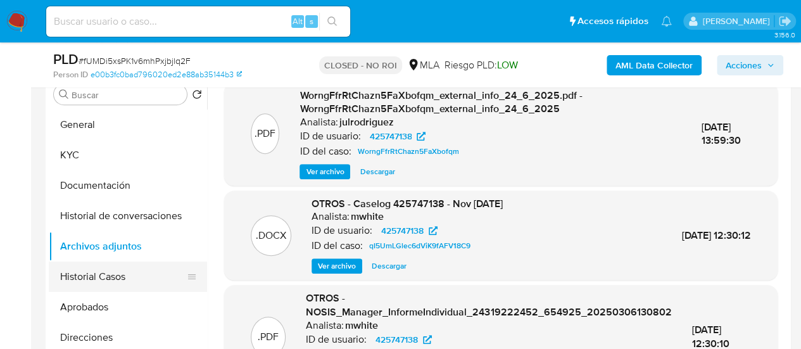
click at [107, 273] on button "Historial Casos" at bounding box center [123, 277] width 148 height 30
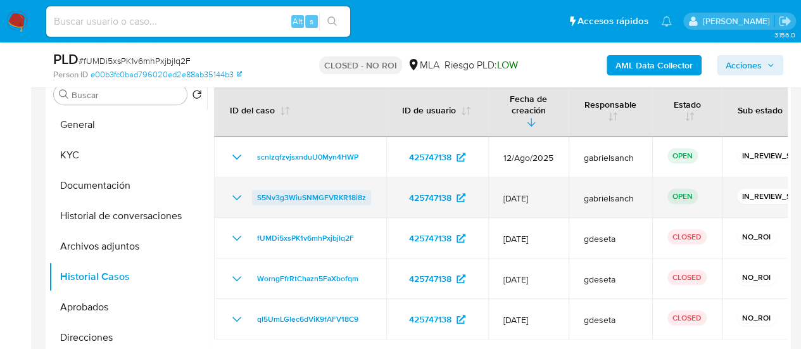
click at [319, 190] on span "S5Nv3g3WiuSNMGFVRKR18i8z" at bounding box center [311, 197] width 109 height 15
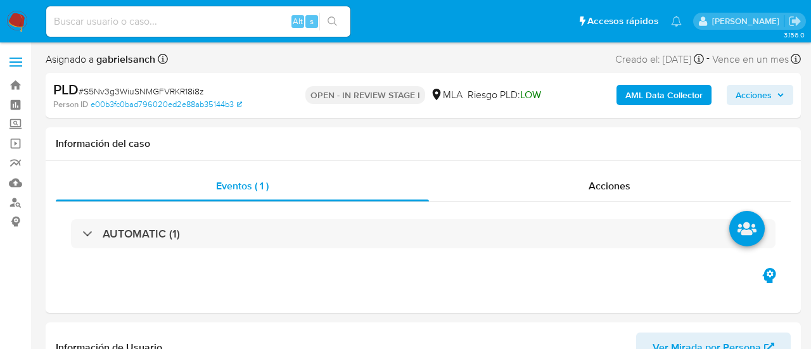
select select "10"
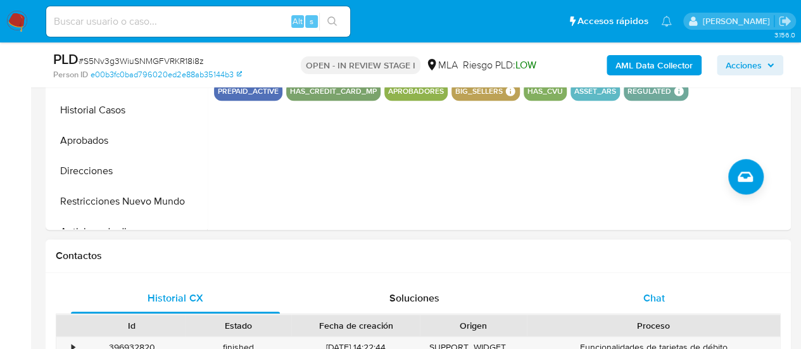
scroll to position [507, 0]
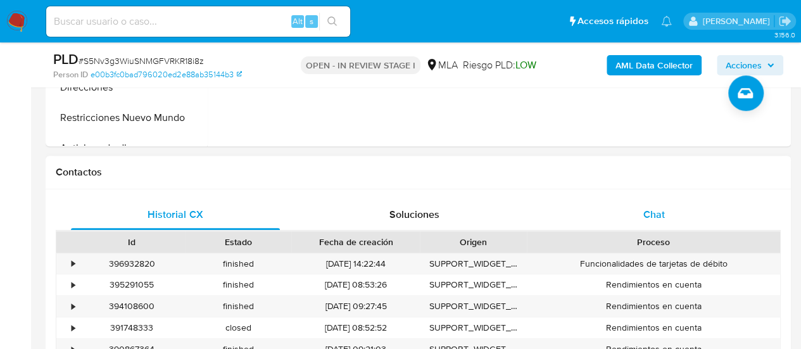
click at [624, 213] on div "Chat" at bounding box center [654, 214] width 209 height 30
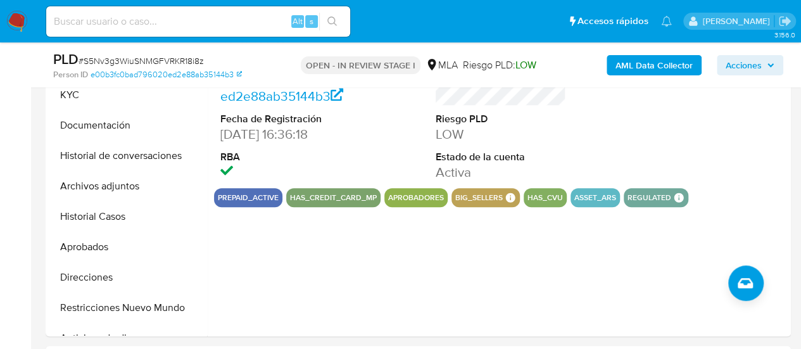
scroll to position [253, 0]
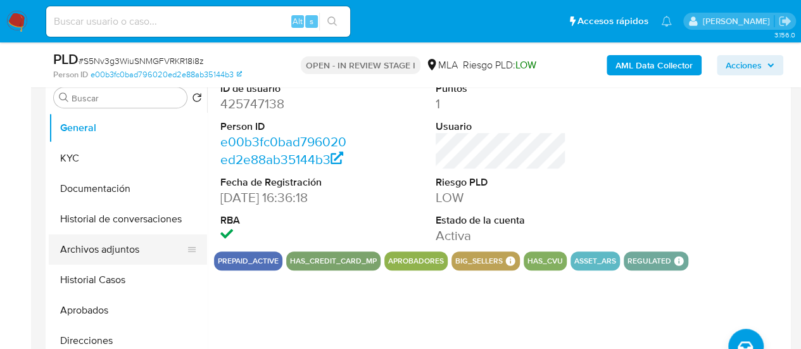
click at [92, 250] on button "Archivos adjuntos" at bounding box center [123, 249] width 148 height 30
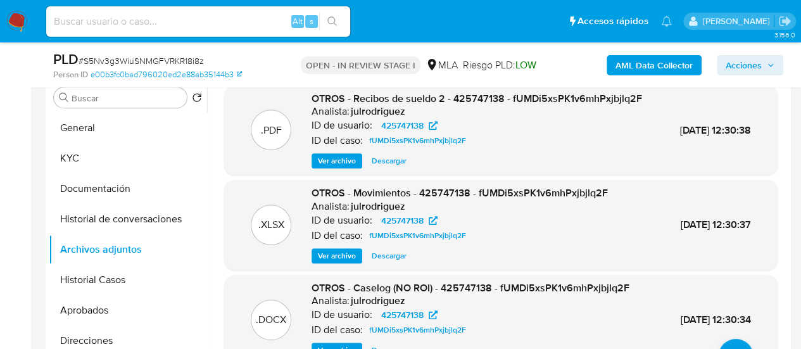
click at [351, 167] on span "Ver archivo" at bounding box center [337, 161] width 38 height 13
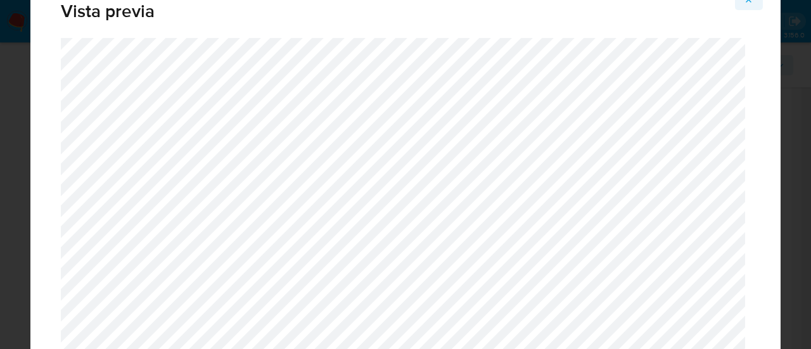
click at [745, 4] on icon "Attachment preview" at bounding box center [749, 0] width 10 height 10
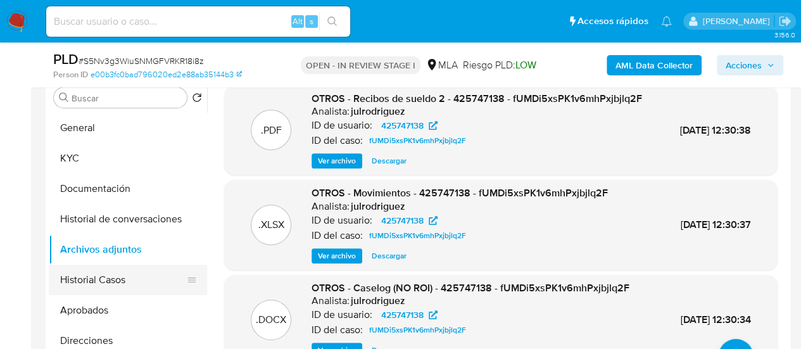
click at [106, 281] on button "Historial Casos" at bounding box center [123, 280] width 148 height 30
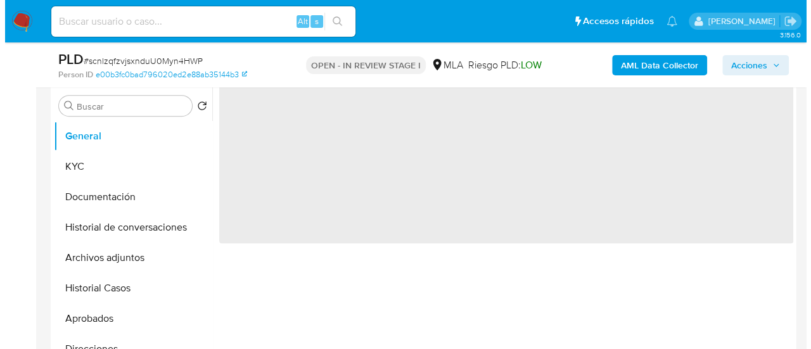
scroll to position [253, 0]
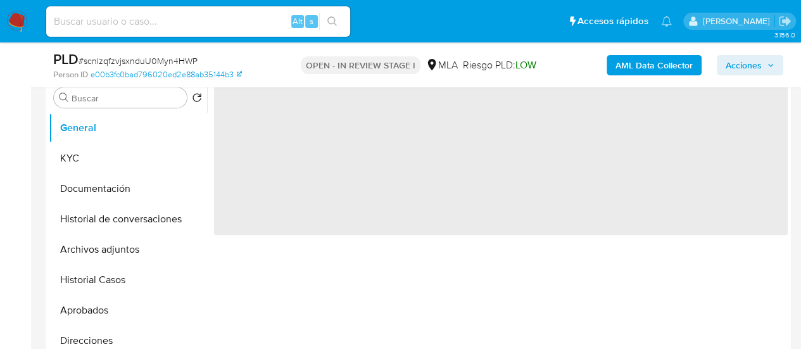
click at [655, 67] on b "AML Data Collector" at bounding box center [654, 65] width 77 height 20
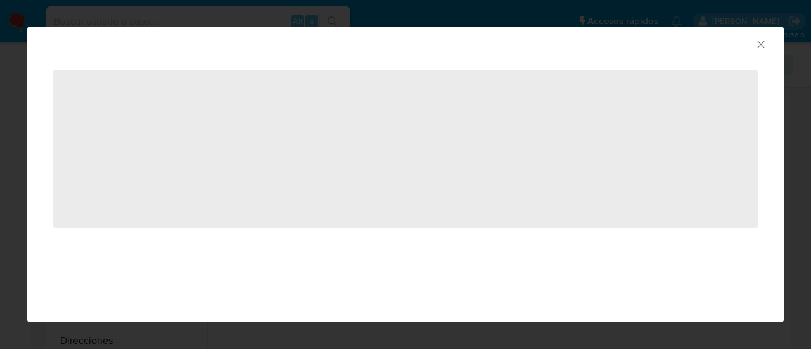
select select "10"
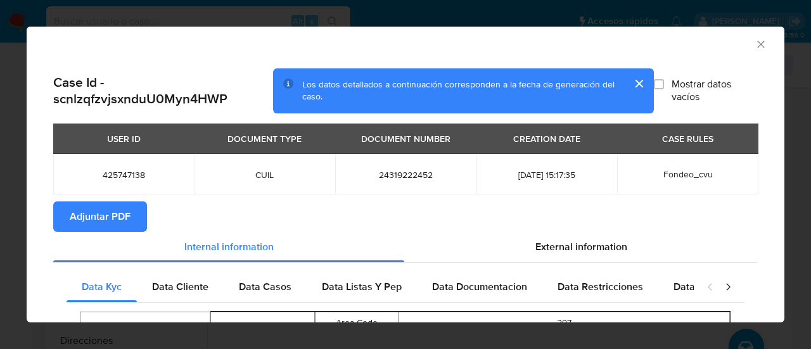
click at [134, 212] on button "Adjuntar PDF" at bounding box center [100, 216] width 94 height 30
click at [754, 42] on icon "Cerrar ventana" at bounding box center [760, 44] width 13 height 13
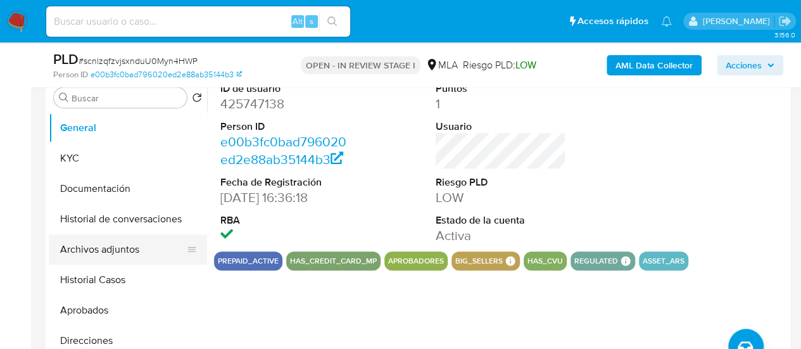
click at [94, 244] on button "Archivos adjuntos" at bounding box center [123, 249] width 148 height 30
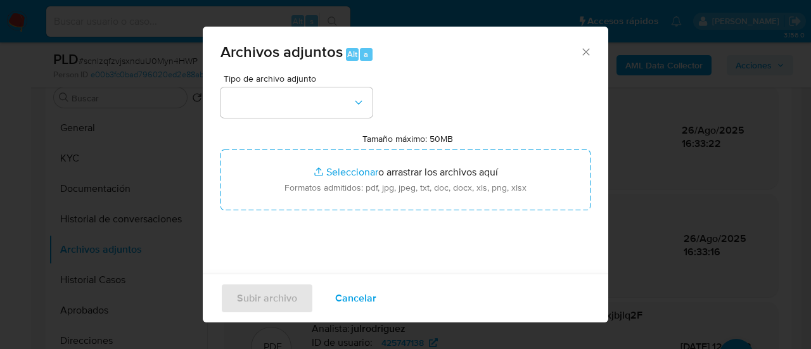
click at [322, 85] on div "Tipo de archivo adjunto" at bounding box center [296, 96] width 152 height 44
click at [322, 101] on button "button" at bounding box center [296, 102] width 152 height 30
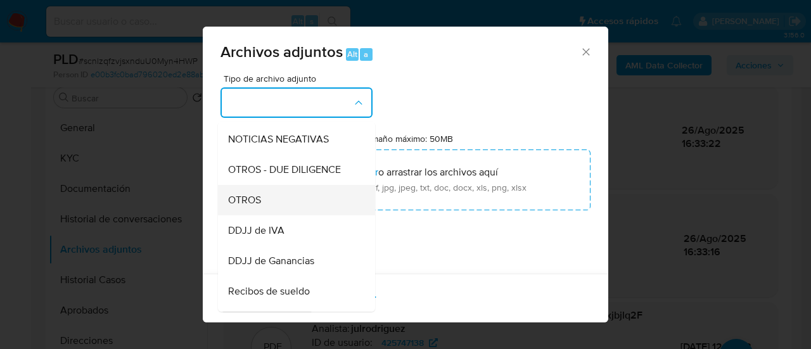
scroll to position [190, 0]
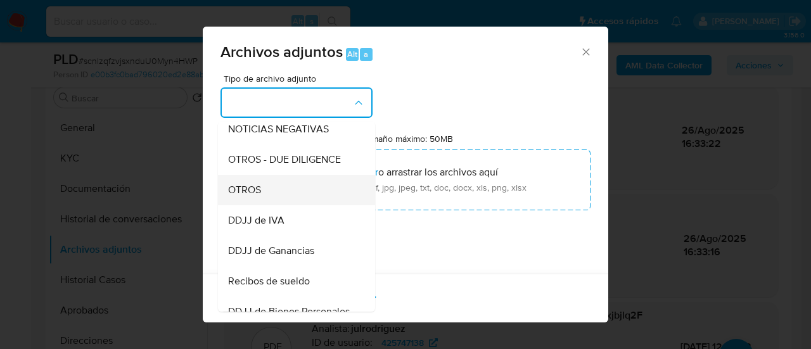
click at [286, 205] on div "OTROS" at bounding box center [292, 190] width 129 height 30
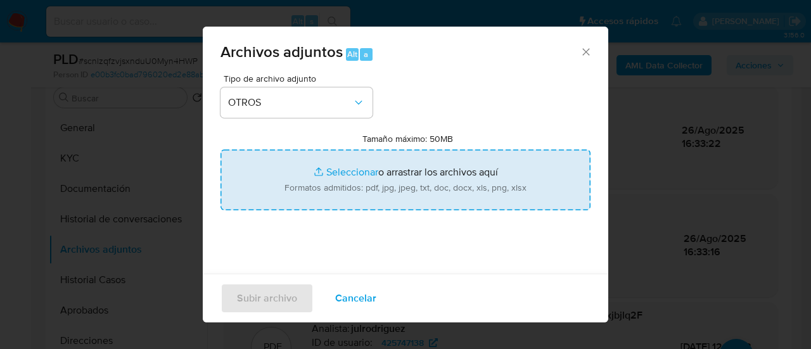
click at [310, 174] on input "Tamaño máximo: 50MB Seleccionar archivos" at bounding box center [405, 179] width 370 height 61
type input "C:\fakepath\Deel abril.pdf"
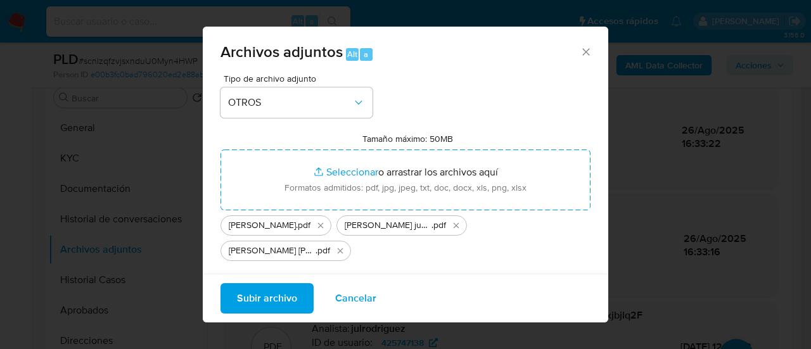
click at [265, 294] on span "Subir archivo" at bounding box center [267, 298] width 60 height 28
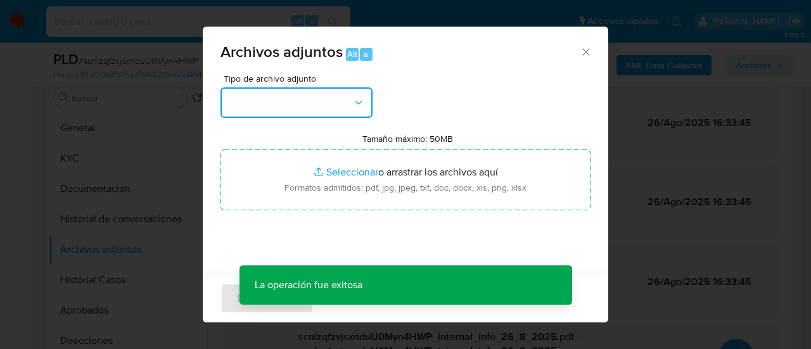
click at [286, 99] on button "button" at bounding box center [296, 102] width 152 height 30
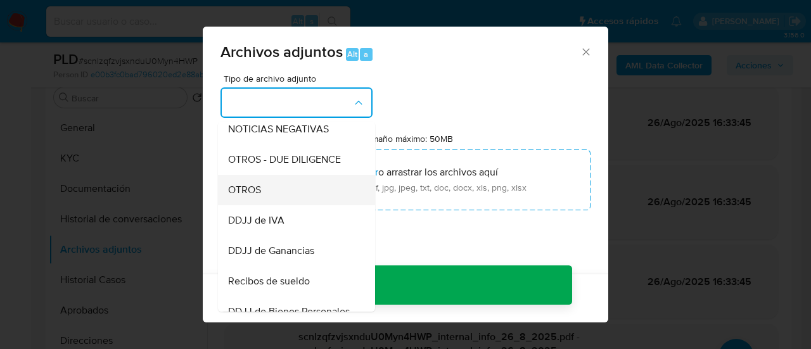
click at [290, 205] on div "OTROS" at bounding box center [292, 190] width 129 height 30
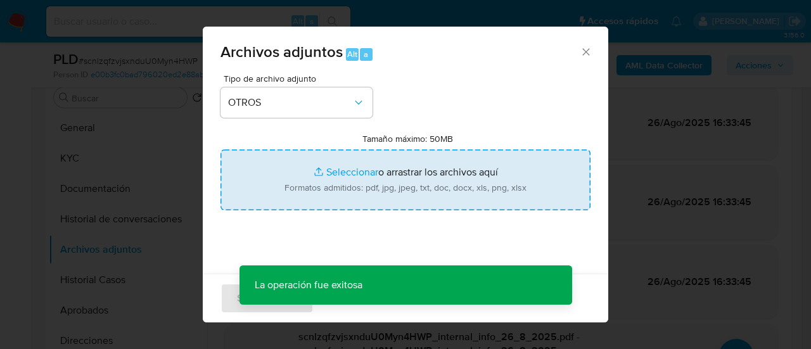
click at [289, 206] on input "Tamaño máximo: 50MB Seleccionar archivos" at bounding box center [405, 179] width 370 height 61
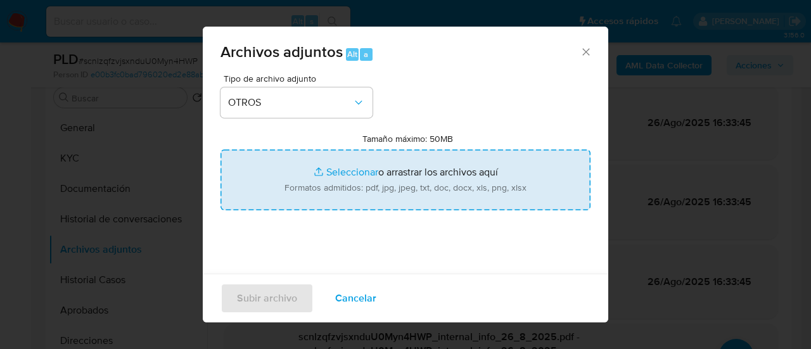
type input "C:\fakepath\Caselog scnlzqfzvjsxnduU0Myn4HWP_2025_08_19_17_56_54.docx"
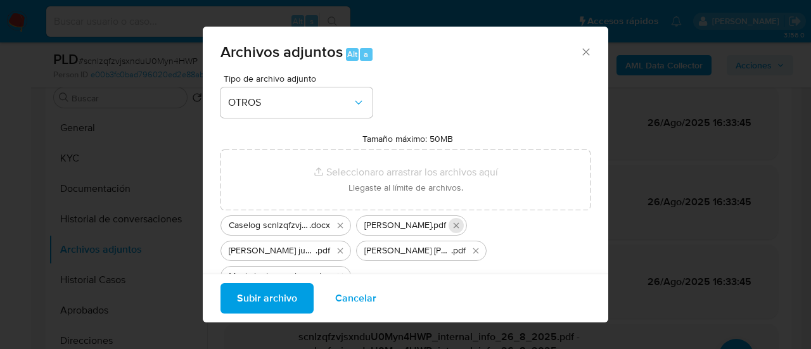
click at [451, 224] on icon "Eliminar Deel abril.pdf" at bounding box center [456, 225] width 10 height 10
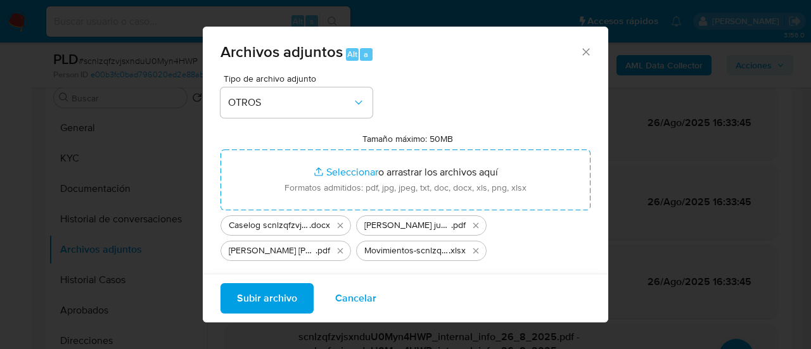
click at [473, 224] on icon "Eliminar Deel junio.pdf" at bounding box center [476, 225] width 6 height 6
click at [471, 224] on icon "Eliminar Deel mayo.pdf" at bounding box center [476, 225] width 10 height 10
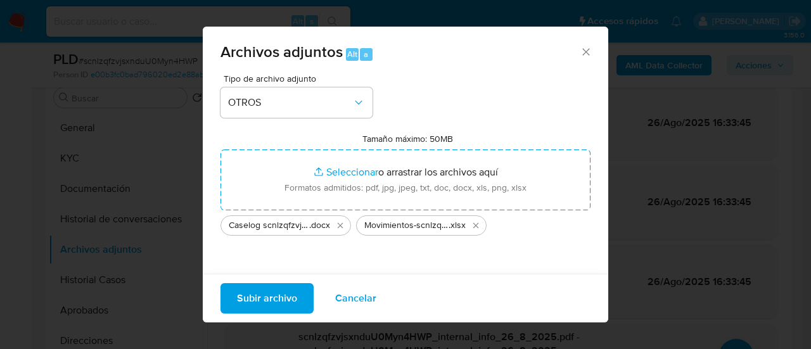
click at [300, 291] on button "Subir archivo" at bounding box center [266, 298] width 93 height 30
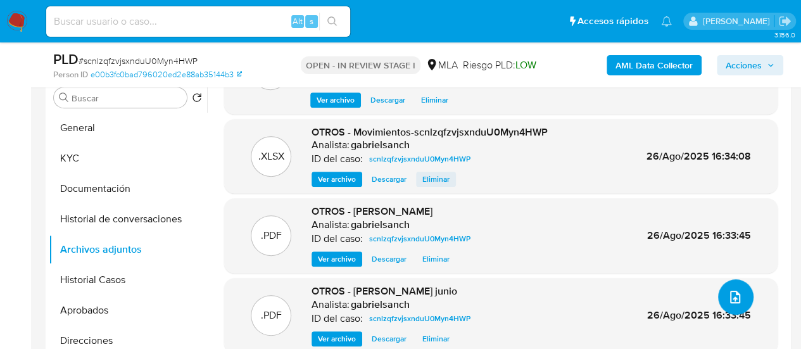
scroll to position [0, 0]
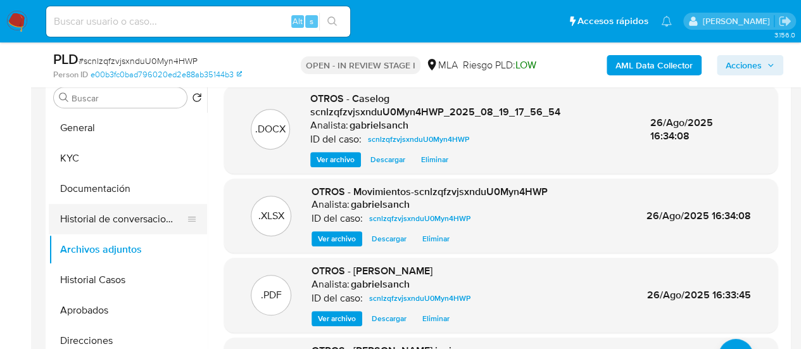
click at [134, 228] on button "Historial de conversaciones" at bounding box center [123, 219] width 148 height 30
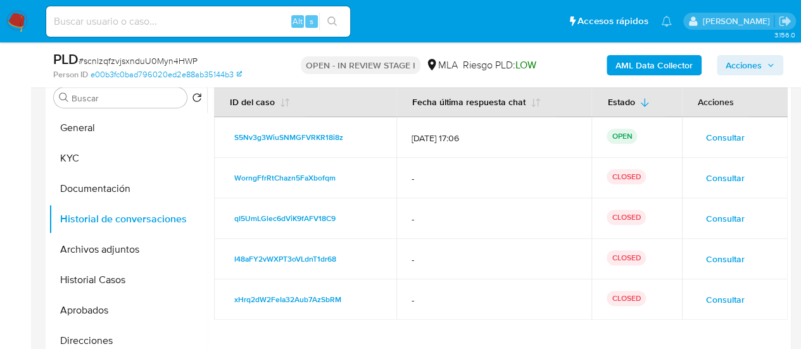
click at [731, 70] on span "Acciones" at bounding box center [744, 65] width 36 height 20
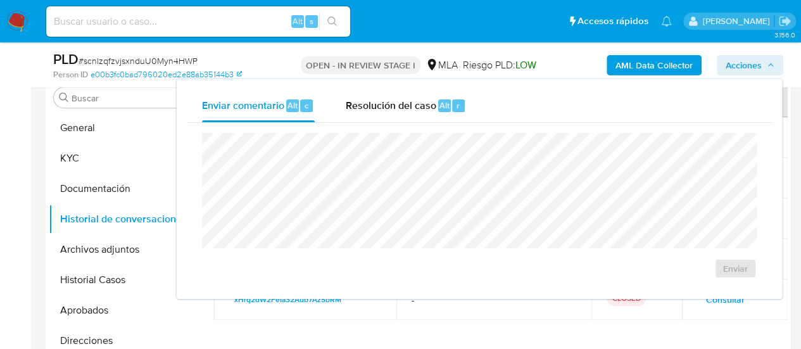
click at [619, 97] on div "Enviar comentario Alt c Resolución del caso Alt r" at bounding box center [479, 105] width 585 height 33
click at [436, 115] on div "Resolución del caso Alt r" at bounding box center [405, 105] width 121 height 33
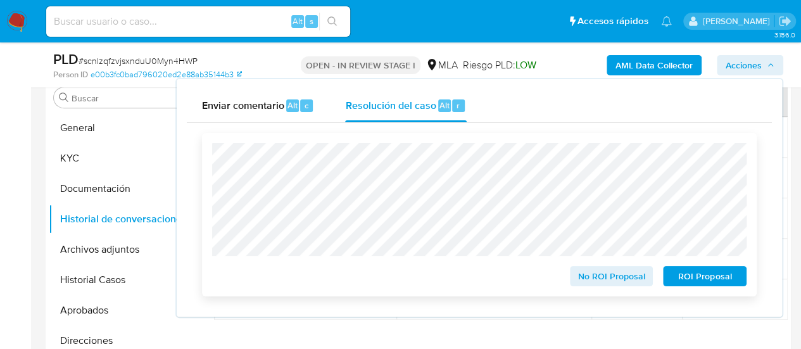
click at [592, 272] on span "No ROI Proposal" at bounding box center [612, 276] width 66 height 18
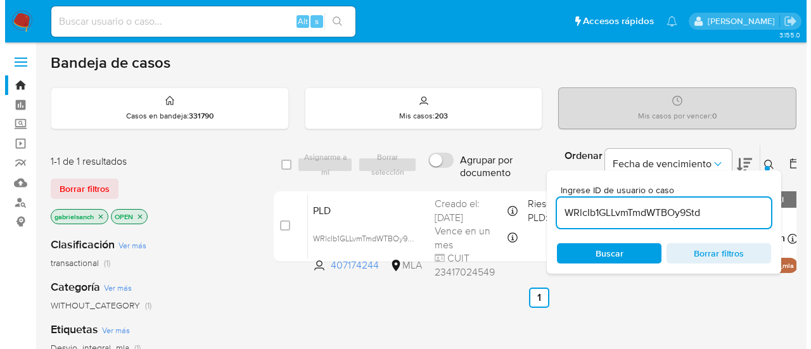
scroll to position [63, 0]
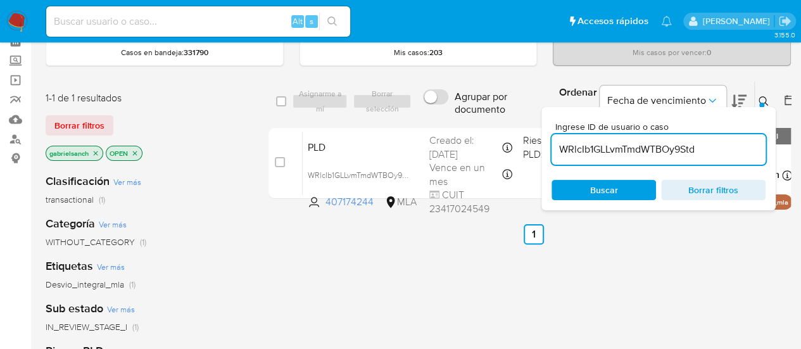
click at [690, 150] on input "WRlcIb1GLLvmTmdWTBOy9Std" at bounding box center [659, 149] width 214 height 16
click at [690, 149] on input "WRlcIb1GLLvmTmdWTBOy9Std" at bounding box center [659, 149] width 214 height 16
paste input "S5Nv3g3WiuSNMGFVRKR18i8z"
type input "S5Nv3g3WiuSNMGFVRKR18i8z"
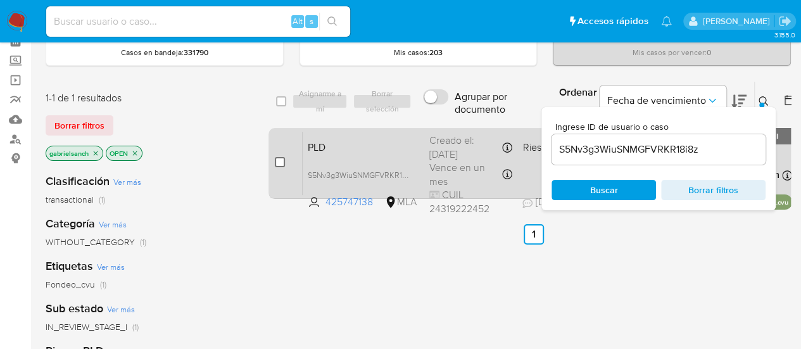
click at [275, 158] on input "checkbox" at bounding box center [280, 162] width 10 height 10
checkbox input "true"
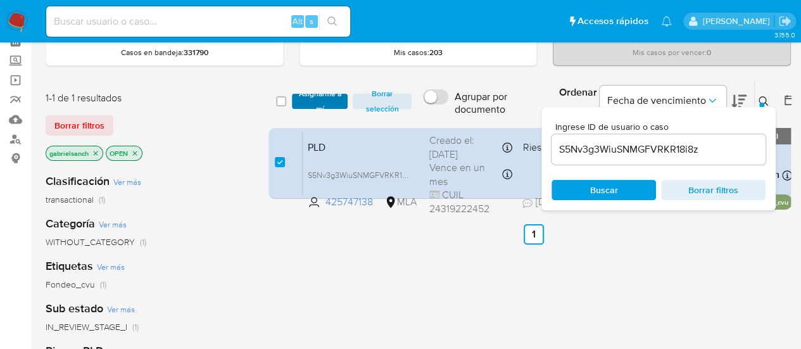
click at [306, 99] on span "Asignarme a mí" at bounding box center [320, 101] width 44 height 13
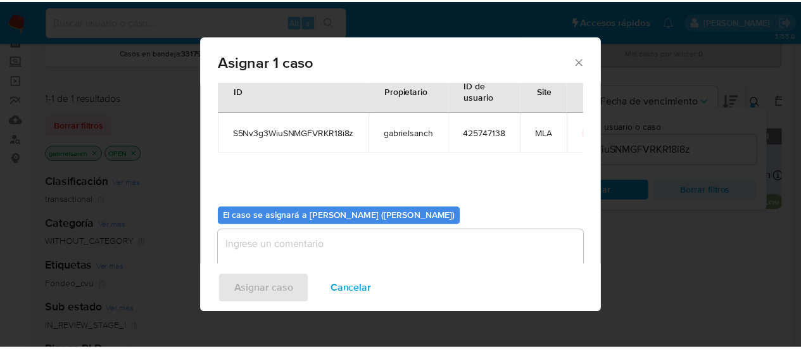
scroll to position [65, 0]
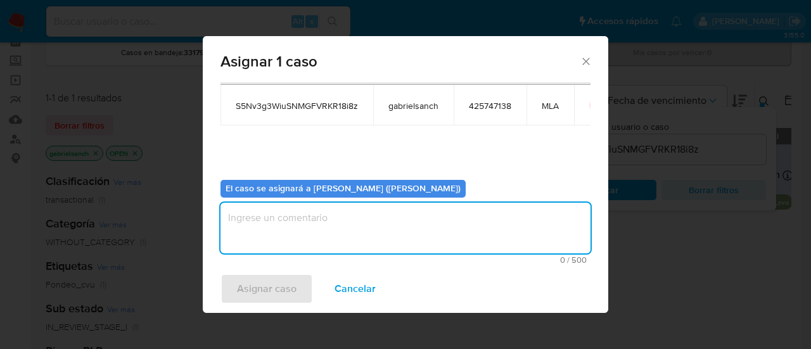
click at [327, 225] on textarea "assign-modal" at bounding box center [405, 228] width 370 height 51
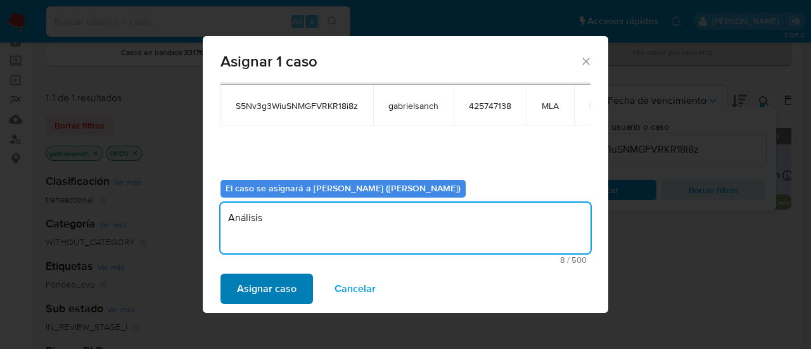
type textarea "Análisis"
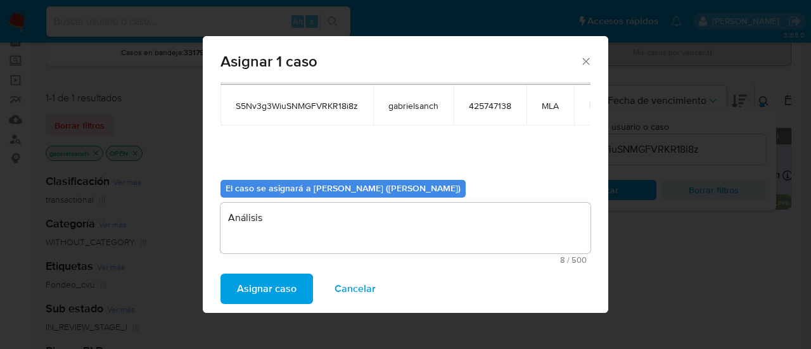
click at [300, 294] on button "Asignar caso" at bounding box center [266, 289] width 92 height 30
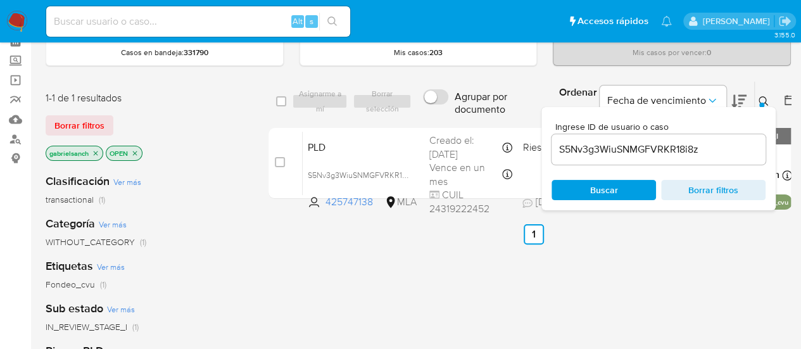
scroll to position [0, 0]
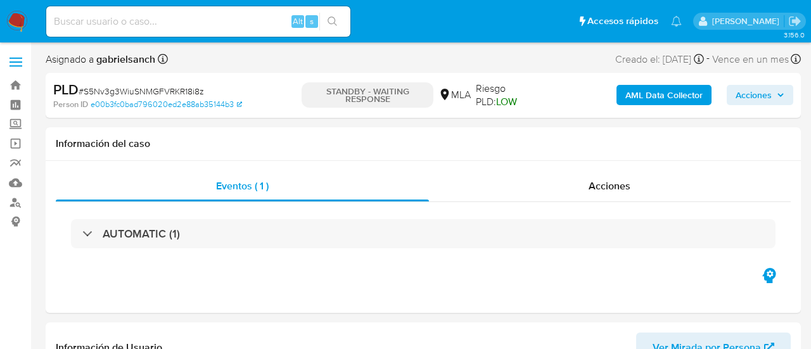
select select "10"
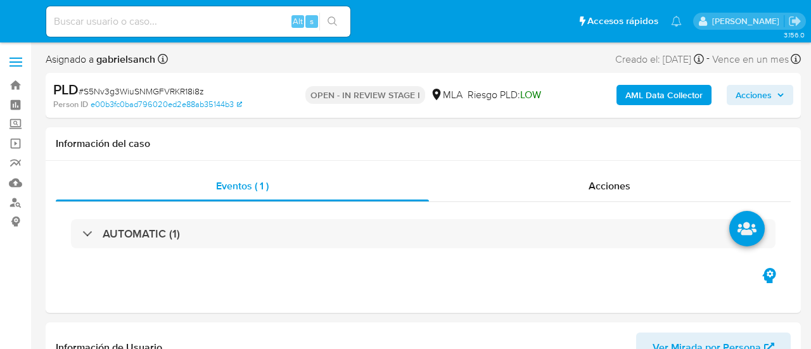
select select "10"
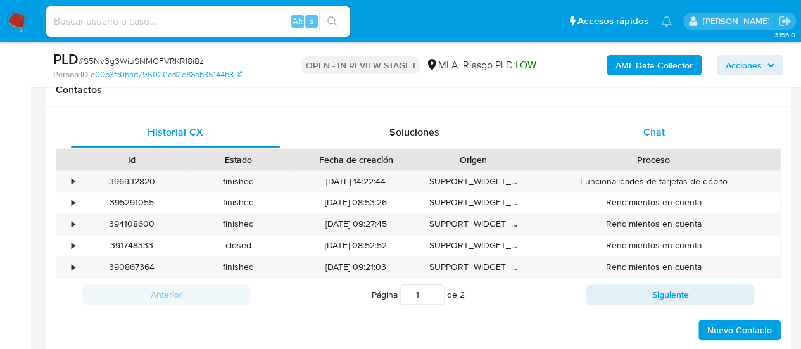
scroll to position [570, 0]
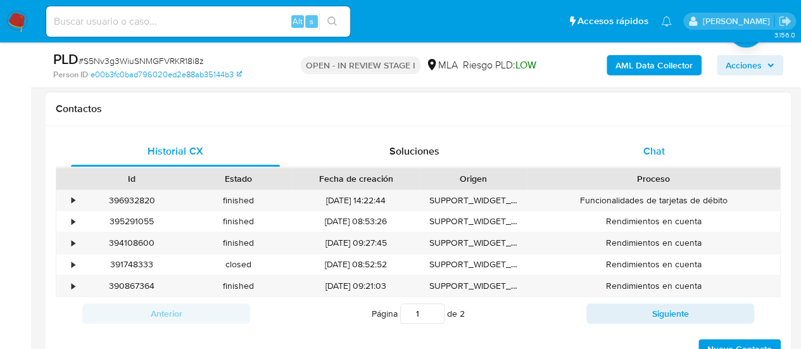
click at [627, 153] on div "Chat" at bounding box center [654, 151] width 209 height 30
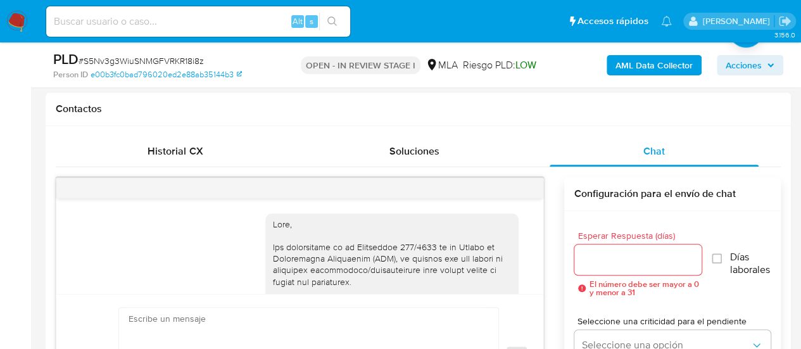
click at [771, 63] on icon "button" at bounding box center [771, 65] width 8 height 8
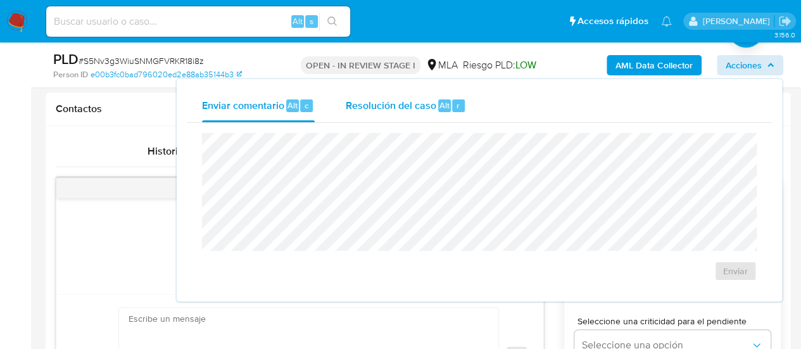
click at [426, 104] on span "Resolución del caso" at bounding box center [390, 105] width 91 height 15
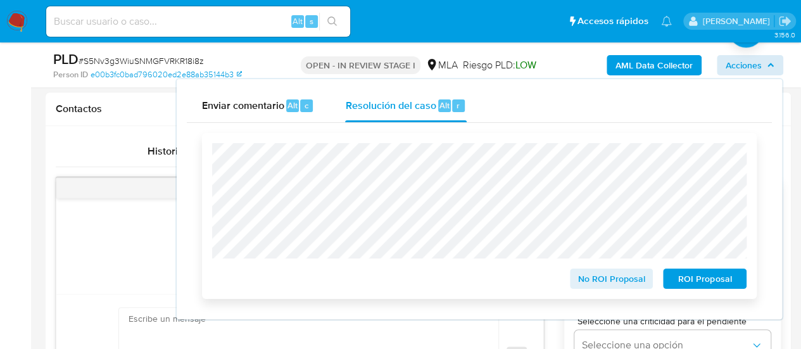
click at [623, 282] on span "No ROI Proposal" at bounding box center [612, 279] width 66 height 18
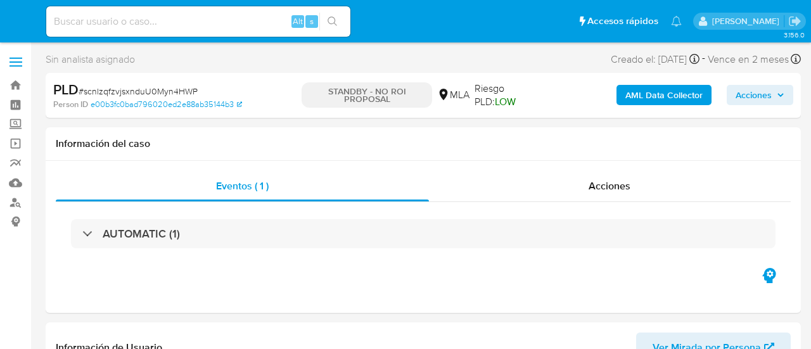
select select "10"
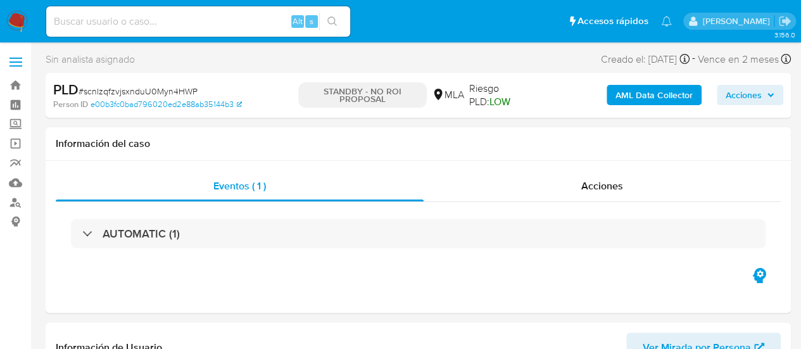
click at [186, 6] on div "Alt s" at bounding box center [198, 21] width 304 height 30
click at [187, 30] on div "Alt s" at bounding box center [198, 21] width 304 height 30
click at [185, 28] on input at bounding box center [198, 21] width 304 height 16
paste input "FQx90Cg3HAd0S3yXMCOvFP5T"
type input "FQx90Cg3HAd0S3yXMCOvFP5T"
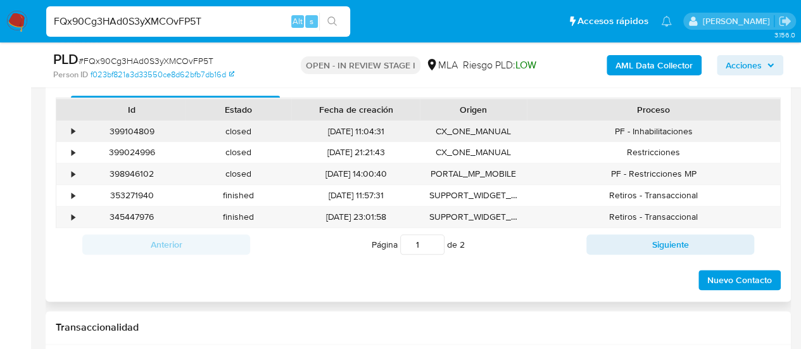
scroll to position [633, 0]
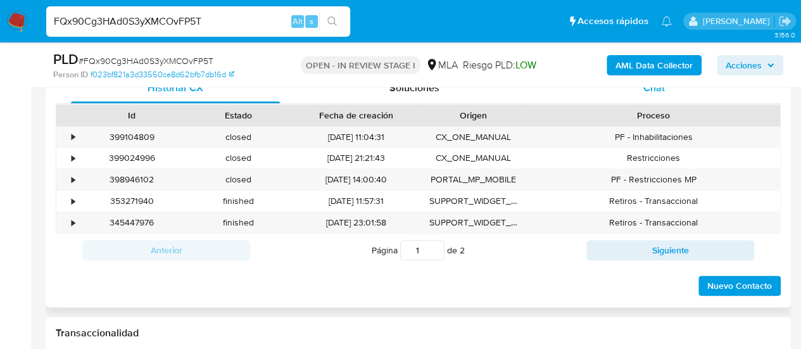
select select "10"
click at [636, 96] on div "Chat" at bounding box center [654, 88] width 209 height 30
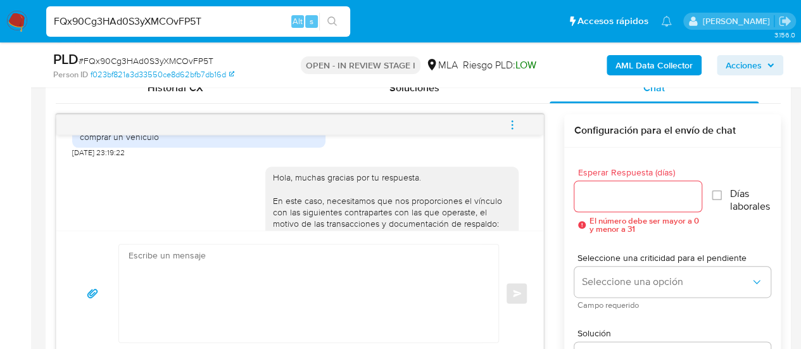
scroll to position [935, 0]
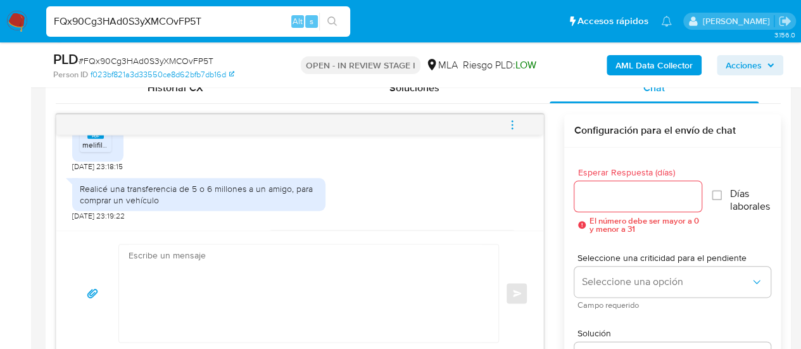
click at [511, 122] on icon "menu-action" at bounding box center [512, 124] width 11 height 11
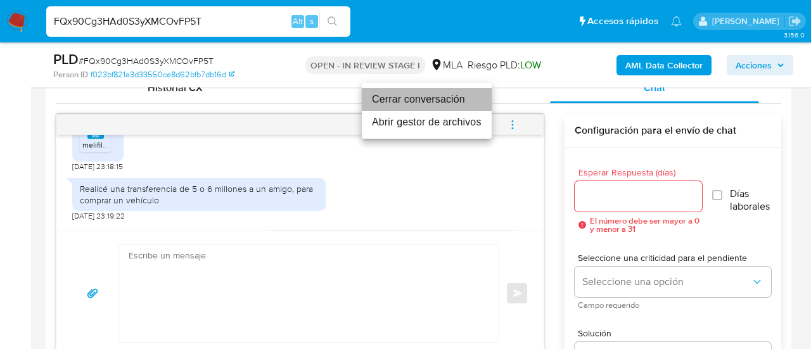
click at [440, 101] on li "Cerrar conversación" at bounding box center [427, 99] width 130 height 23
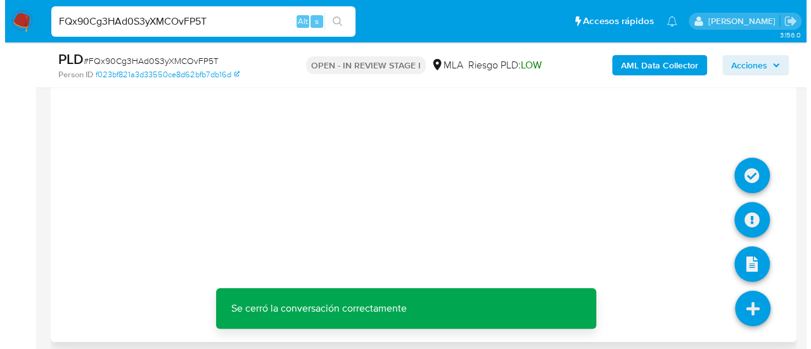
scroll to position [2356, 0]
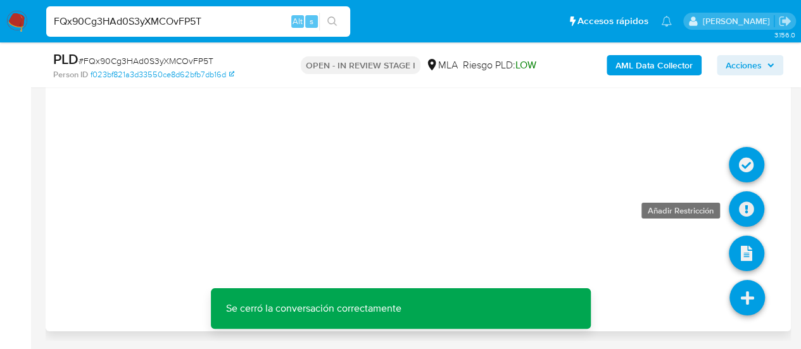
click at [743, 212] on icon at bounding box center [746, 208] width 35 height 35
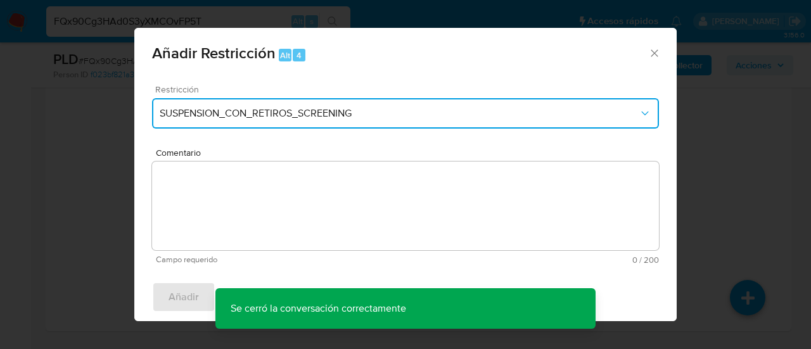
click at [284, 109] on span "SUSPENSION_CON_RETIROS_SCREENING" at bounding box center [399, 113] width 479 height 13
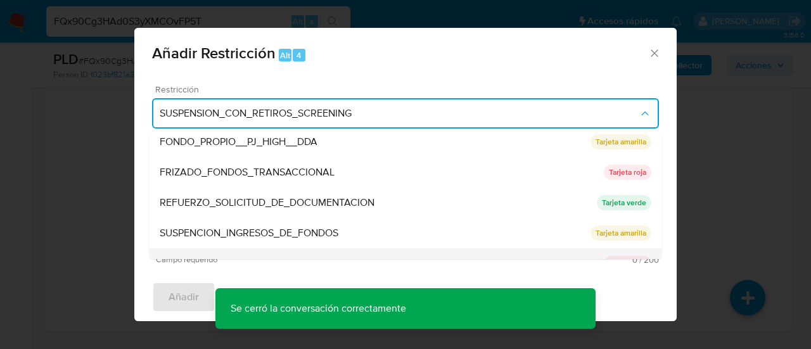
scroll to position [269, 0]
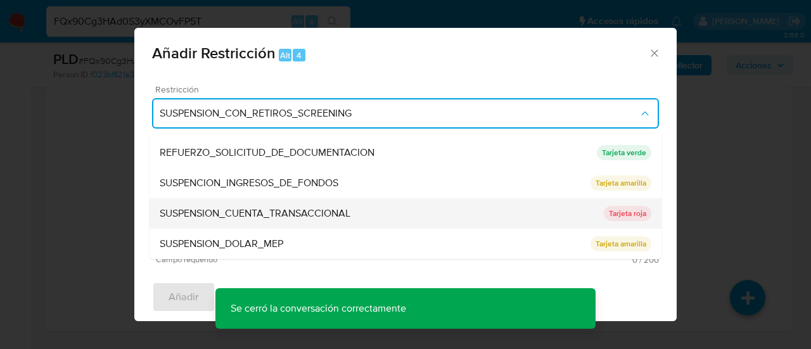
click at [217, 205] on div "SUSPENSION_CUENTA_TRANSACCIONAL" at bounding box center [382, 213] width 444 height 30
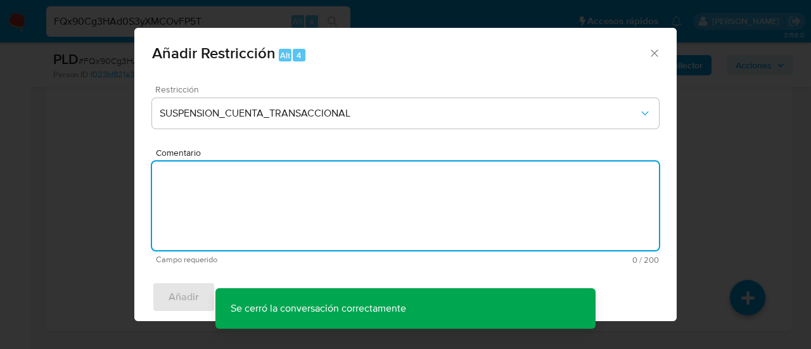
click at [217, 205] on textarea "Comentario" at bounding box center [405, 205] width 507 height 89
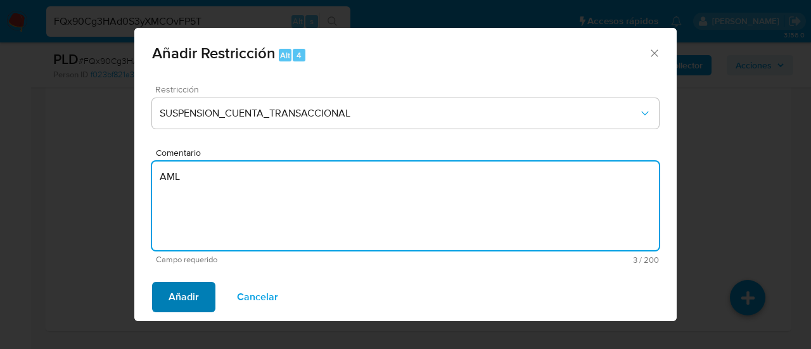
type textarea "AML"
click at [193, 283] on span "Añadir" at bounding box center [183, 297] width 30 height 28
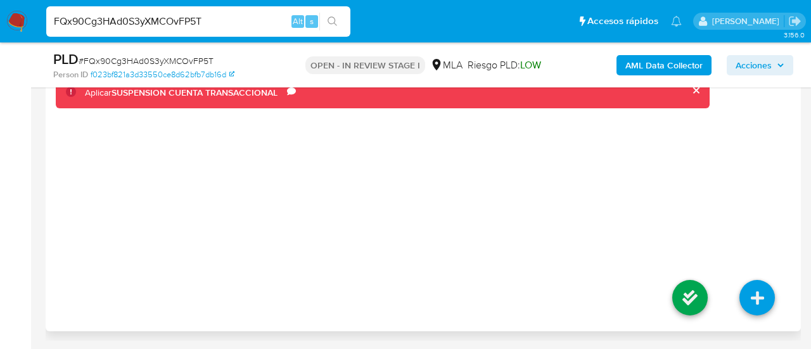
scroll to position [2345, 0]
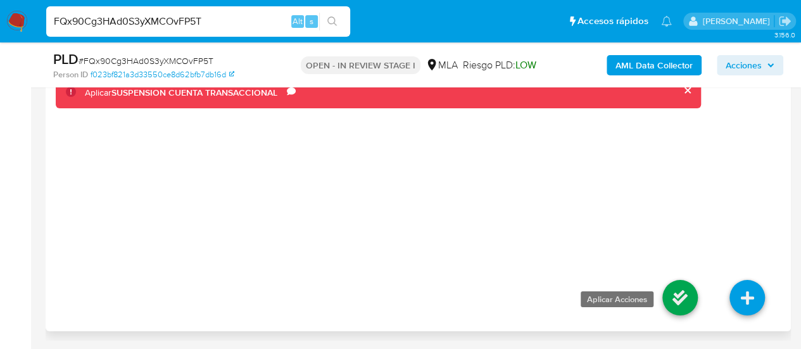
click at [688, 308] on icon at bounding box center [679, 297] width 35 height 35
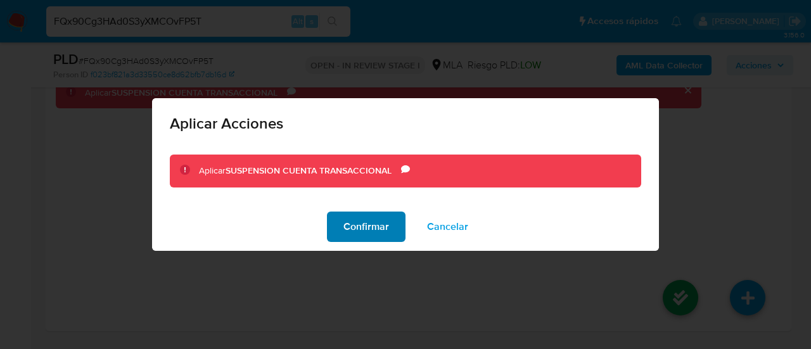
click at [353, 215] on span "Confirmar" at bounding box center [366, 227] width 46 height 28
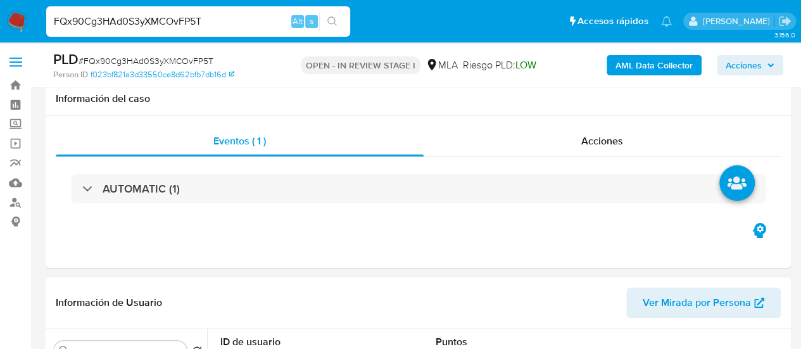
scroll to position [317, 0]
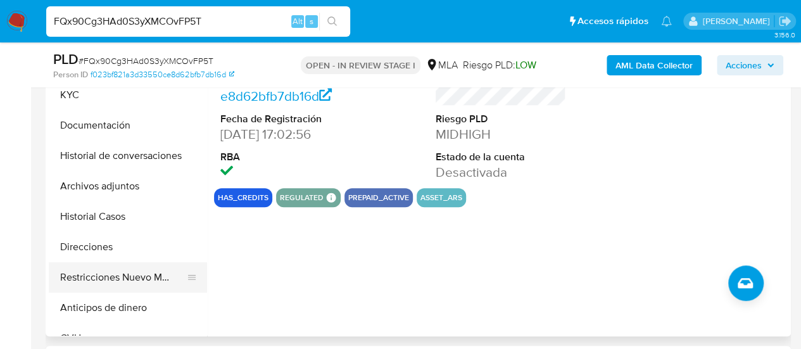
click at [98, 269] on button "Restricciones Nuevo Mundo" at bounding box center [123, 277] width 148 height 30
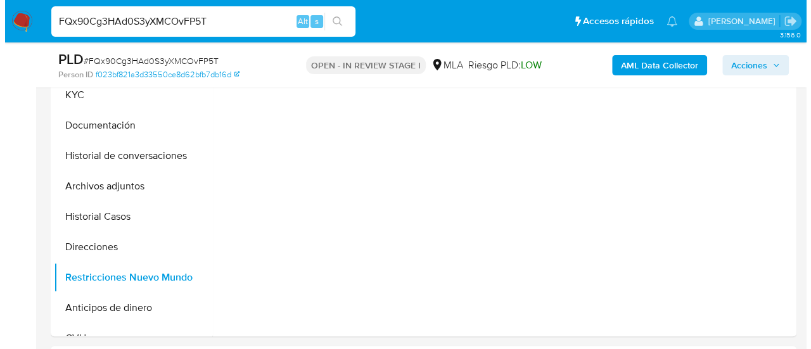
scroll to position [253, 0]
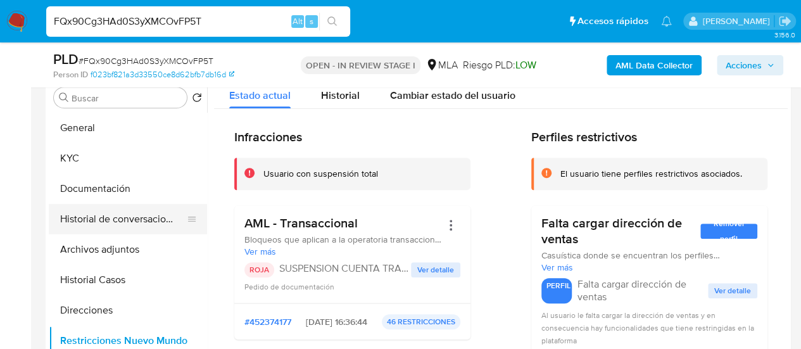
click at [115, 224] on button "Historial de conversaciones" at bounding box center [123, 219] width 148 height 30
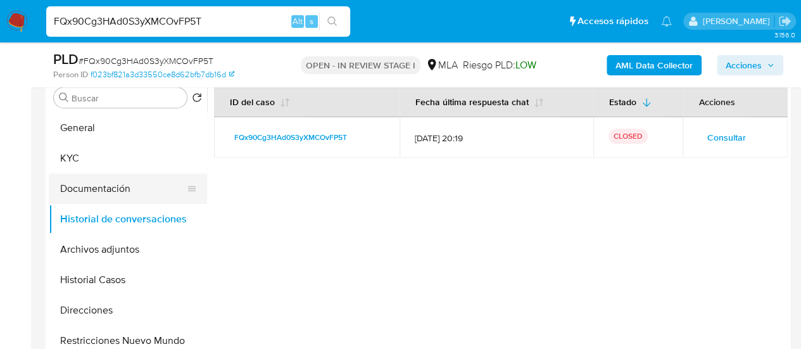
click at [105, 182] on button "Documentación" at bounding box center [123, 189] width 148 height 30
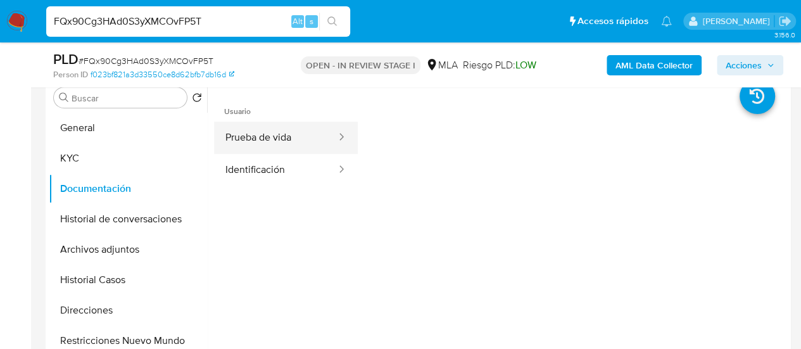
click at [276, 140] on button "Prueba de vida" at bounding box center [275, 138] width 123 height 32
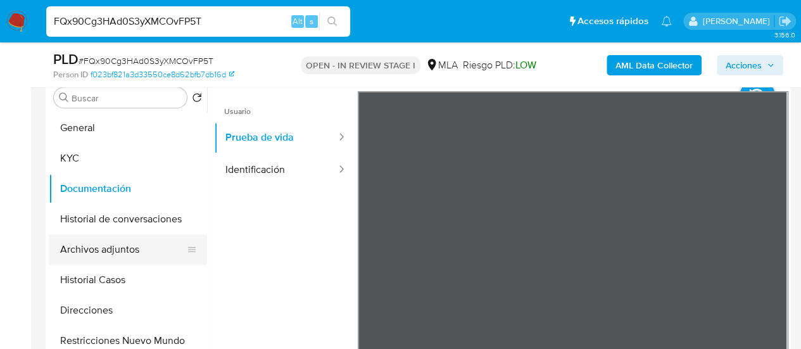
click at [103, 251] on button "Archivos adjuntos" at bounding box center [123, 249] width 148 height 30
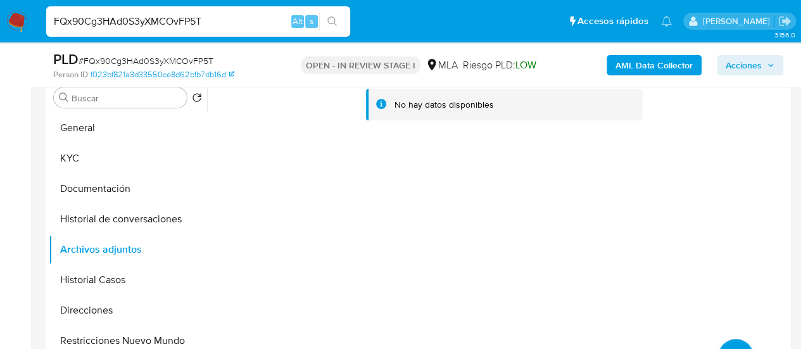
click at [645, 60] on b "AML Data Collector" at bounding box center [654, 65] width 77 height 20
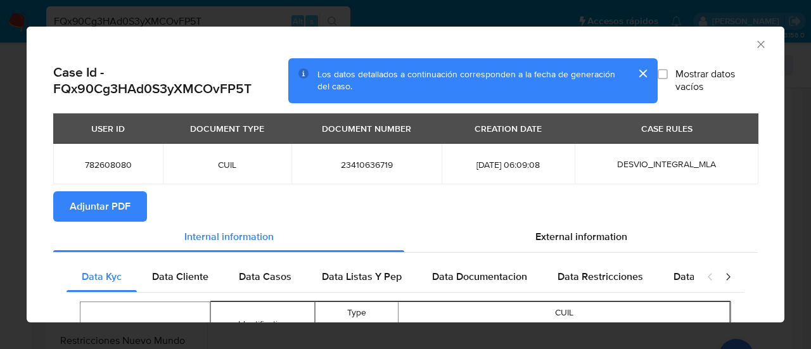
click at [119, 212] on span "Adjuntar PDF" at bounding box center [100, 207] width 61 height 28
click at [757, 47] on icon "Cerrar ventana" at bounding box center [760, 44] width 7 height 7
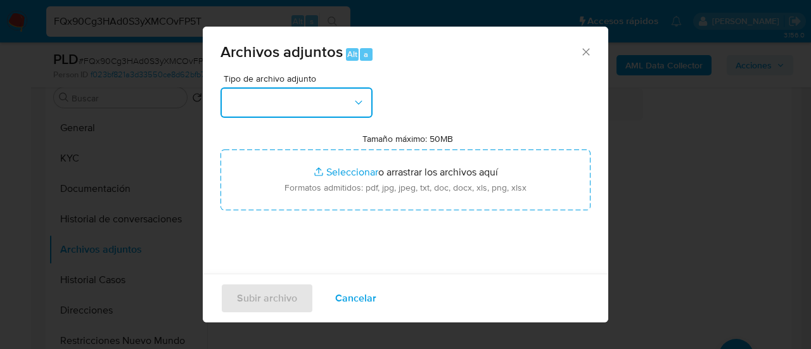
click at [326, 94] on button "button" at bounding box center [296, 102] width 152 height 30
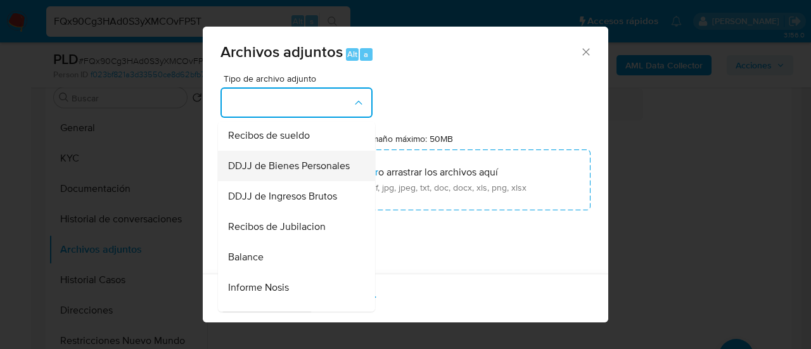
scroll to position [317, 0]
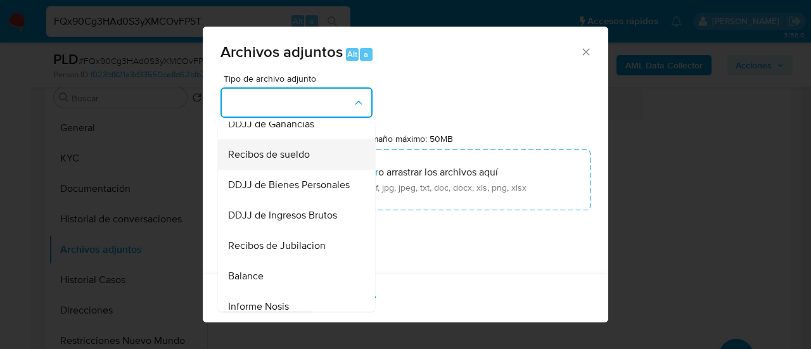
click at [286, 161] on span "Recibos de sueldo" at bounding box center [269, 154] width 82 height 13
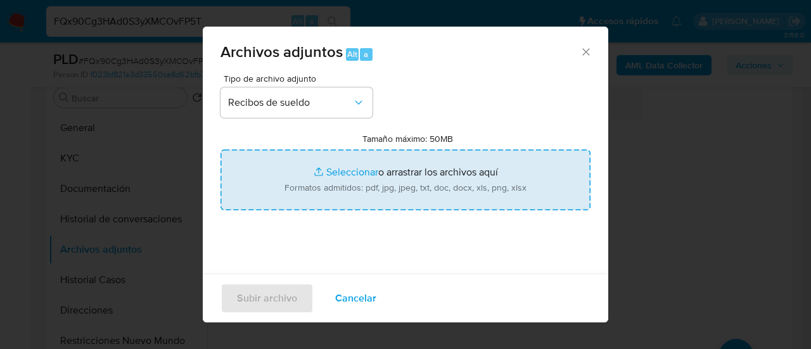
click at [351, 177] on input "Tamaño máximo: 50MB Seleccionar archivos" at bounding box center [405, 179] width 370 height 61
type input "C:\fakepath\Recibo de sueldo abril.pdf"
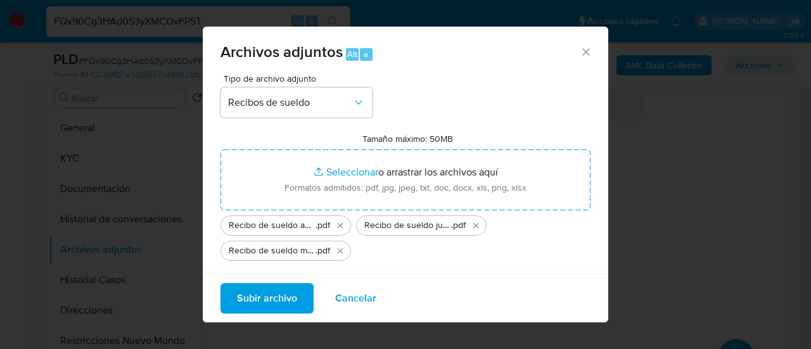
click at [260, 294] on span "Subir archivo" at bounding box center [267, 298] width 60 height 28
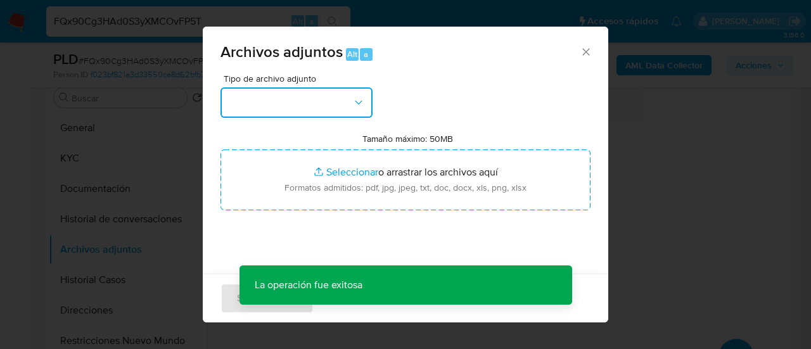
click at [335, 104] on button "button" at bounding box center [296, 102] width 152 height 30
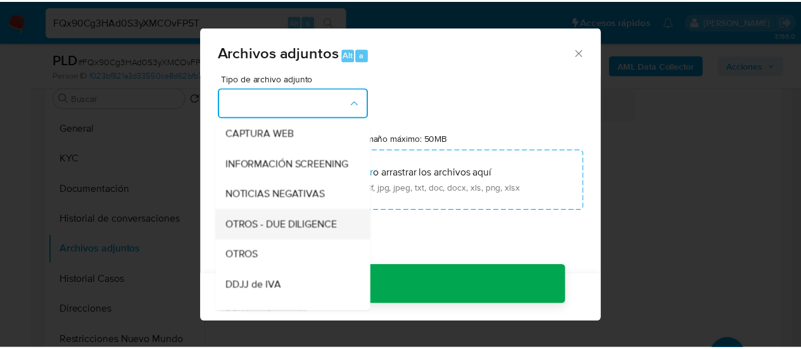
scroll to position [127, 0]
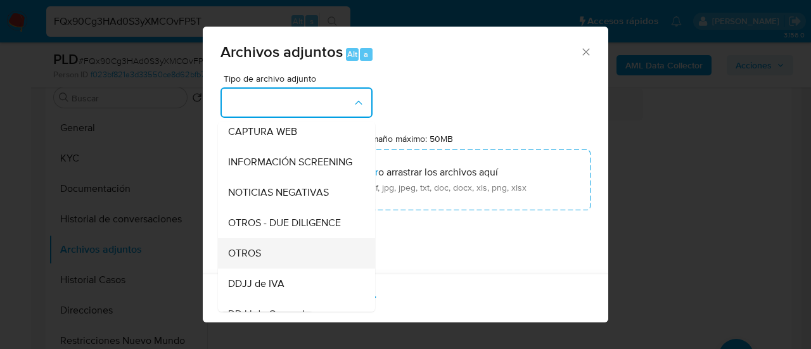
click at [269, 265] on div "OTROS" at bounding box center [292, 253] width 129 height 30
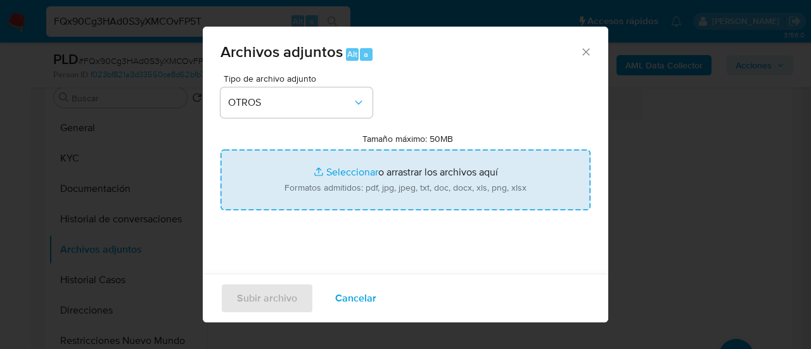
click at [372, 178] on input "Tamaño máximo: 50MB Seleccionar archivos" at bounding box center [405, 179] width 370 height 61
type input "C:\fakepath\Caselog FQx90Cg3HAd0S3yXMCOvFP5T_2025_07_17_22_26_29.docx"
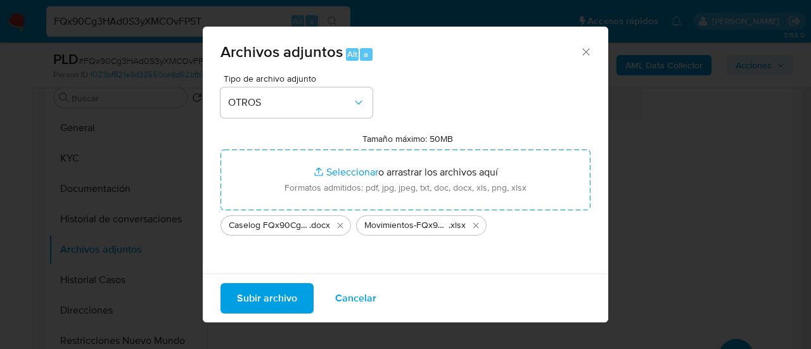
click at [258, 300] on span "Subir archivo" at bounding box center [267, 298] width 60 height 28
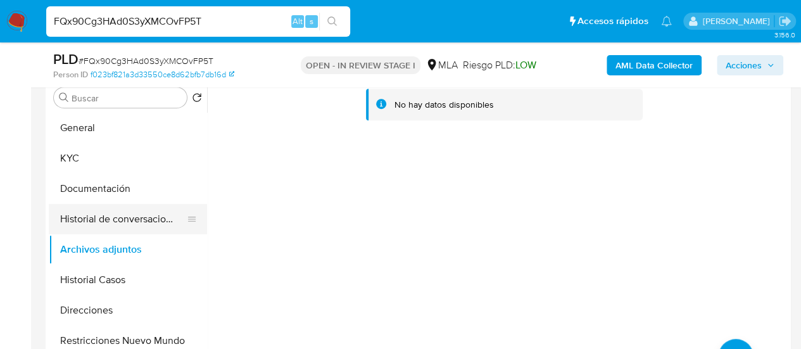
click at [121, 222] on button "Historial de conversaciones" at bounding box center [123, 219] width 148 height 30
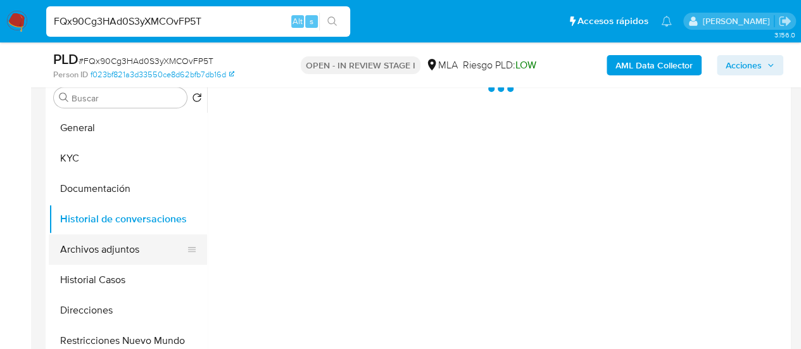
click at [124, 241] on button "Archivos adjuntos" at bounding box center [123, 249] width 148 height 30
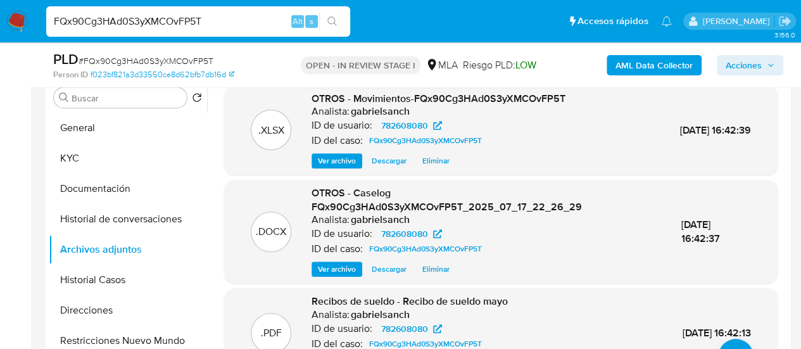
click at [764, 65] on span "Acciones" at bounding box center [750, 65] width 49 height 18
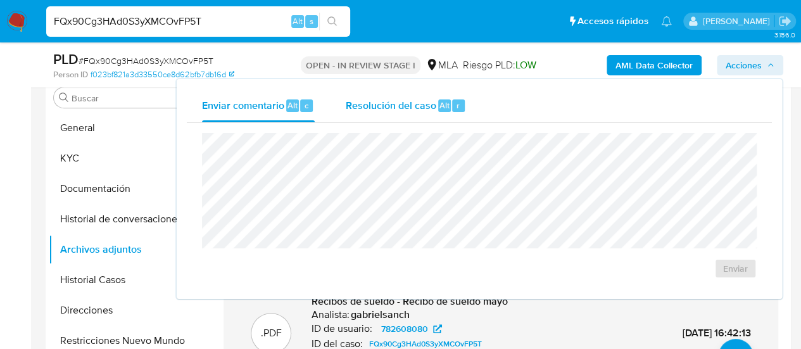
click at [376, 113] on div "Resolución del caso Alt r" at bounding box center [405, 105] width 121 height 33
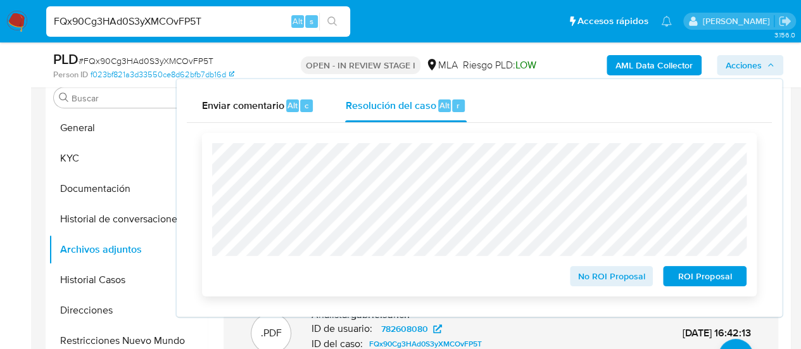
click at [712, 281] on span "ROI Proposal" at bounding box center [705, 276] width 66 height 18
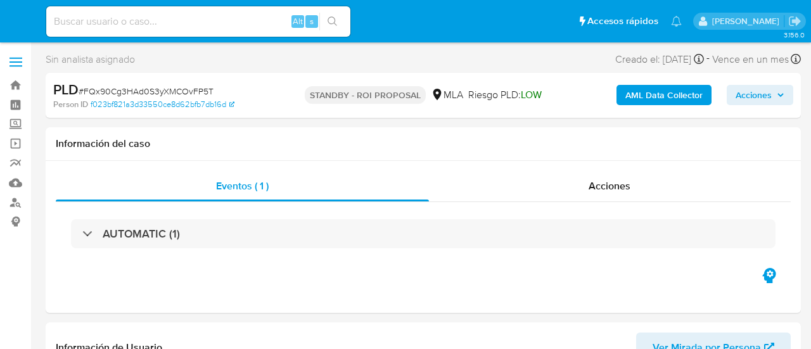
select select "10"
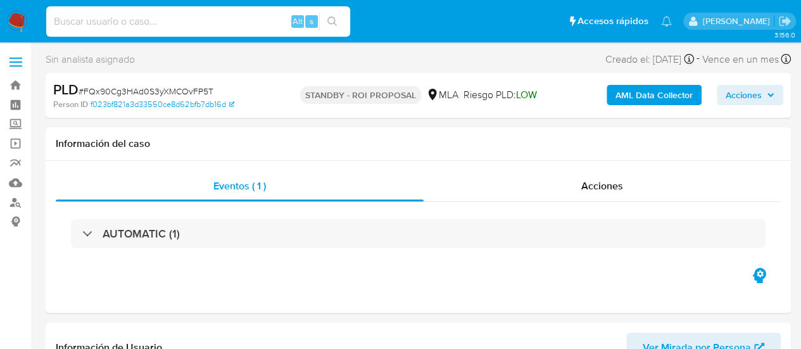
click at [106, 27] on input at bounding box center [198, 21] width 304 height 16
paste input "mBCMvGC9PHoro9ILZrUyLZdQ"
type input "mBCMvGC9PHoro9ILZrUyLZdQ"
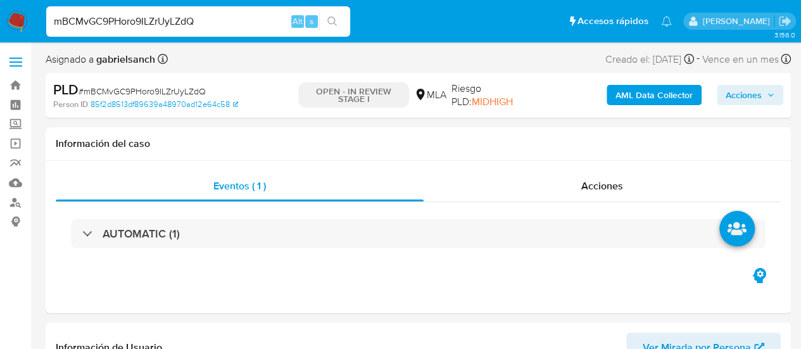
select select "10"
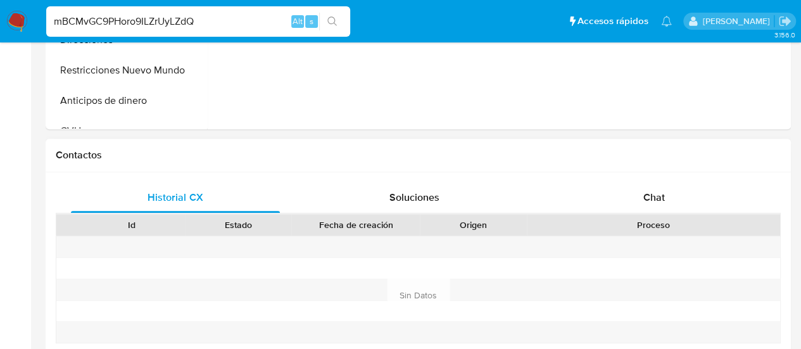
scroll to position [570, 0]
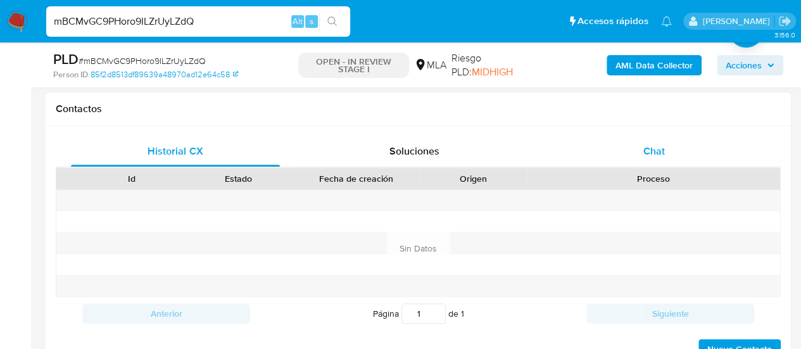
click at [650, 151] on span "Chat" at bounding box center [654, 151] width 22 height 15
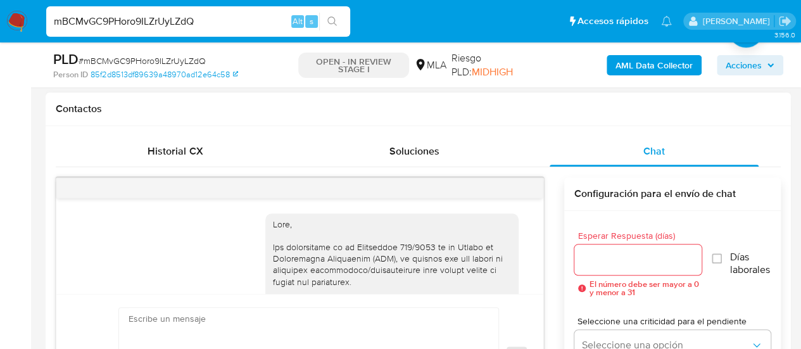
scroll to position [1560, 0]
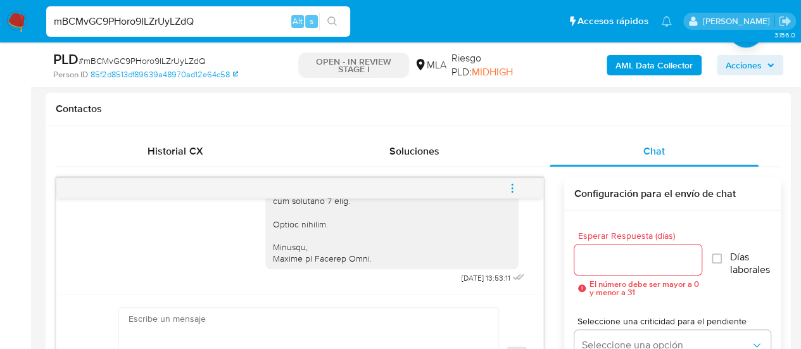
click at [505, 180] on button "menu-action" at bounding box center [512, 188] width 42 height 30
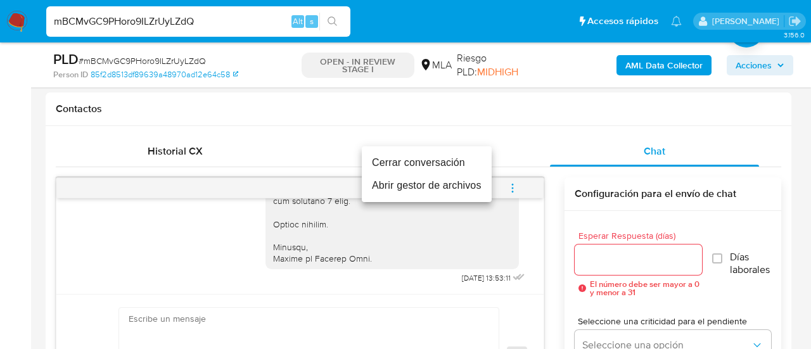
click at [446, 147] on ul "Cerrar conversación Abrir gestor de archivos" at bounding box center [427, 174] width 130 height 56
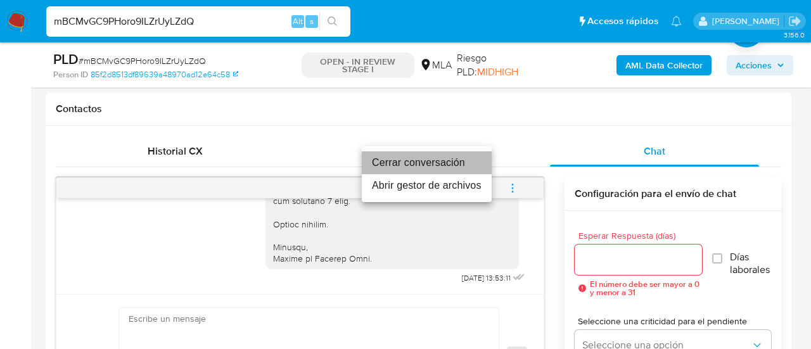
click at [447, 160] on li "Cerrar conversación" at bounding box center [427, 162] width 130 height 23
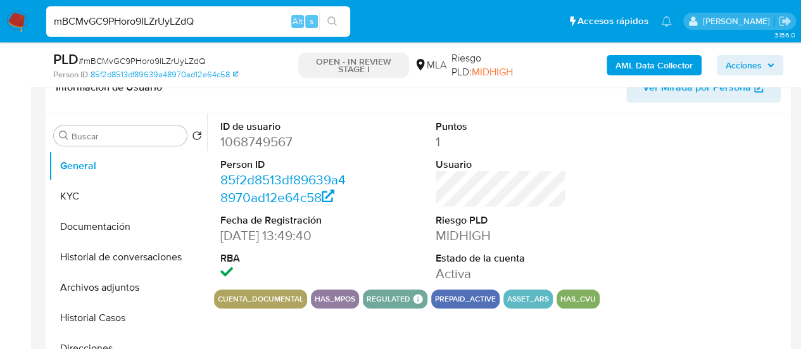
scroll to position [190, 0]
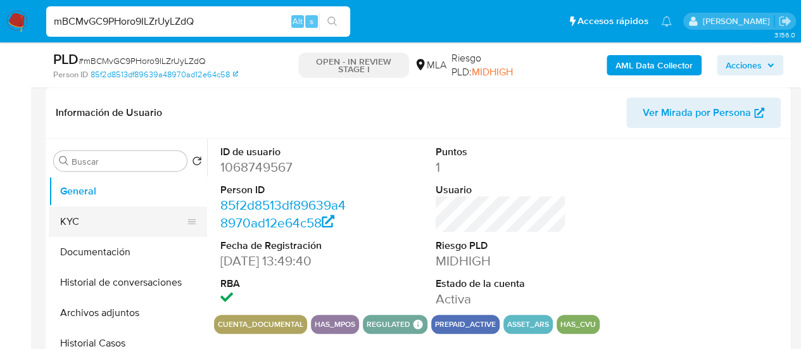
click at [65, 225] on button "KYC" at bounding box center [123, 221] width 148 height 30
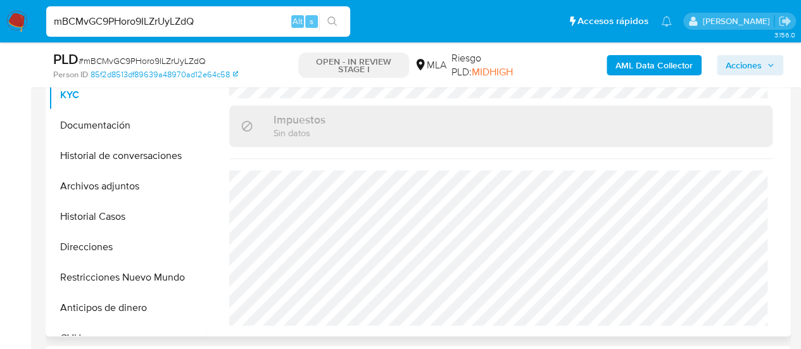
scroll to position [702, 0]
drag, startPoint x: 81, startPoint y: 245, endPoint x: 438, endPoint y: 6, distance: 429.1
click at [81, 245] on button "Direcciones" at bounding box center [128, 247] width 158 height 30
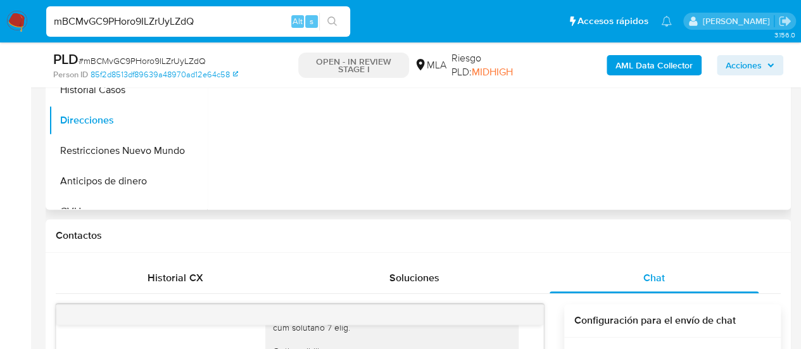
scroll to position [253, 0]
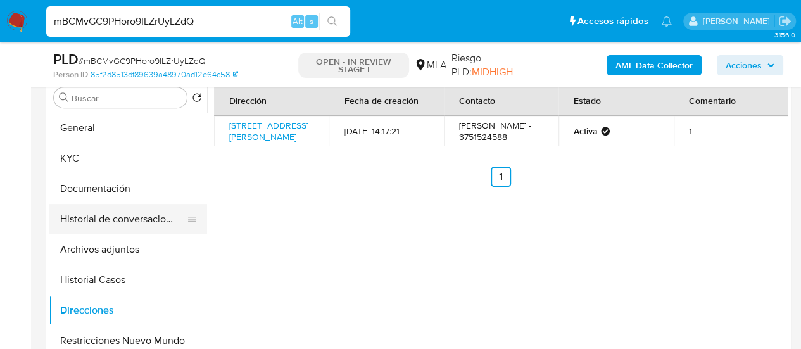
click at [95, 210] on button "Historial de conversaciones" at bounding box center [123, 219] width 148 height 30
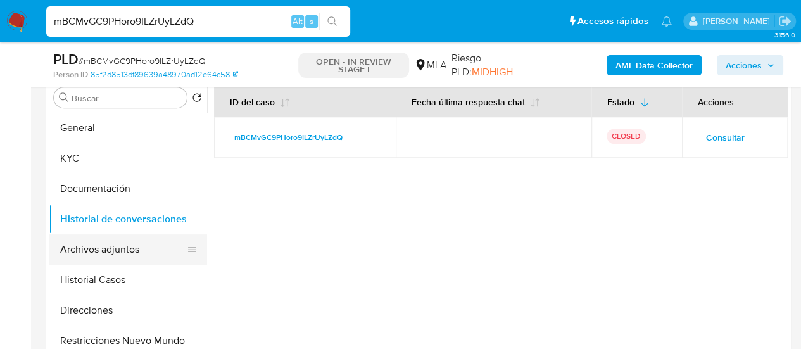
click at [106, 253] on button "Archivos adjuntos" at bounding box center [123, 249] width 148 height 30
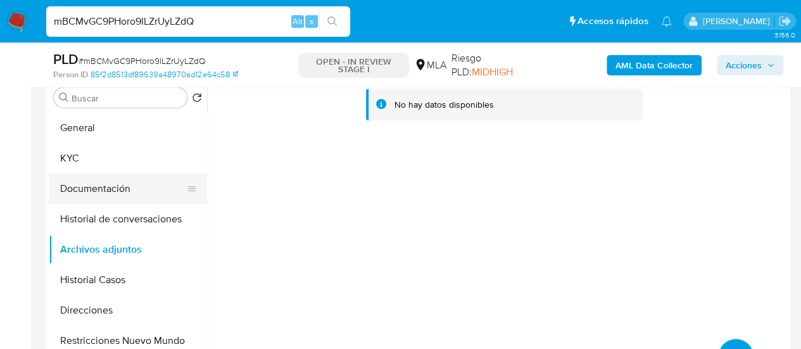
click at [111, 181] on button "Documentación" at bounding box center [123, 189] width 148 height 30
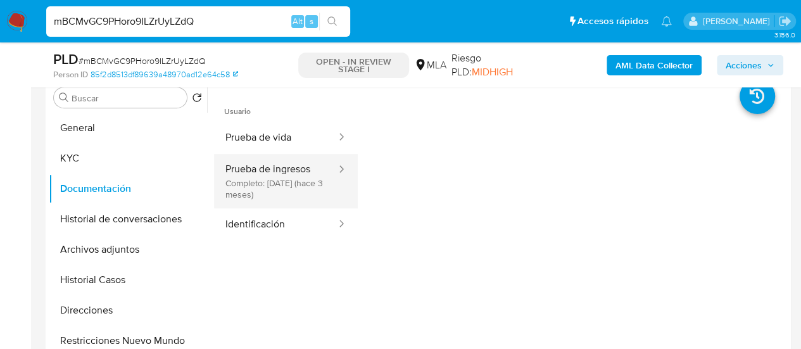
click at [296, 173] on button "Prueba de ingresos Completo: 12/05/2025 (hace 3 meses)" at bounding box center [275, 181] width 123 height 54
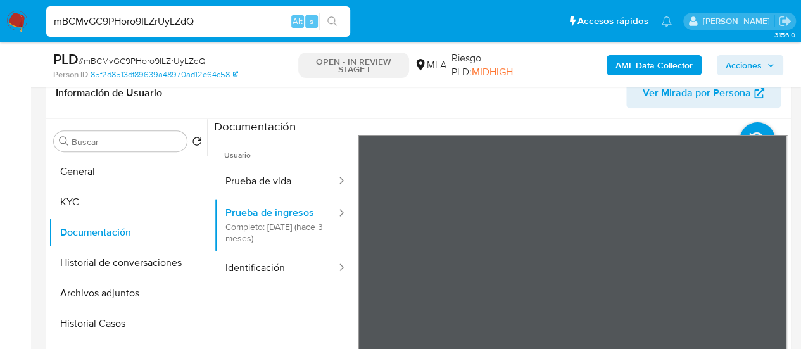
scroll to position [190, 0]
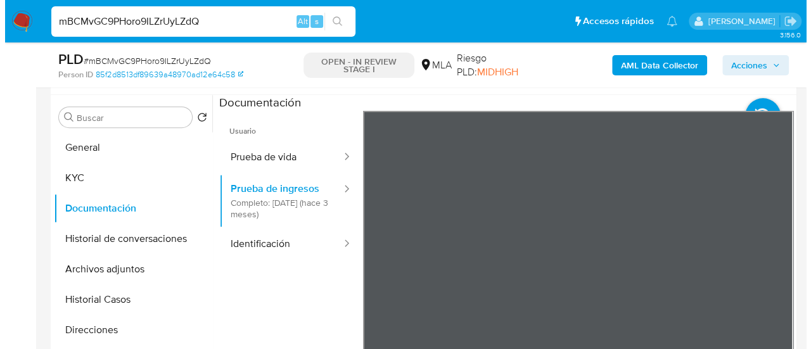
scroll to position [253, 0]
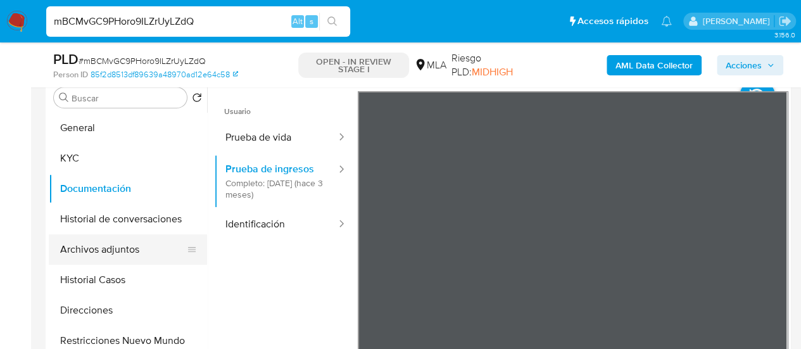
click at [98, 249] on button "Archivos adjuntos" at bounding box center [123, 249] width 148 height 30
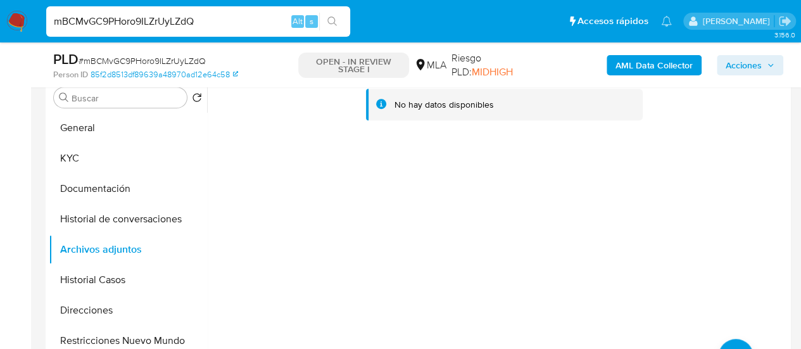
click at [667, 66] on b "AML Data Collector" at bounding box center [654, 65] width 77 height 20
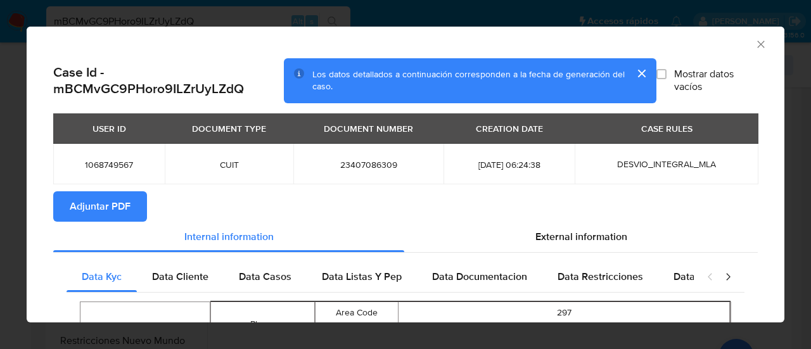
click at [130, 198] on span "Adjuntar PDF" at bounding box center [100, 207] width 61 height 28
drag, startPoint x: 749, startPoint y: 49, endPoint x: 778, endPoint y: 289, distance: 242.3
click at [754, 48] on icon "Cerrar ventana" at bounding box center [760, 44] width 13 height 13
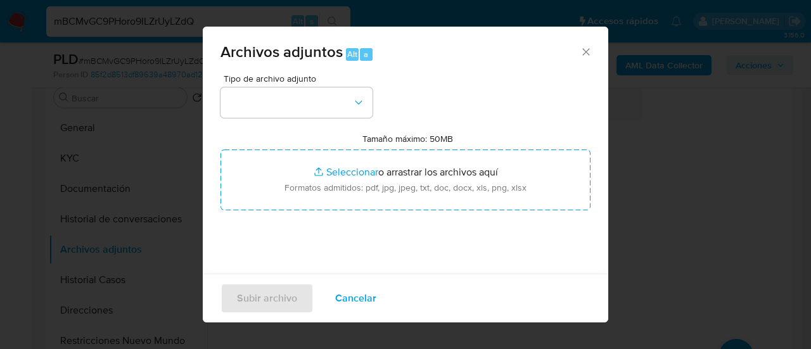
click at [288, 76] on span "Tipo de archivo adjunto" at bounding box center [300, 78] width 152 height 9
click at [289, 82] on span "Tipo de archivo adjunto" at bounding box center [300, 78] width 152 height 9
click at [293, 99] on button "button" at bounding box center [296, 102] width 152 height 30
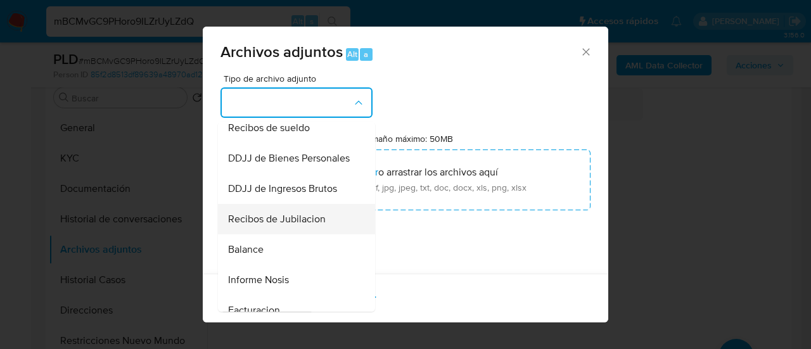
scroll to position [317, 0]
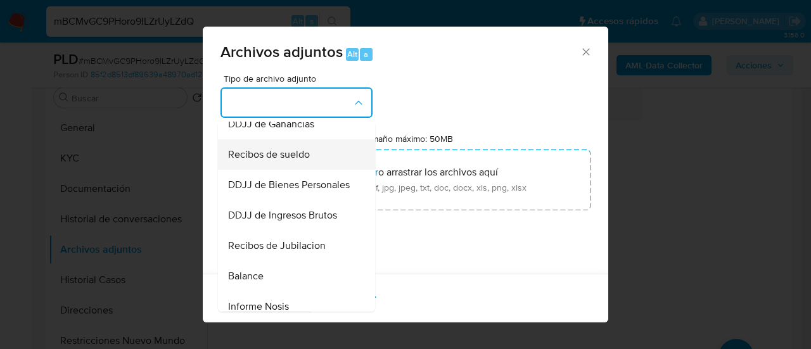
click at [267, 170] on div "Recibos de sueldo" at bounding box center [292, 154] width 129 height 30
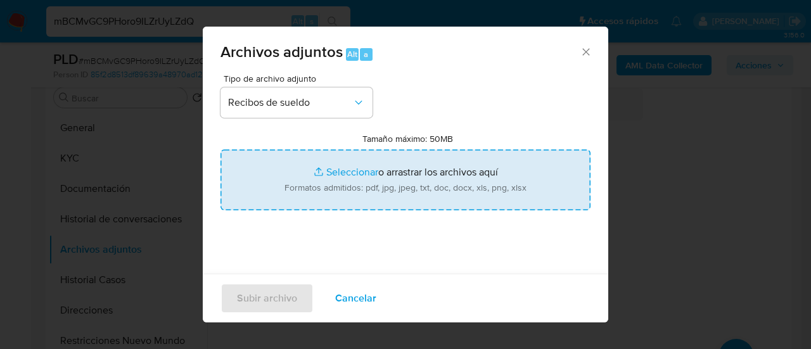
click at [346, 182] on input "Tamaño máximo: 50MB Seleccionar archivos" at bounding box center [405, 179] width 370 height 61
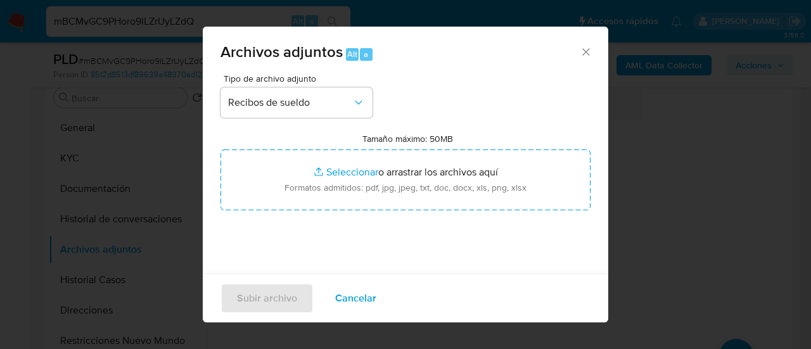
type input "C:\fakepath\Recibo de sueldo.png"
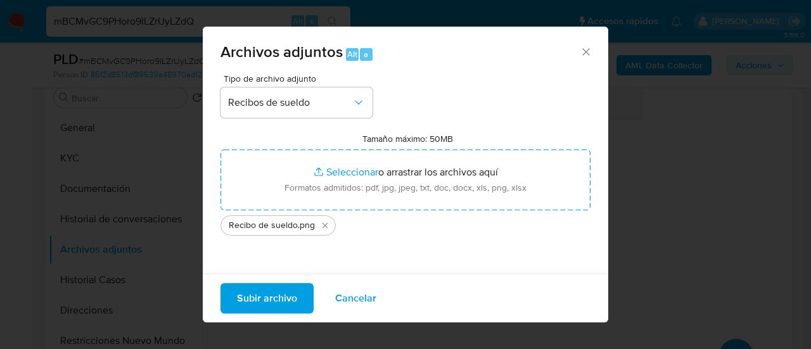
click at [253, 310] on span "Subir archivo" at bounding box center [267, 298] width 60 height 28
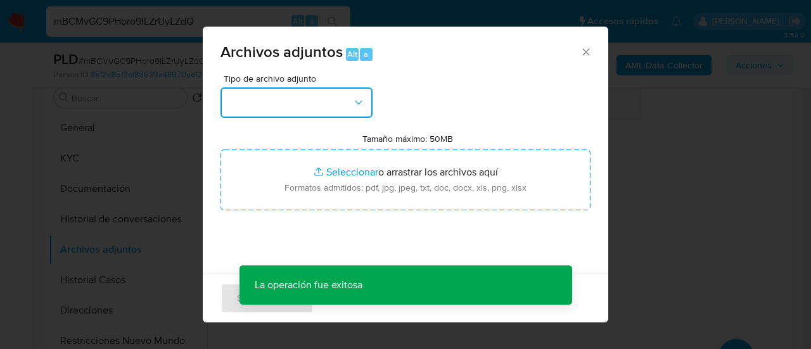
click at [258, 99] on button "button" at bounding box center [296, 102] width 152 height 30
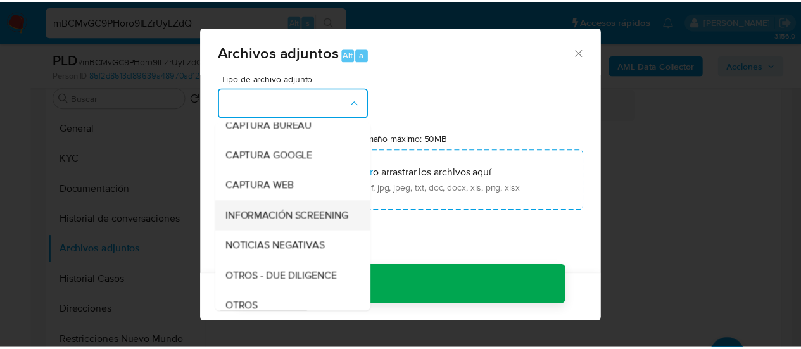
scroll to position [127, 0]
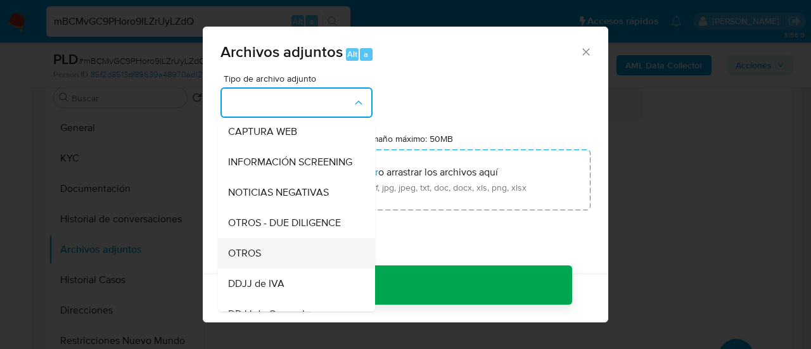
click at [275, 258] on div "OTROS" at bounding box center [292, 253] width 129 height 30
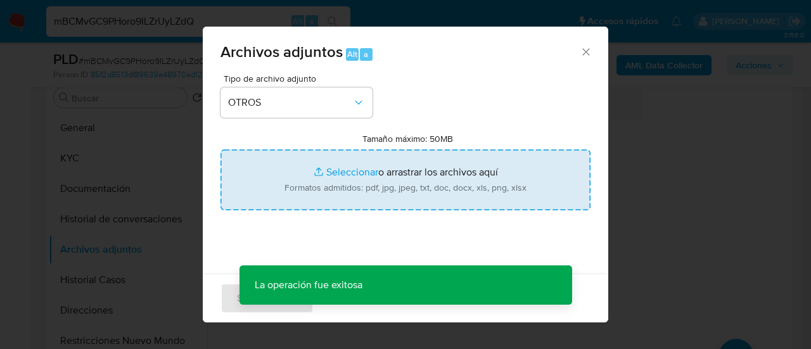
click at [331, 189] on input "Tamaño máximo: 50MB Seleccionar archivos" at bounding box center [405, 179] width 370 height 61
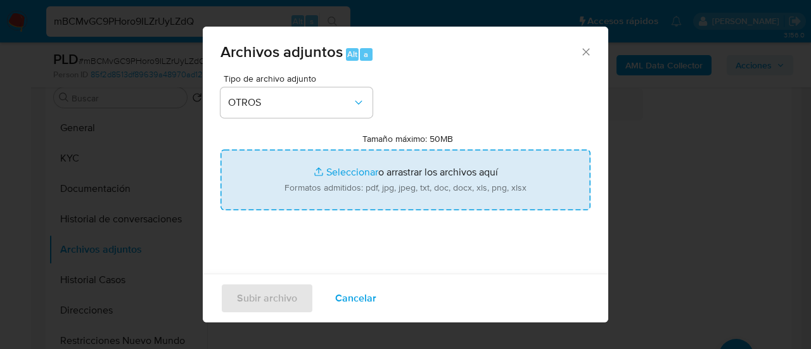
type input "C:\fakepath\Caselog mBCMvGC9PHoro9ILZrUyLZdQ_2025_07_17_22_20_23.docx"
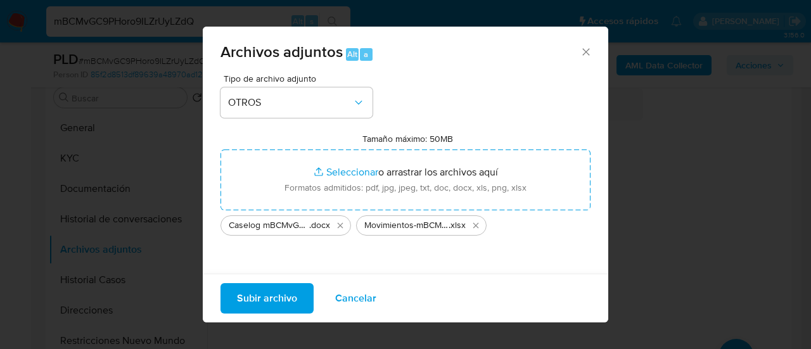
drag, startPoint x: 331, startPoint y: 189, endPoint x: 288, endPoint y: 298, distance: 117.5
click at [288, 298] on span "Subir archivo" at bounding box center [267, 298] width 60 height 28
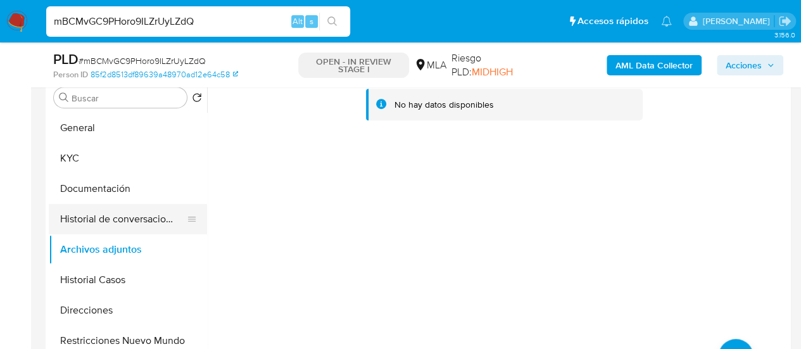
click at [100, 205] on button "Historial de conversaciones" at bounding box center [123, 219] width 148 height 30
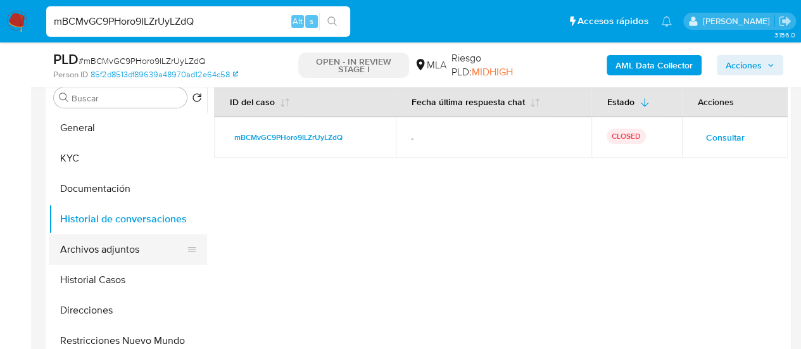
click at [106, 243] on button "Archivos adjuntos" at bounding box center [123, 249] width 148 height 30
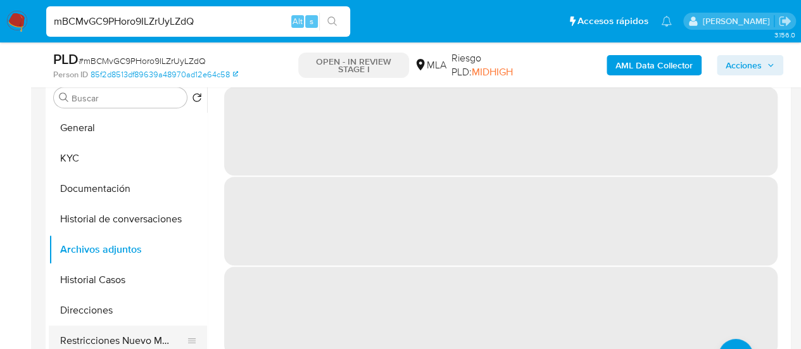
click at [111, 329] on button "Restricciones Nuevo Mundo" at bounding box center [123, 341] width 148 height 30
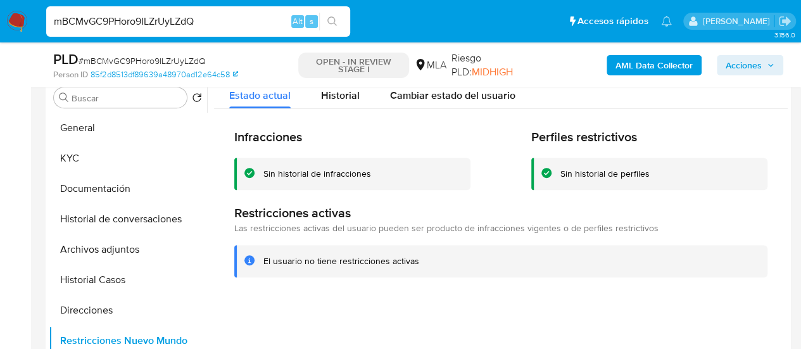
click at [745, 63] on span "Acciones" at bounding box center [744, 65] width 36 height 20
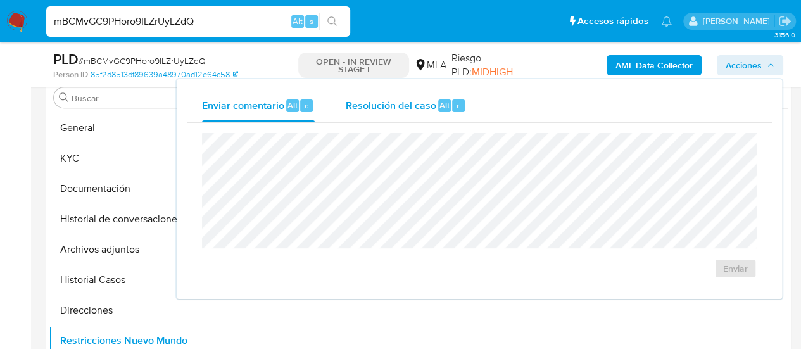
click at [467, 108] on button "Resolución del caso Alt r" at bounding box center [405, 105] width 151 height 33
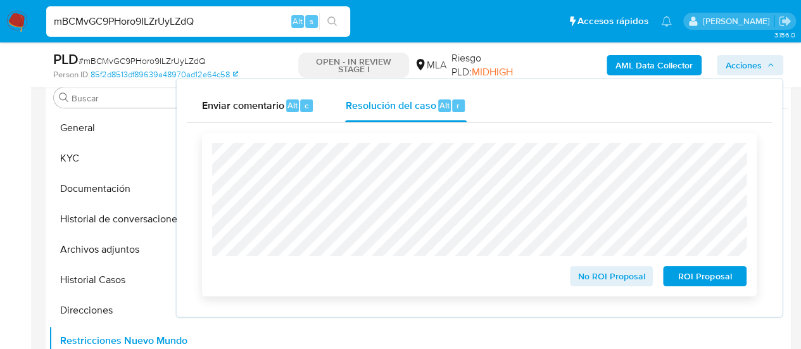
click at [595, 283] on span "No ROI Proposal" at bounding box center [612, 276] width 66 height 18
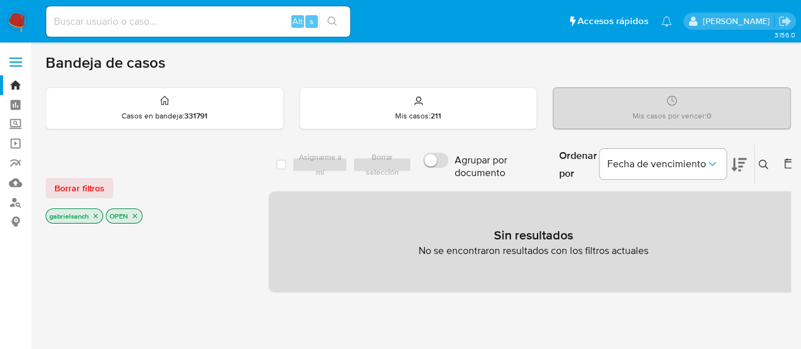
click at [20, 19] on img at bounding box center [17, 22] width 22 height 22
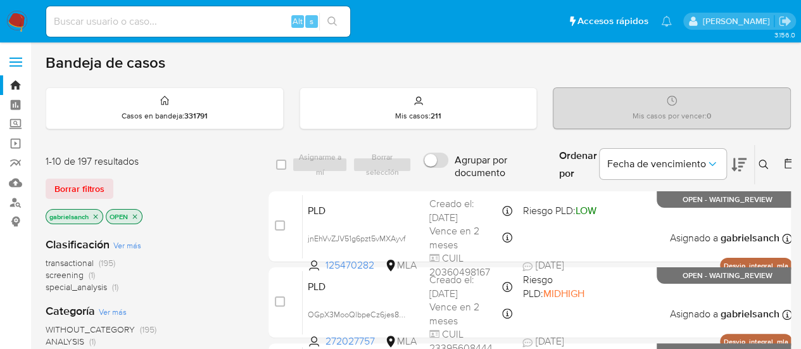
click at [108, 20] on input at bounding box center [198, 21] width 304 height 16
paste input "XSwzj1nJh9XfPKXewBjSejPW"
type input "XSwzj1nJh9XfPKXewBjSejPW"
click at [759, 170] on button at bounding box center [765, 164] width 21 height 15
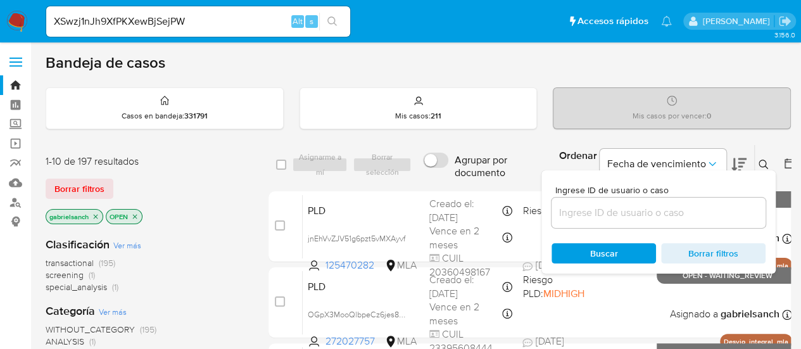
click at [755, 165] on button at bounding box center [765, 164] width 21 height 15
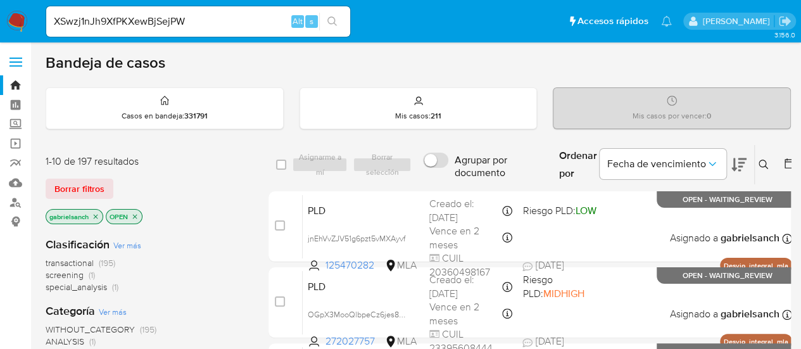
click at [761, 161] on icon at bounding box center [764, 165] width 10 height 10
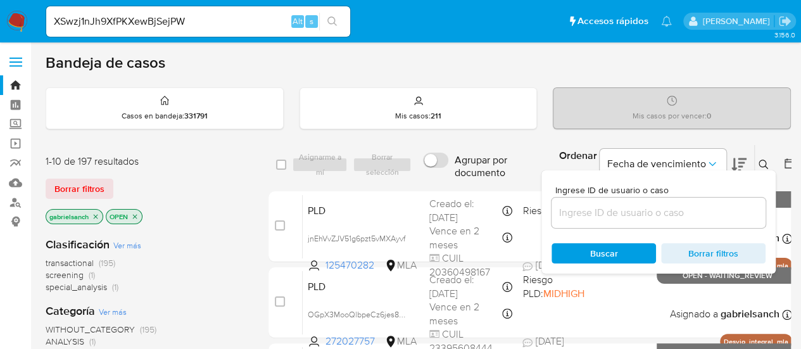
click at [674, 207] on input at bounding box center [659, 213] width 214 height 16
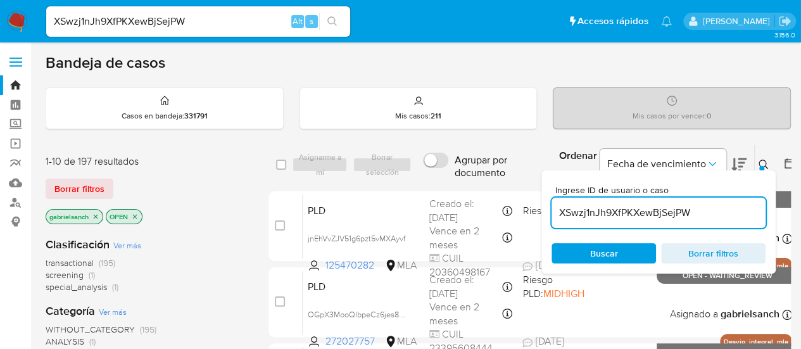
type input "XSwzj1nJh9XfPKXewBjSejPW"
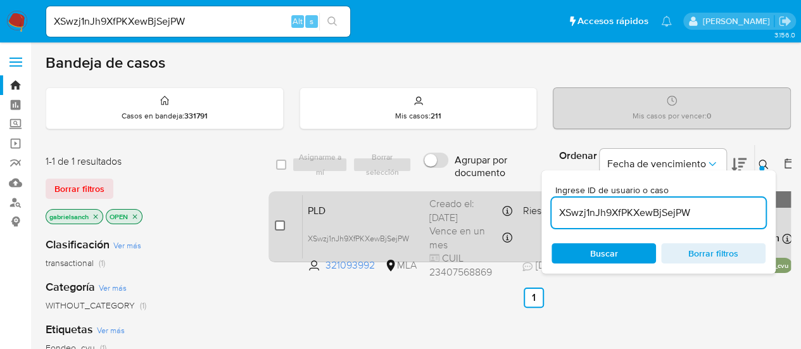
click at [277, 224] on input "checkbox" at bounding box center [280, 225] width 10 height 10
checkbox input "true"
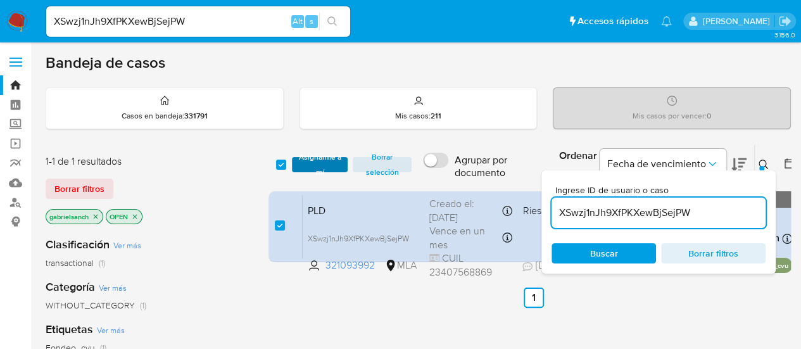
click at [314, 160] on span "Asignarme a mí" at bounding box center [320, 164] width 44 height 13
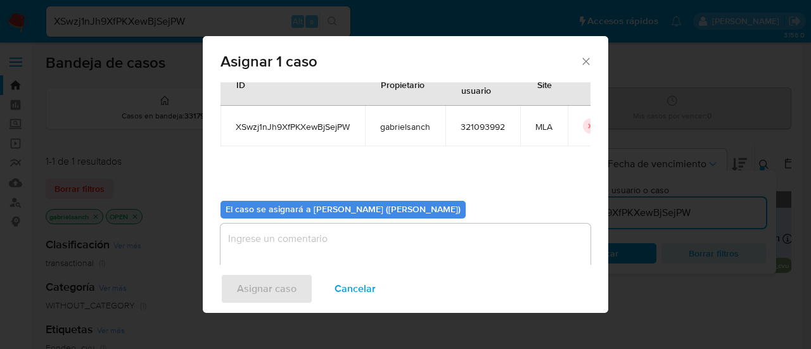
scroll to position [65, 0]
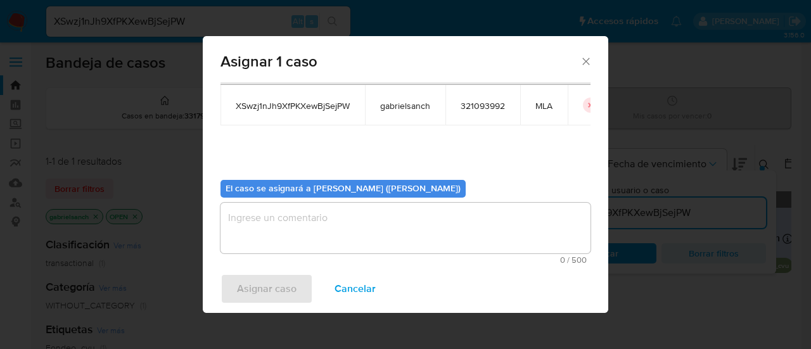
click at [301, 224] on textarea "assign-modal" at bounding box center [405, 228] width 370 height 51
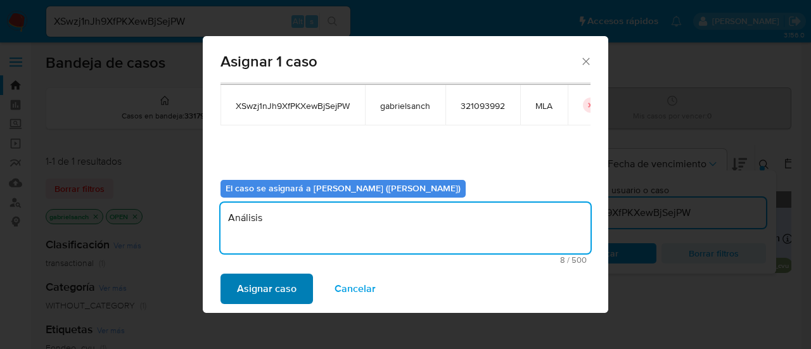
type textarea "Análisis"
click at [248, 287] on span "Asignar caso" at bounding box center [267, 289] width 60 height 28
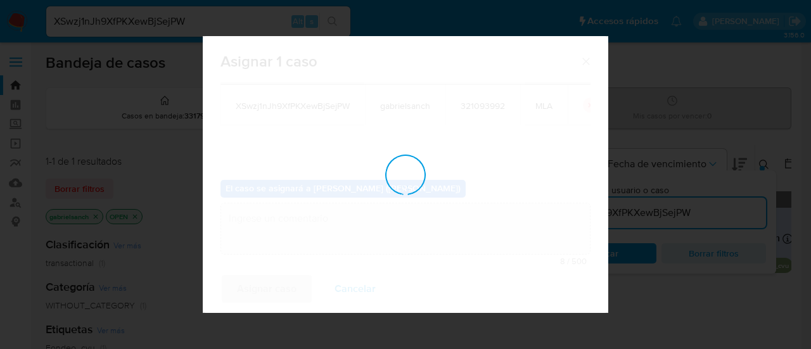
checkbox input "false"
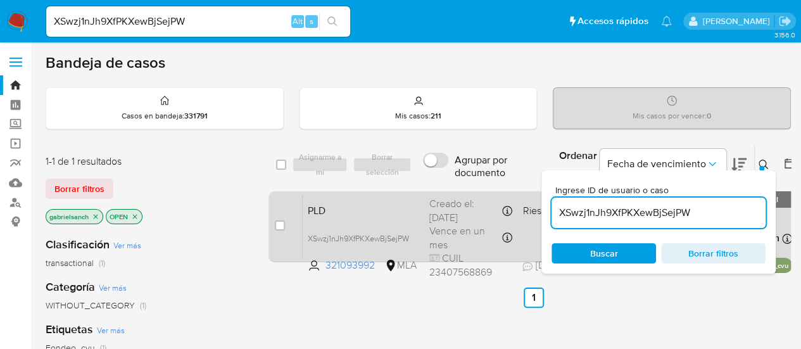
click at [276, 230] on div "case-item-checkbox" at bounding box center [280, 225] width 10 height 13
click at [275, 229] on input "checkbox" at bounding box center [280, 225] width 10 height 10
checkbox input "true"
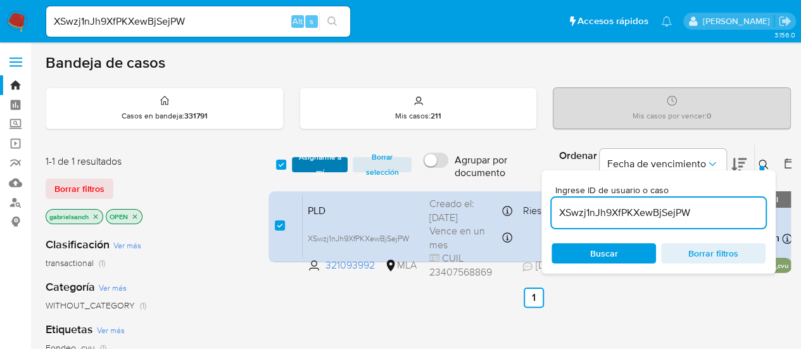
click at [301, 167] on span "Asignarme a mí" at bounding box center [320, 164] width 44 height 13
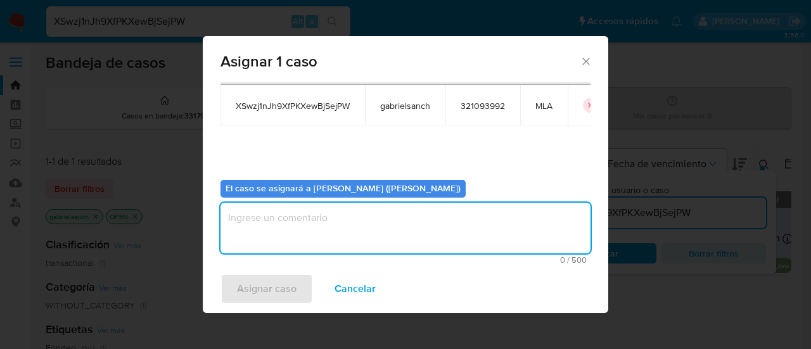
click at [318, 231] on textarea "assign-modal" at bounding box center [405, 228] width 370 height 51
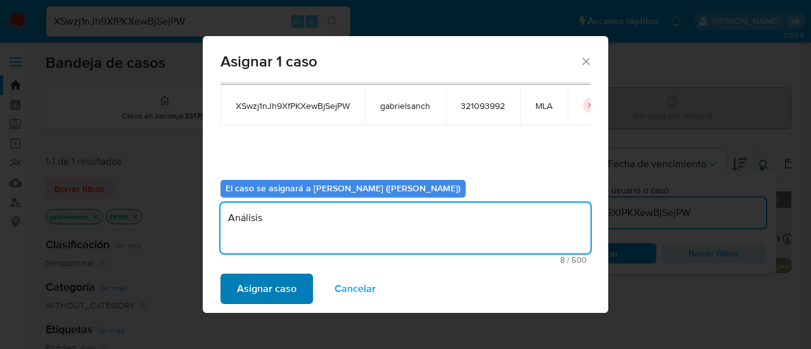
type textarea "Análisis"
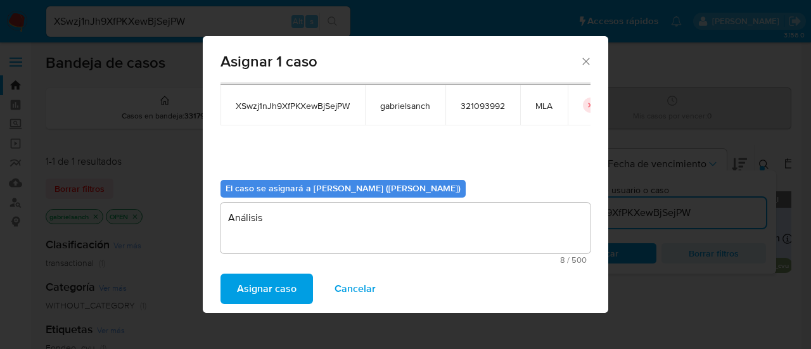
click at [267, 279] on span "Asignar caso" at bounding box center [267, 289] width 60 height 28
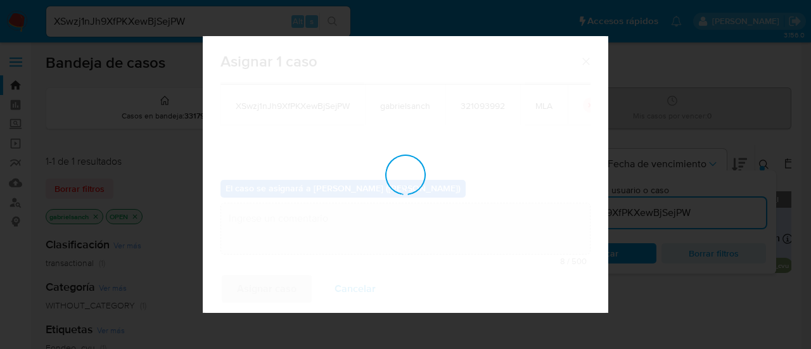
checkbox input "false"
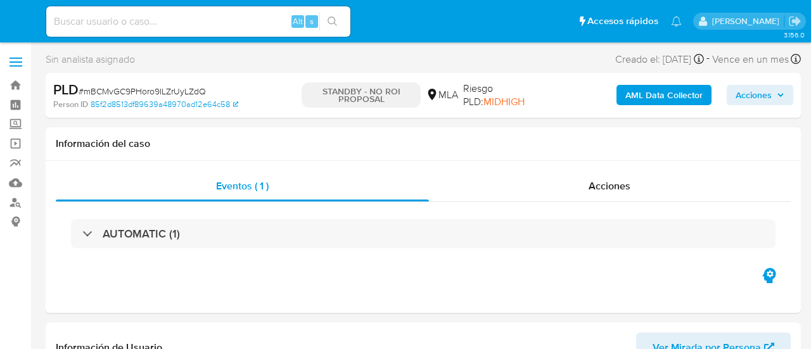
select select "10"
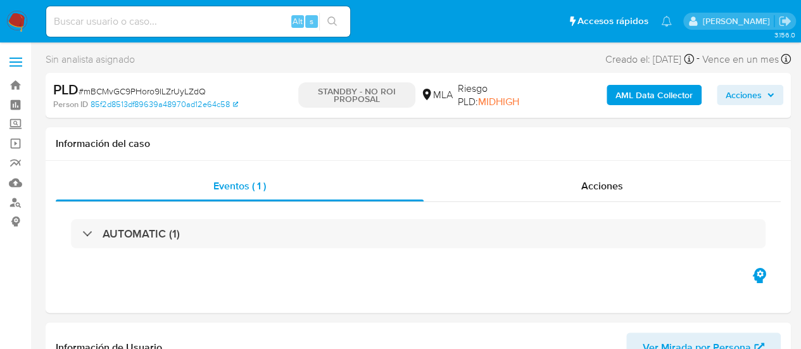
click at [185, 22] on input at bounding box center [198, 21] width 304 height 16
paste input "9lCQeNcjHMecl4My4L9xCZlY"
type input "9lCQeNcjHMecl4My4L9xCZlY"
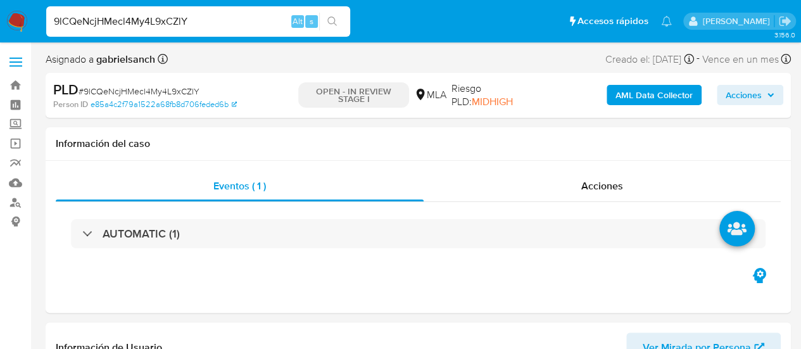
select select "10"
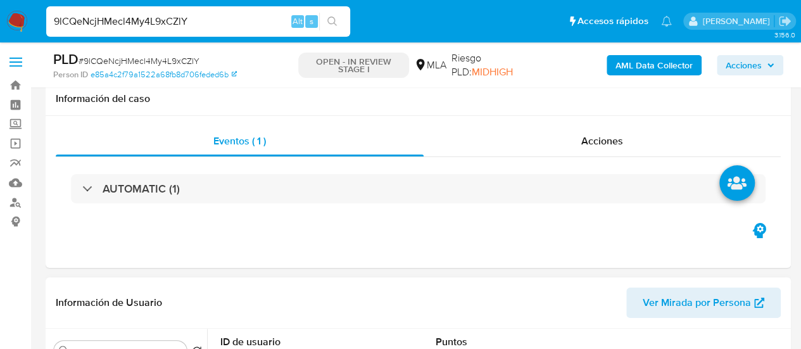
scroll to position [253, 0]
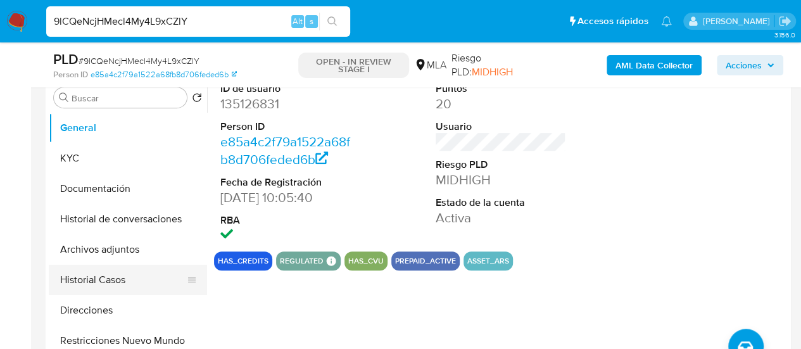
click at [94, 284] on button "Historial Casos" at bounding box center [123, 280] width 148 height 30
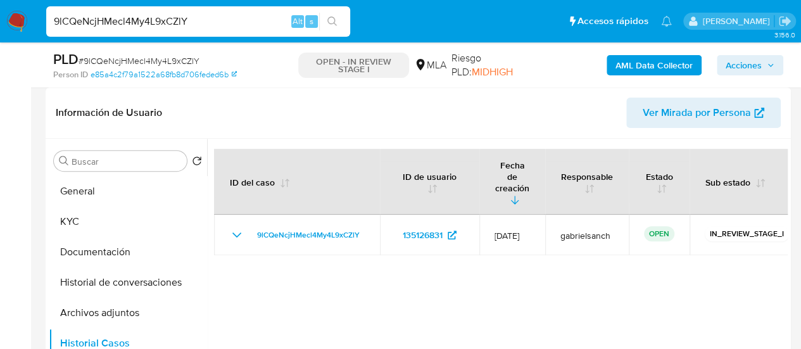
scroll to position [507, 0]
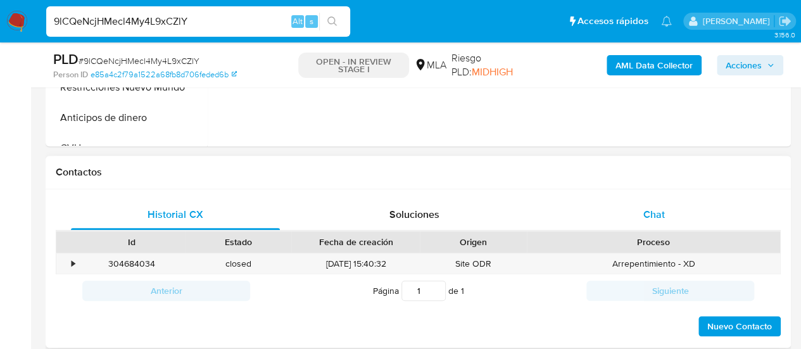
click at [659, 211] on span "Chat" at bounding box center [654, 214] width 22 height 15
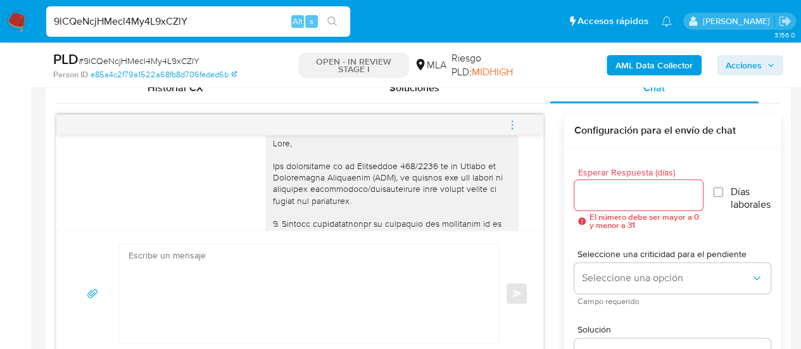
scroll to position [0, 0]
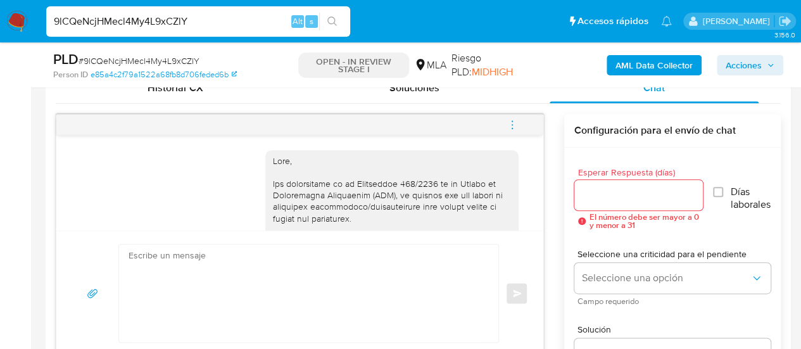
click at [518, 120] on icon "menu-action" at bounding box center [512, 124] width 11 height 11
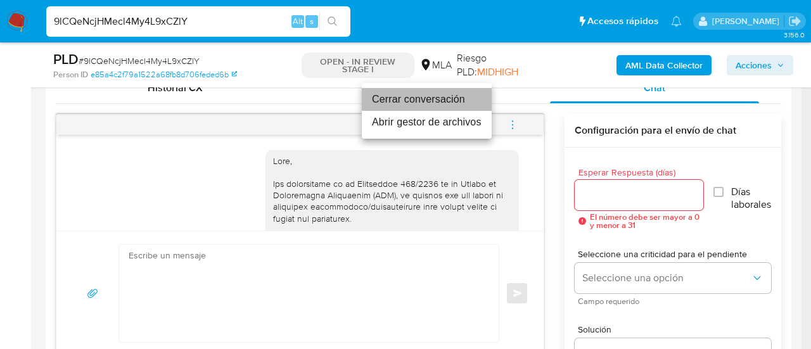
click at [399, 101] on li "Cerrar conversación" at bounding box center [427, 99] width 130 height 23
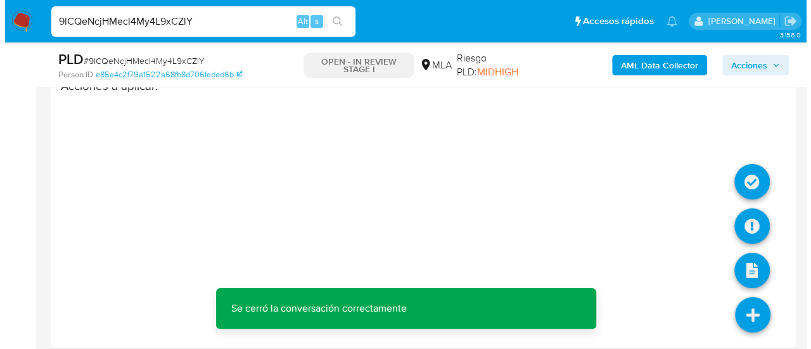
scroll to position [2312, 0]
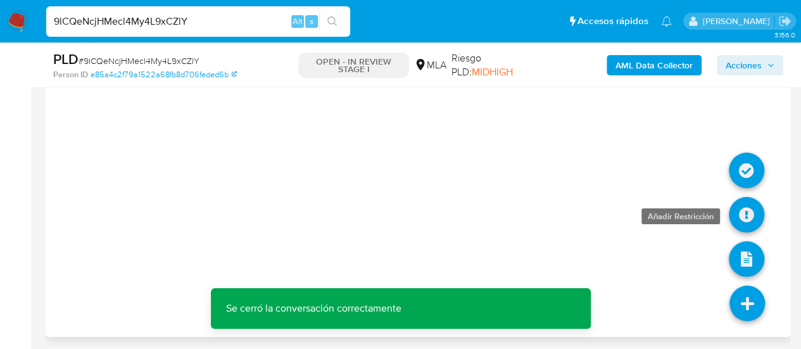
click at [743, 212] on icon at bounding box center [746, 214] width 35 height 35
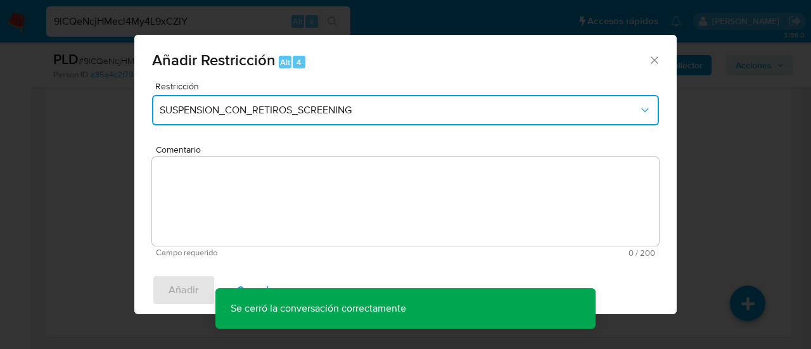
click at [219, 117] on button "SUSPENSION_CON_RETIROS_SCREENING" at bounding box center [405, 110] width 507 height 30
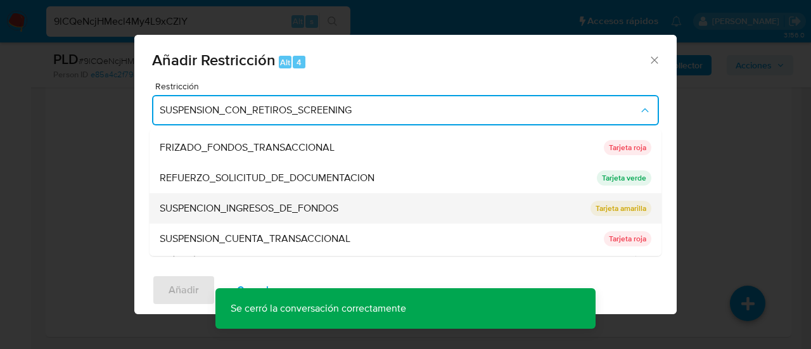
scroll to position [269, 0]
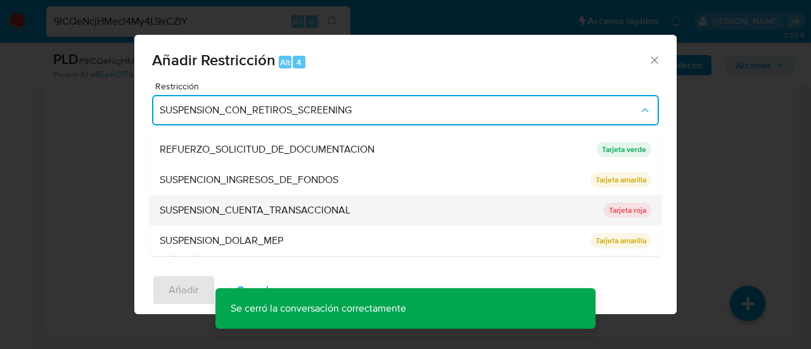
click at [222, 215] on span "SUSPENSION_CUENTA_TRANSACCIONAL" at bounding box center [255, 210] width 191 height 13
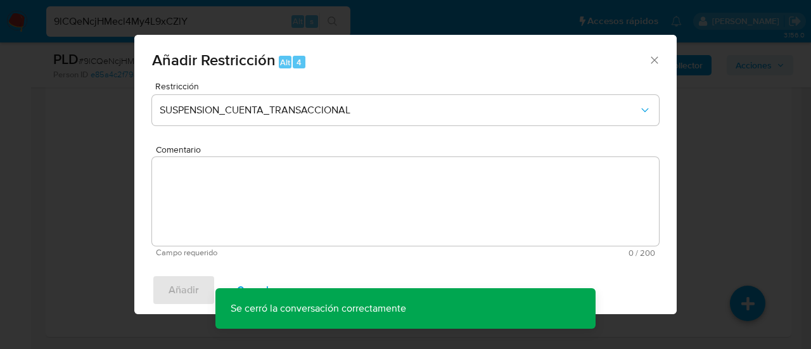
click at [222, 215] on textarea "Comentario" at bounding box center [405, 201] width 507 height 89
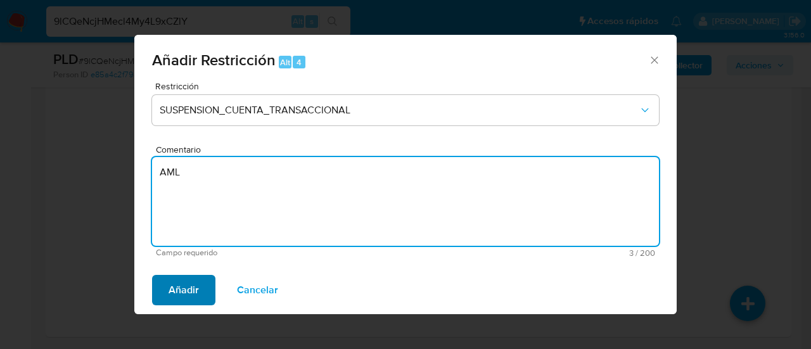
type textarea "AML"
click at [193, 283] on span "Añadir" at bounding box center [183, 290] width 30 height 28
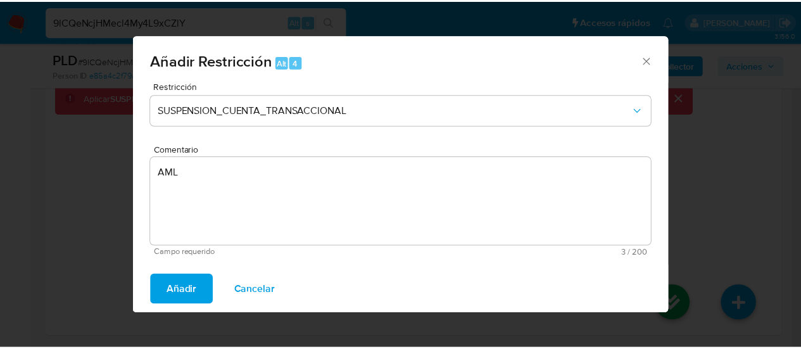
scroll to position [2294, 0]
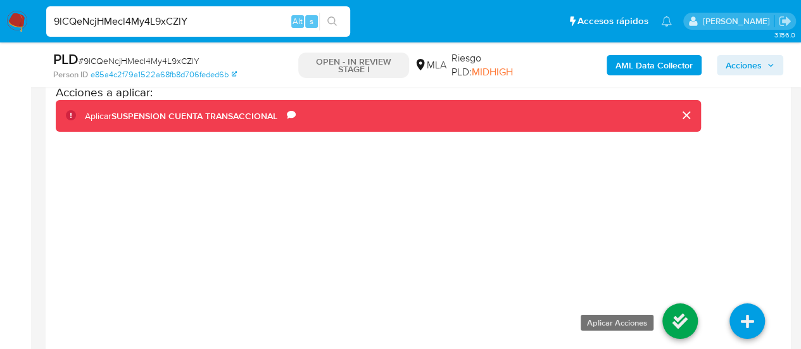
click at [678, 312] on icon at bounding box center [679, 320] width 35 height 35
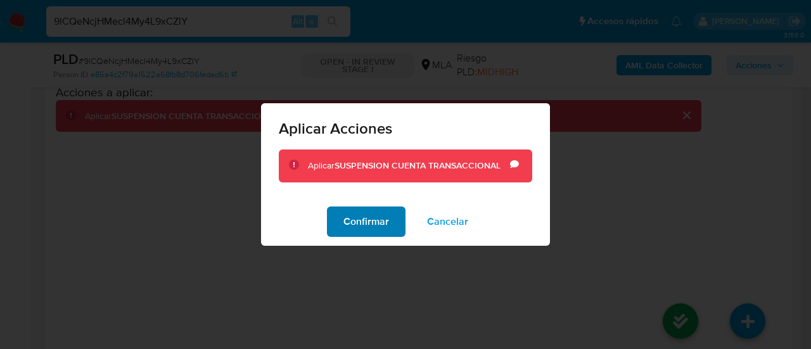
click at [353, 228] on span "Confirmar" at bounding box center [366, 222] width 46 height 28
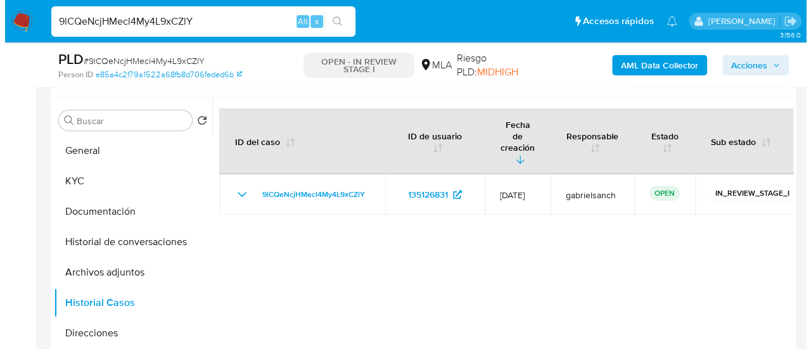
scroll to position [285, 0]
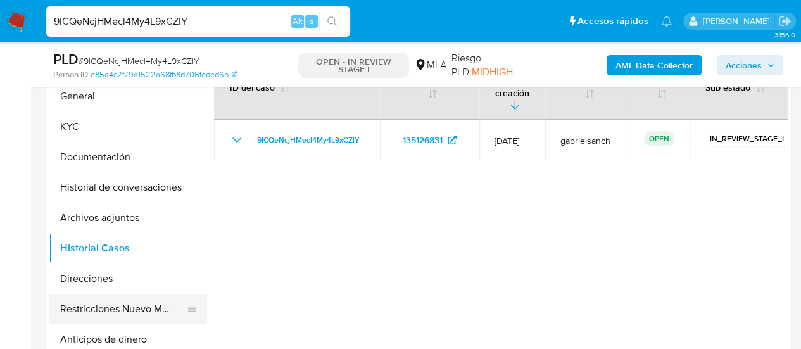
click at [133, 298] on button "Restricciones Nuevo Mundo" at bounding box center [123, 309] width 148 height 30
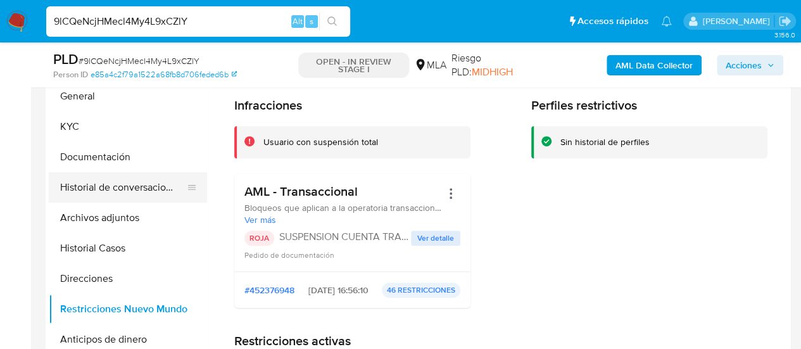
click at [110, 179] on button "Historial de conversaciones" at bounding box center [123, 187] width 148 height 30
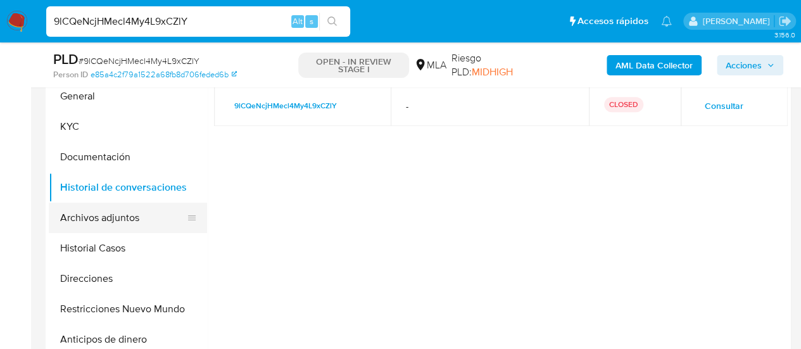
click at [108, 220] on button "Archivos adjuntos" at bounding box center [123, 218] width 148 height 30
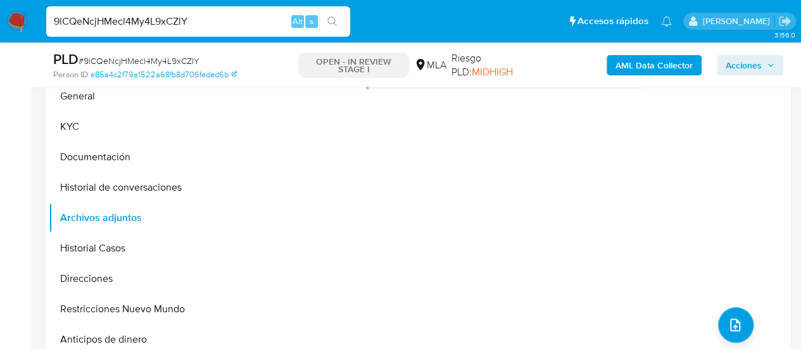
click at [652, 62] on b "AML Data Collector" at bounding box center [654, 65] width 77 height 20
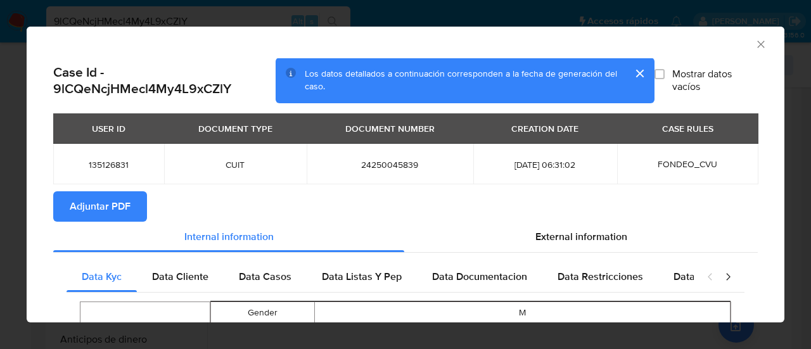
click at [100, 202] on span "Adjuntar PDF" at bounding box center [100, 207] width 61 height 28
click at [754, 44] on icon "Cerrar ventana" at bounding box center [760, 44] width 13 height 13
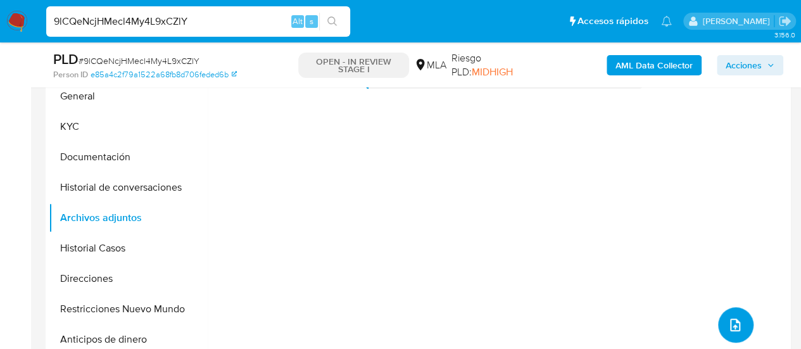
click at [730, 321] on icon "upload-file" at bounding box center [735, 324] width 15 height 15
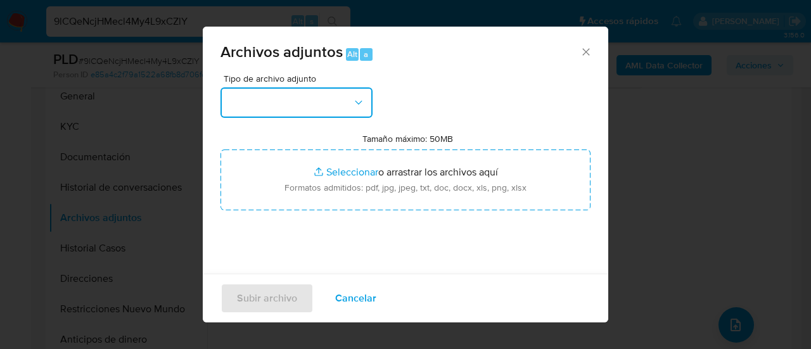
click at [247, 95] on button "button" at bounding box center [296, 102] width 152 height 30
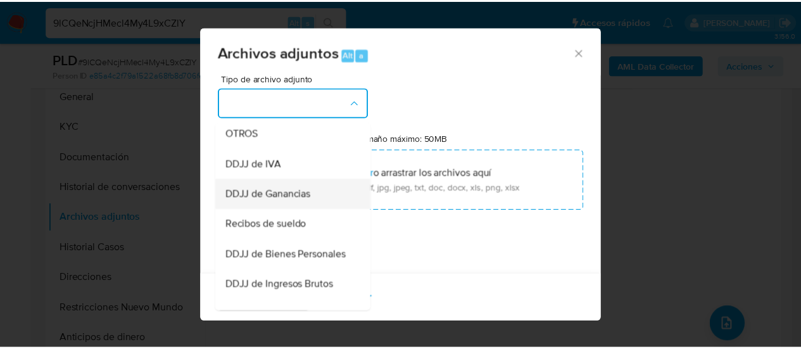
scroll to position [253, 0]
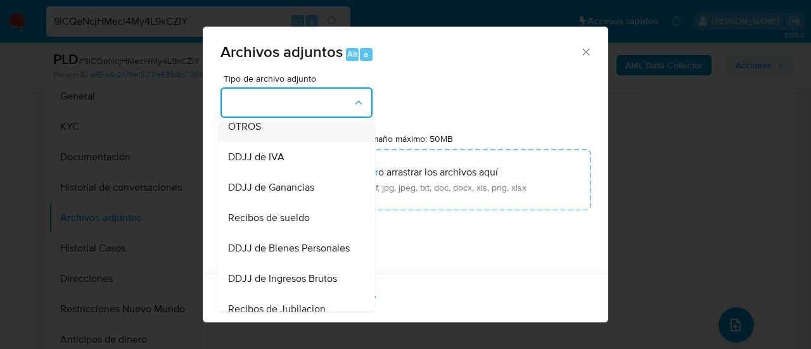
click at [252, 133] on span "OTROS" at bounding box center [244, 126] width 33 height 13
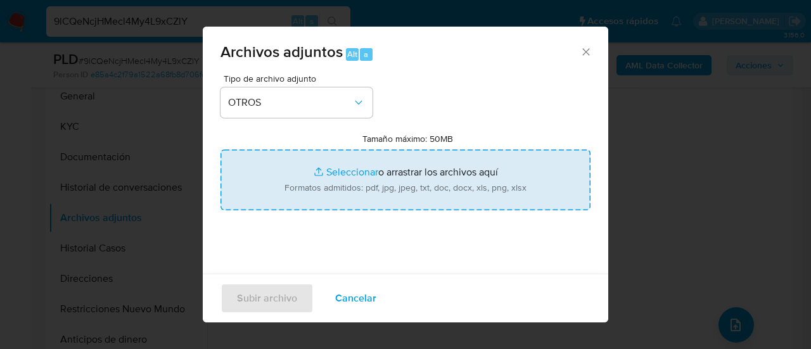
click at [368, 178] on input "Tamaño máximo: 50MB Seleccionar archivos" at bounding box center [405, 179] width 370 height 61
type input "C:\fakepath\Caselog 9lCQeNcjHMecl4My4L9xCZlY_2025_07_17_16_32_32.docx"
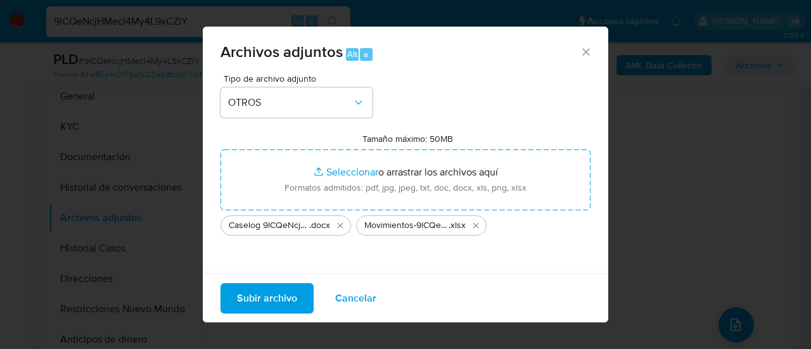
drag, startPoint x: 368, startPoint y: 178, endPoint x: 251, endPoint y: 298, distance: 167.5
click at [251, 298] on span "Subir archivo" at bounding box center [267, 298] width 60 height 28
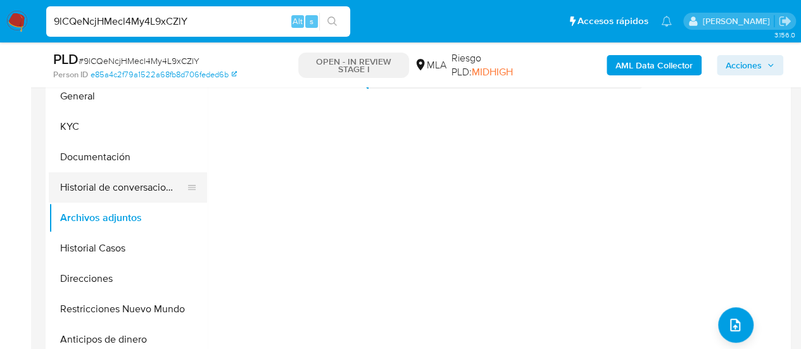
click at [82, 199] on button "Historial de conversaciones" at bounding box center [123, 187] width 148 height 30
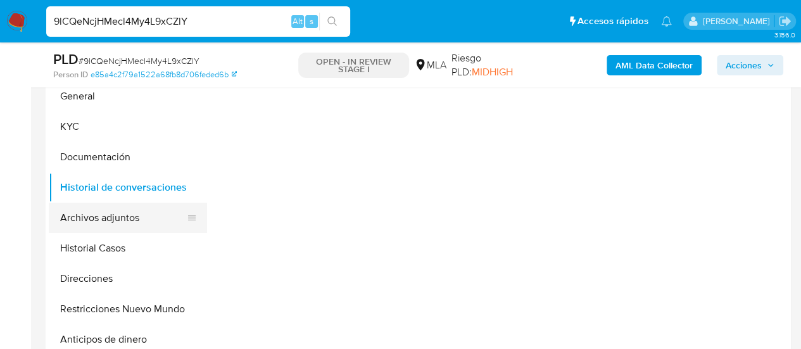
click at [82, 218] on button "Archivos adjuntos" at bounding box center [123, 218] width 148 height 30
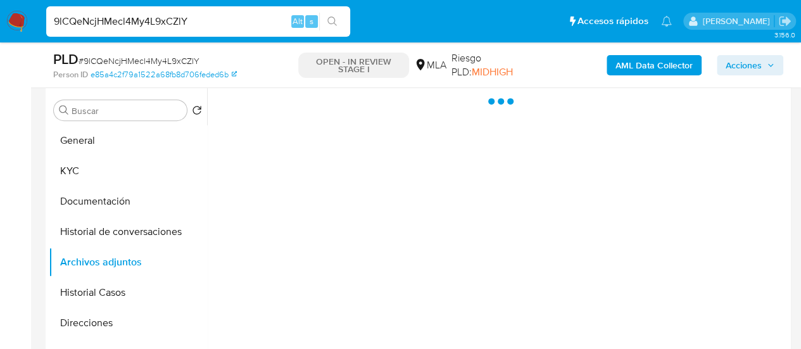
scroll to position [222, 0]
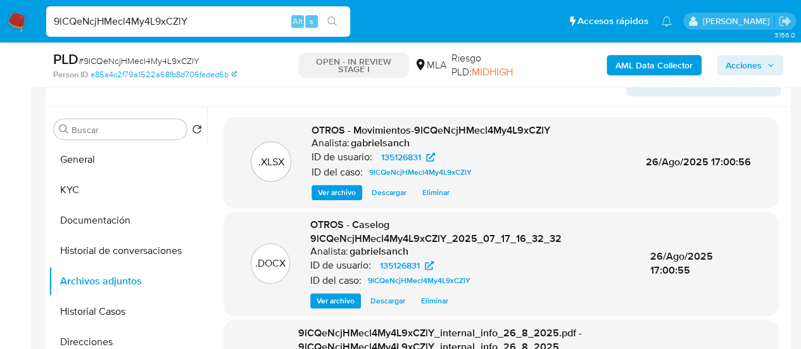
click at [744, 49] on div "PLD # 9lCQeNcjHMecl4My4L9xCZlY Person ID e85a4c2f79a1522a68fb8d706feded6b OPEN …" at bounding box center [418, 64] width 745 height 45
click at [742, 65] on span "Acciones" at bounding box center [744, 65] width 36 height 20
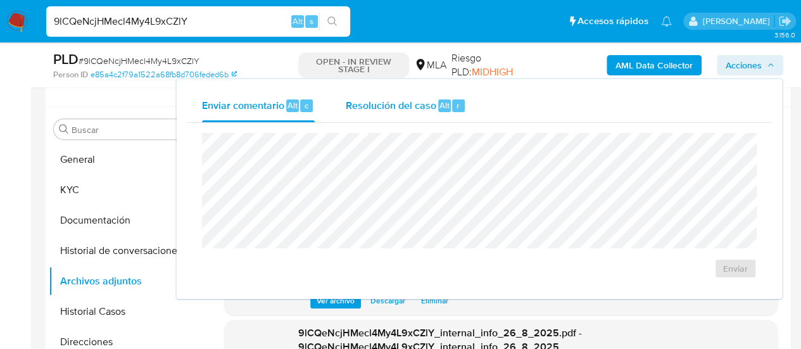
click at [397, 118] on div "Resolución del caso Alt r" at bounding box center [405, 105] width 121 height 33
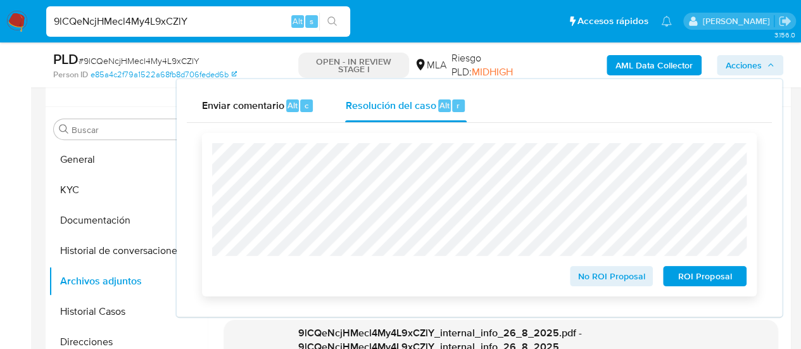
click at [675, 275] on span "ROI Proposal" at bounding box center [705, 276] width 66 height 18
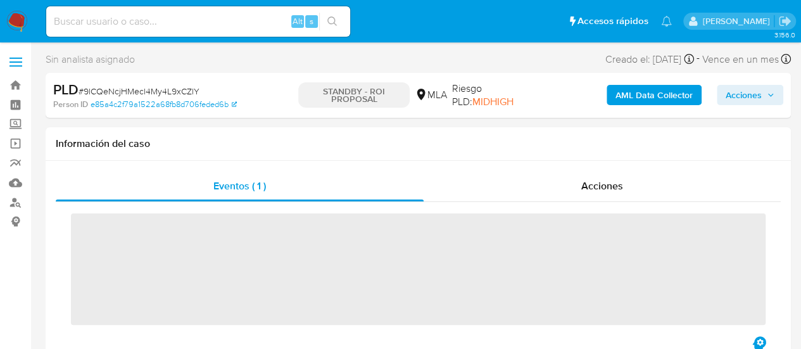
click at [127, 22] on input at bounding box center [198, 21] width 304 height 16
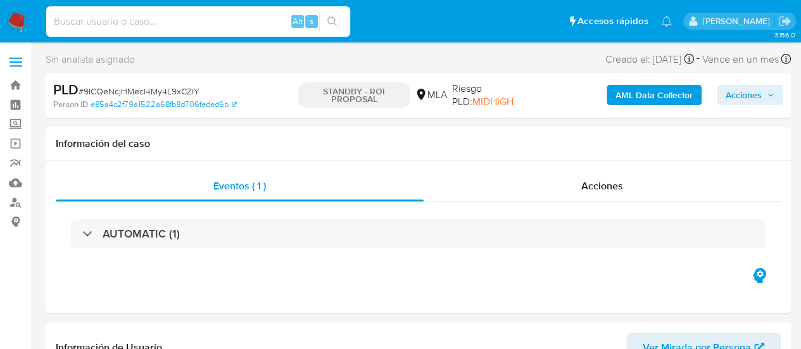
paste input "XSwzj1nJh9XfPKXewBjSejPW"
type input "XSwzj1nJh9XfPKXewBjSejPW"
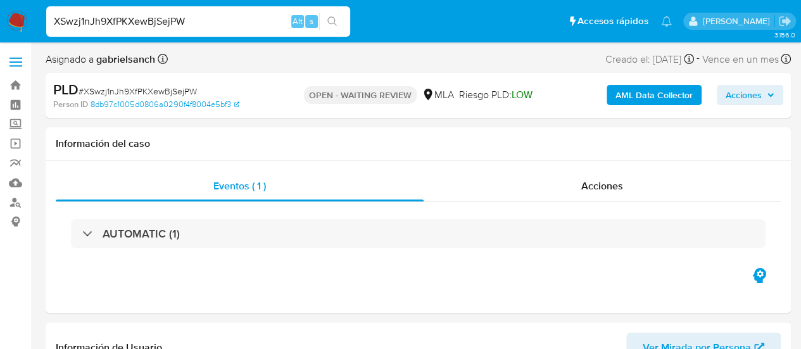
select select "10"
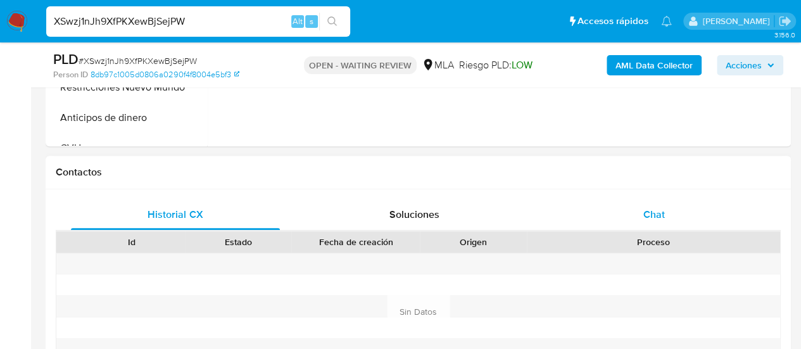
scroll to position [570, 0]
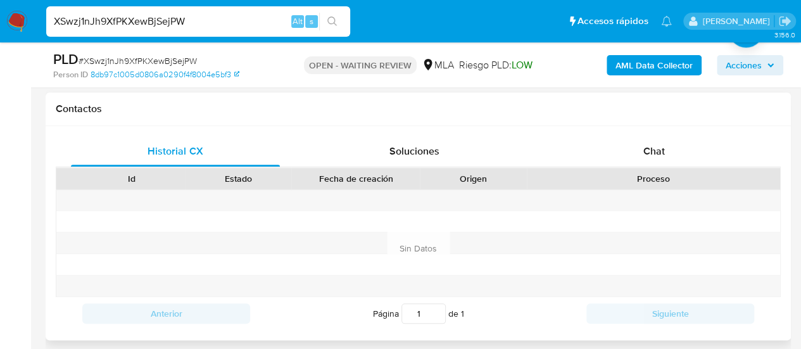
click at [634, 150] on div "Chat" at bounding box center [654, 151] width 209 height 30
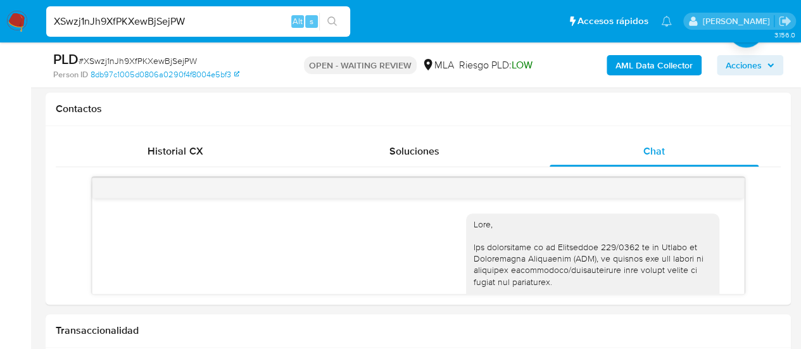
scroll to position [1150, 0]
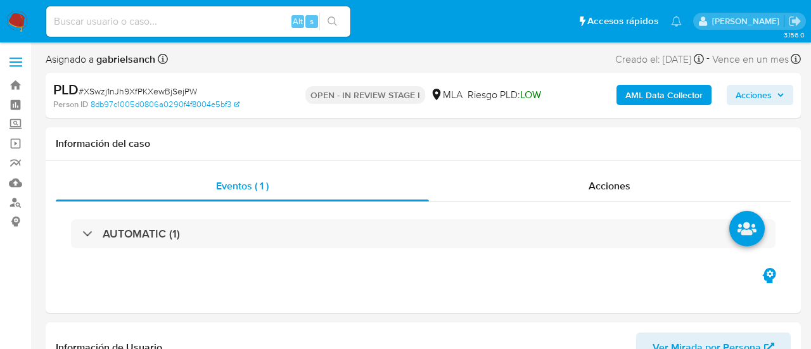
select select "10"
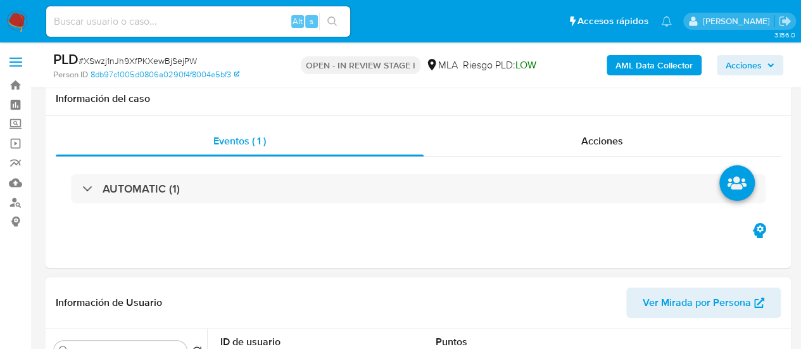
scroll to position [507, 0]
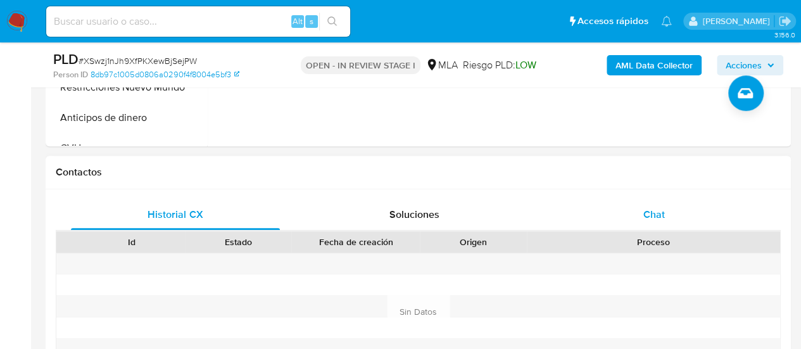
click at [573, 222] on div "Chat" at bounding box center [654, 214] width 209 height 30
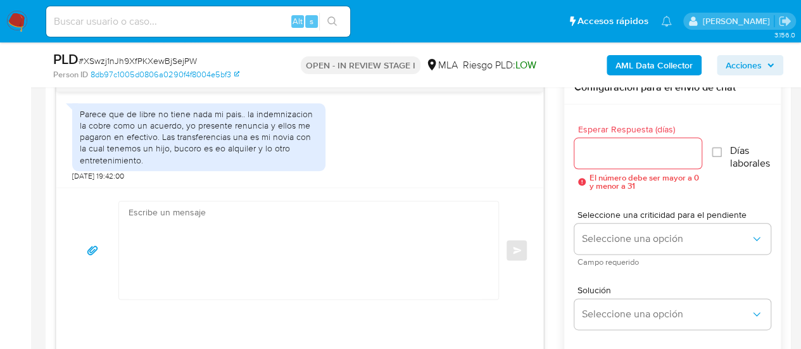
scroll to position [697, 0]
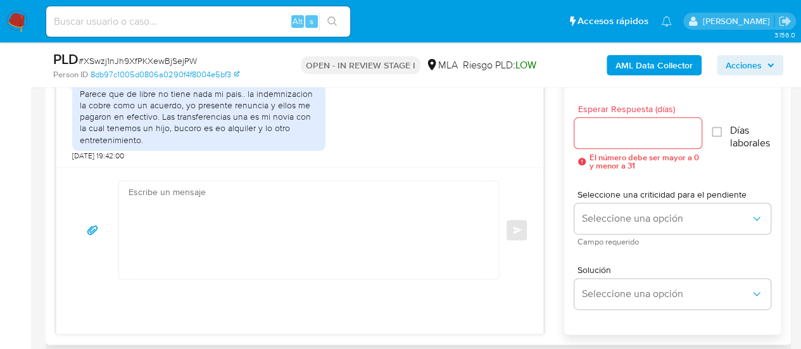
click at [374, 222] on textarea at bounding box center [306, 230] width 354 height 98
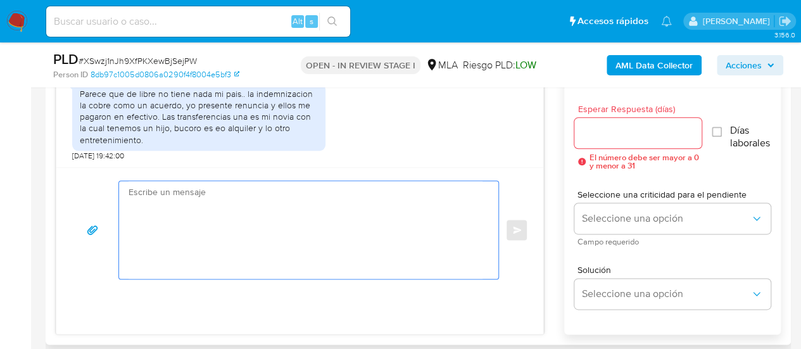
paste textarea "Hola, Muchas gracias por la respuesta. Analizamos tu caso y notamos que la info…"
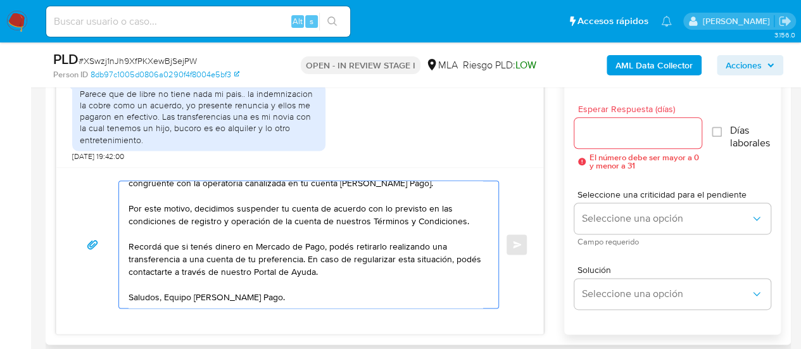
scroll to position [85, 0]
click at [163, 298] on textarea "Hola, Muchas gracias por la respuesta. Analizamos tu caso y notamos que la info…" at bounding box center [306, 244] width 354 height 127
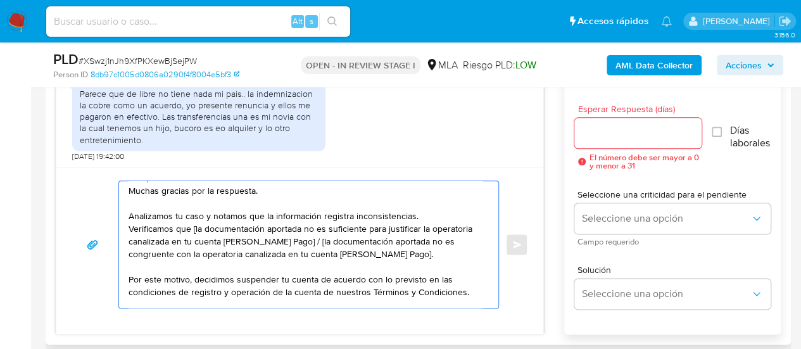
scroll to position [0, 0]
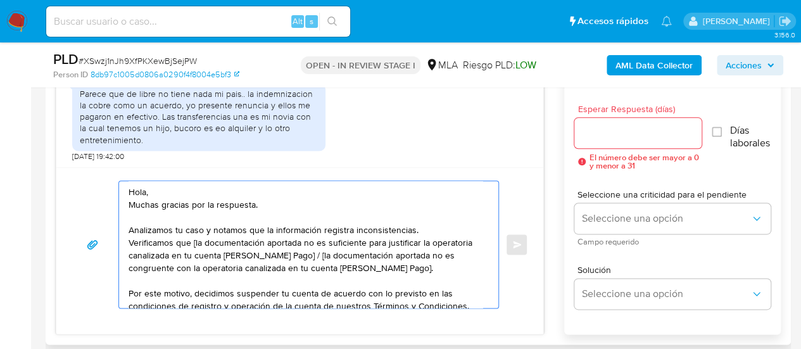
drag, startPoint x: 192, startPoint y: 241, endPoint x: 263, endPoint y: 237, distance: 71.0
click at [263, 237] on textarea "Hola, Muchas gracias por la respuesta. Analizamos tu caso y notamos que la info…" at bounding box center [306, 244] width 354 height 127
drag, startPoint x: 290, startPoint y: 254, endPoint x: 413, endPoint y: 267, distance: 123.6
click at [413, 267] on textarea "Hola, Muchas gracias por la respuesta. Analizamos tu caso y notamos que la info…" at bounding box center [306, 244] width 354 height 127
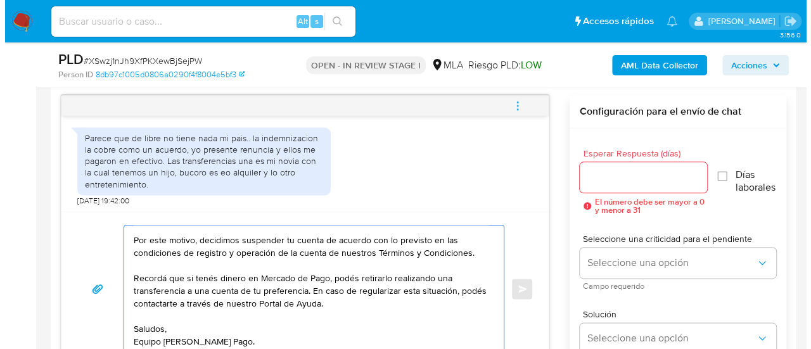
scroll to position [633, 0]
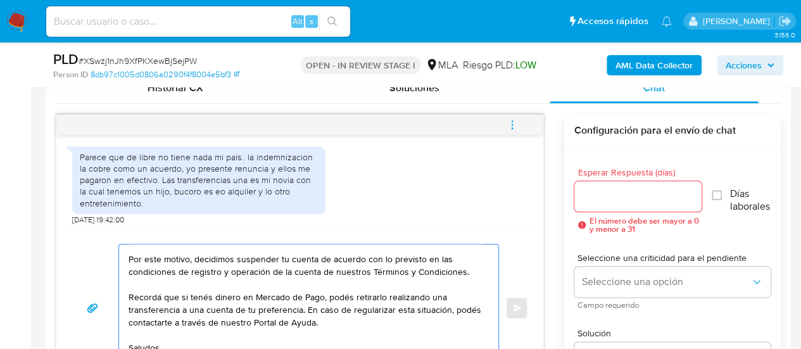
type textarea "Hola, Muchas gracias por la respuesta. Analizamos tu caso y notamos que la info…"
click at [588, 196] on input "Esperar Respuesta (días)" at bounding box center [638, 196] width 128 height 16
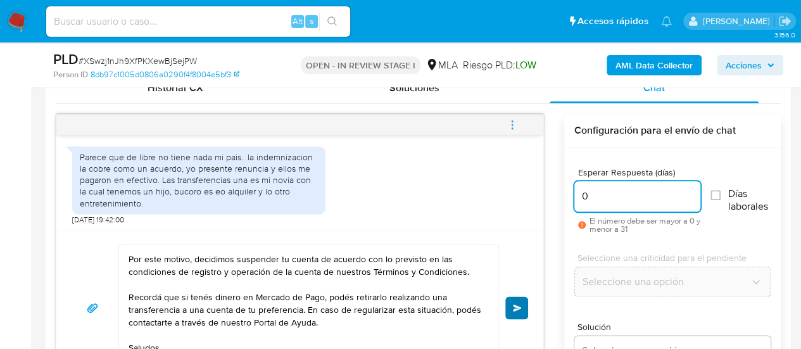
type input "0"
click at [522, 303] on button "Enviar" at bounding box center [516, 307] width 23 height 23
click at [503, 117] on button "menu-action" at bounding box center [512, 125] width 42 height 30
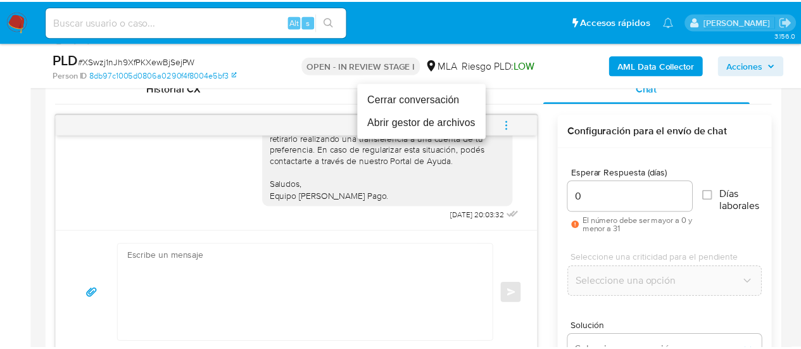
scroll to position [0, 0]
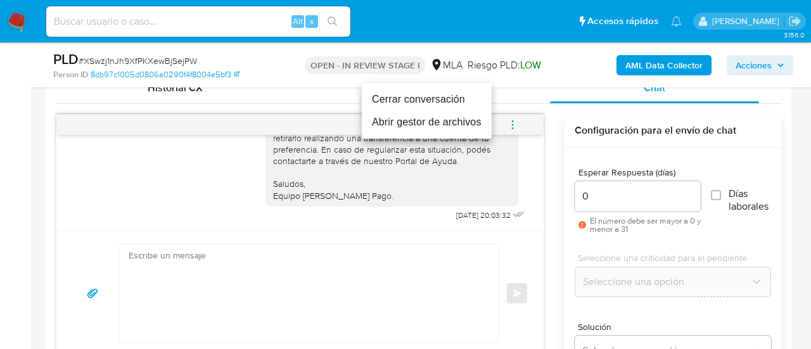
click at [411, 103] on li "Cerrar conversación" at bounding box center [427, 99] width 130 height 23
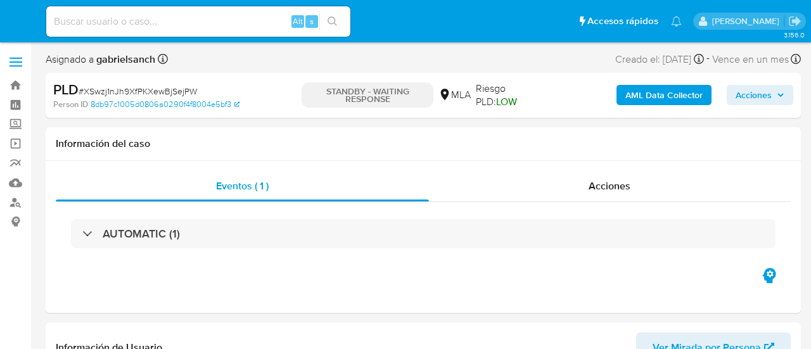
select select "10"
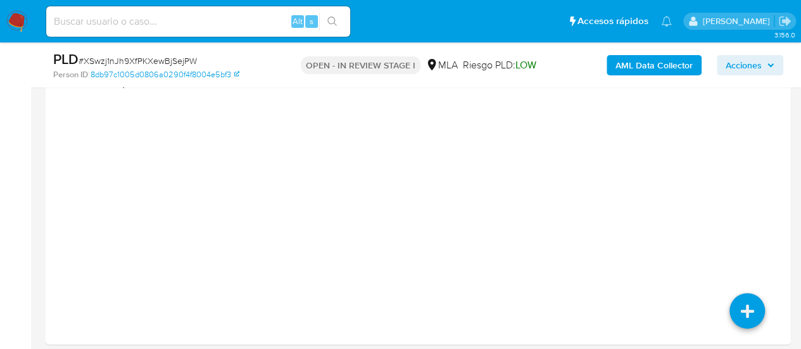
select select "10"
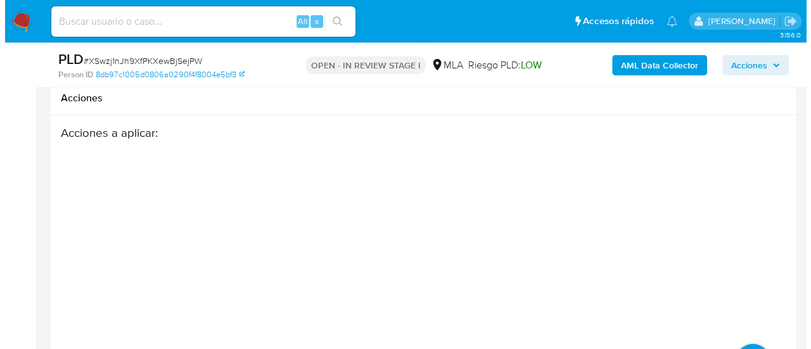
scroll to position [2255, 0]
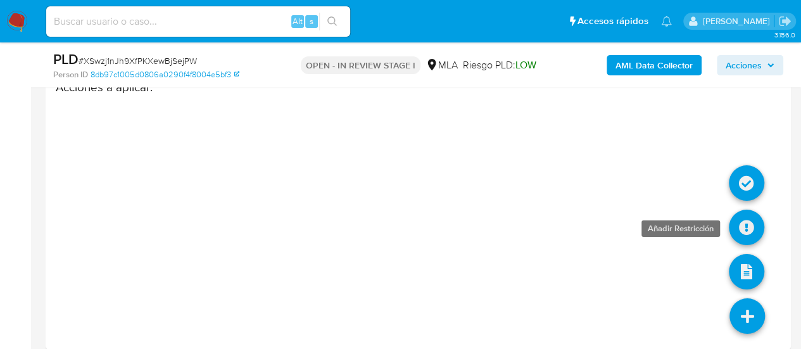
click at [736, 212] on icon at bounding box center [746, 227] width 35 height 35
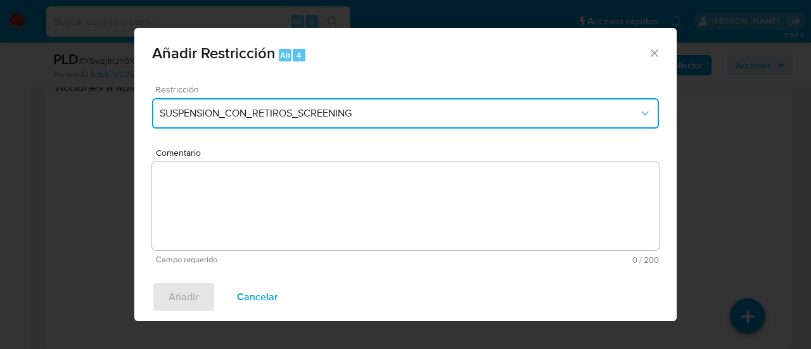
click at [295, 117] on span "SUSPENSION_CON_RETIROS_SCREENING" at bounding box center [399, 113] width 479 height 13
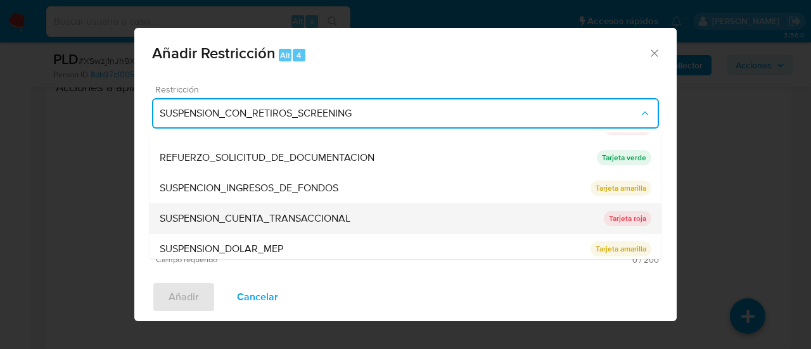
scroll to position [269, 0]
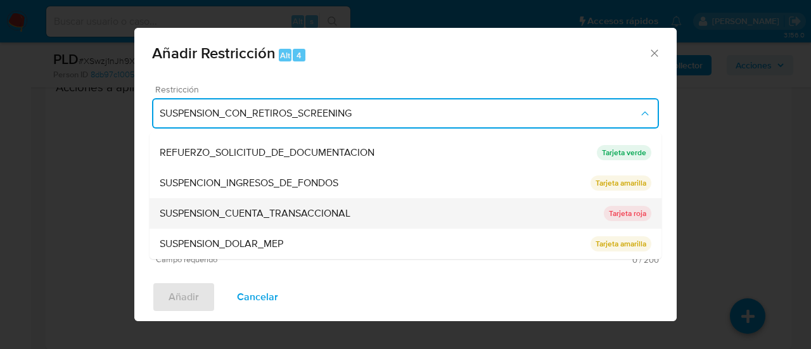
click at [256, 207] on span "SUSPENSION_CUENTA_TRANSACCIONAL" at bounding box center [255, 213] width 191 height 13
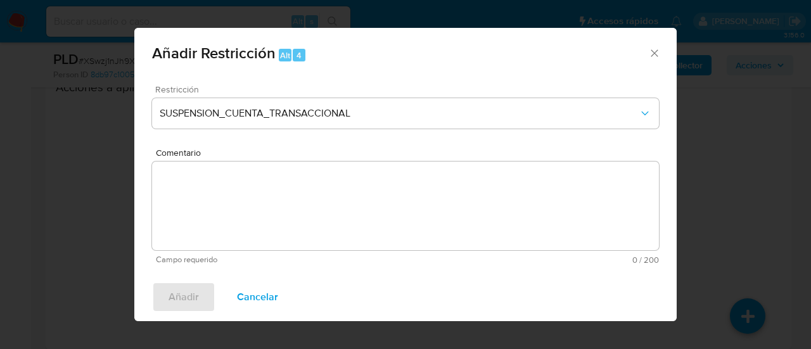
click at [256, 206] on textarea "Comentario" at bounding box center [405, 205] width 507 height 89
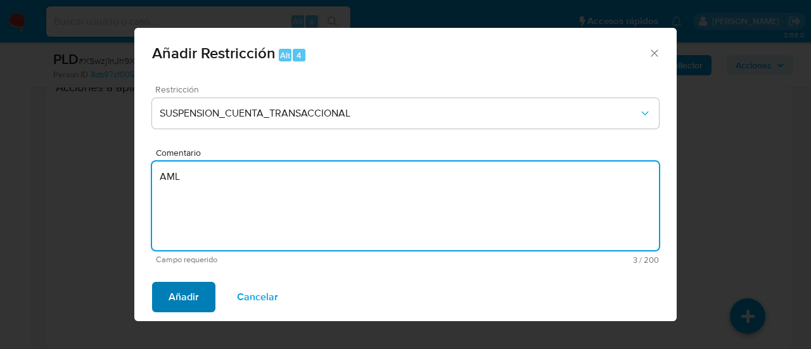
type textarea "AML"
click at [191, 293] on span "Añadir" at bounding box center [183, 297] width 30 height 28
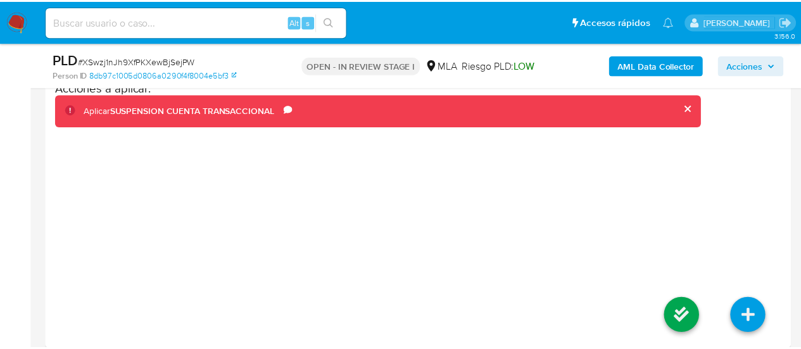
scroll to position [2237, 0]
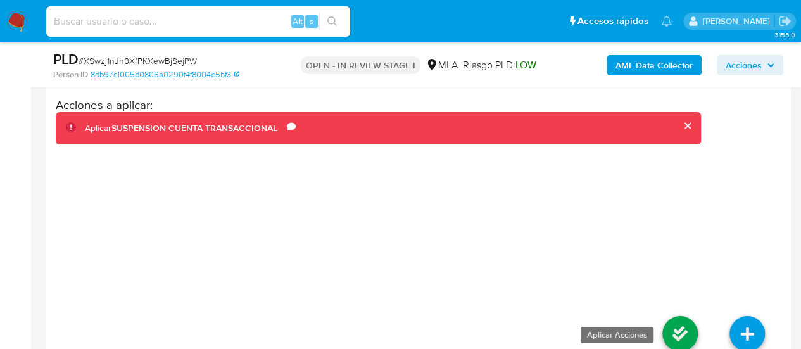
click at [672, 319] on icon at bounding box center [679, 333] width 35 height 35
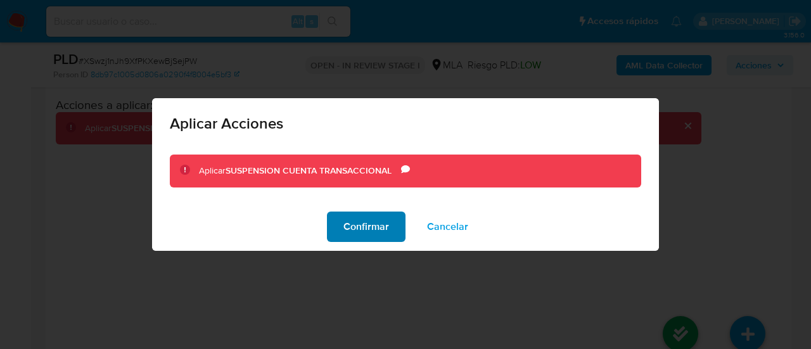
click at [351, 223] on span "Confirmar" at bounding box center [366, 227] width 46 height 28
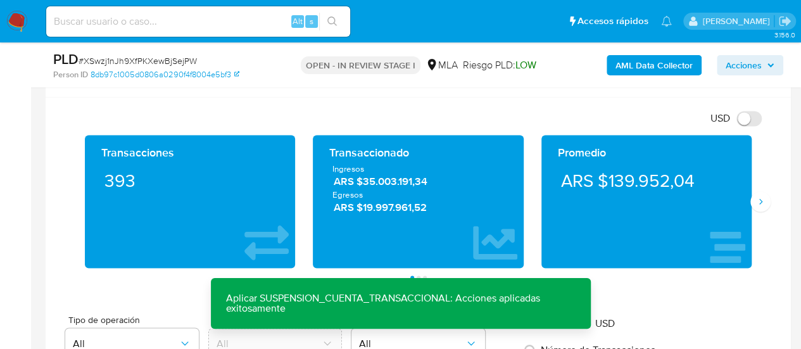
scroll to position [717, 0]
